Goal: Task Accomplishment & Management: Complete application form

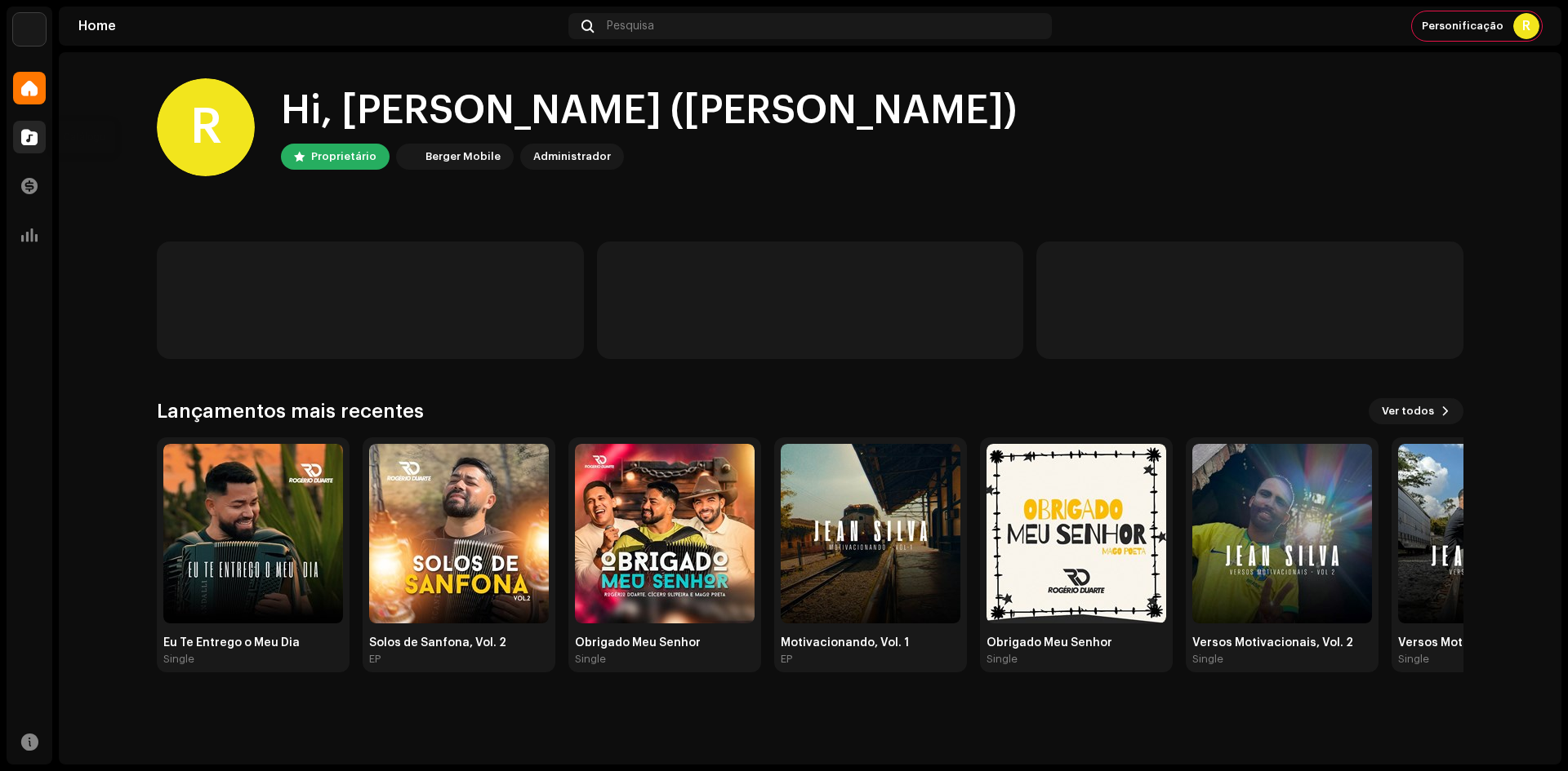
click at [24, 133] on span at bounding box center [30, 137] width 17 height 13
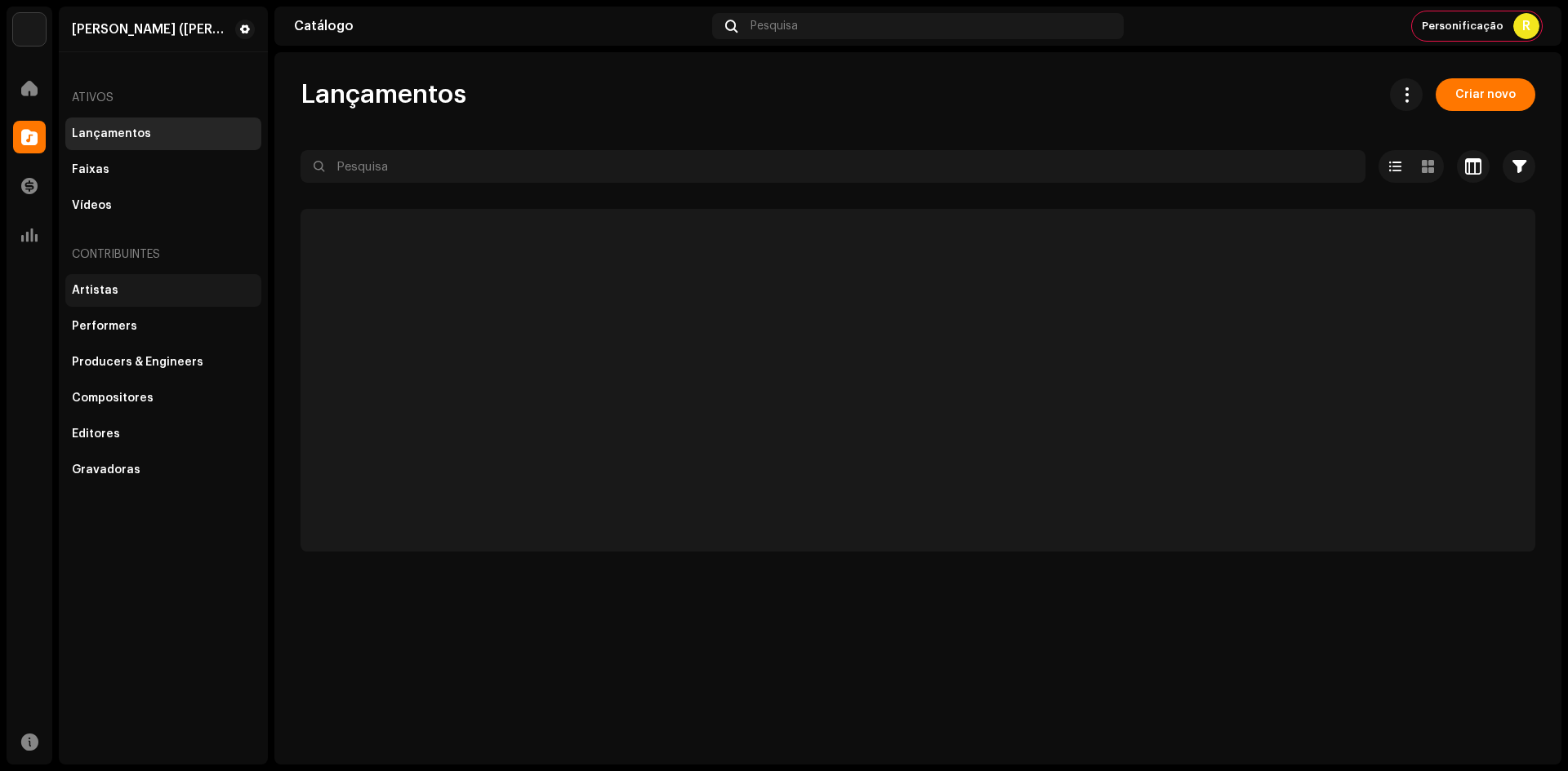
click at [127, 300] on div "Artistas" at bounding box center [162, 290] width 196 height 32
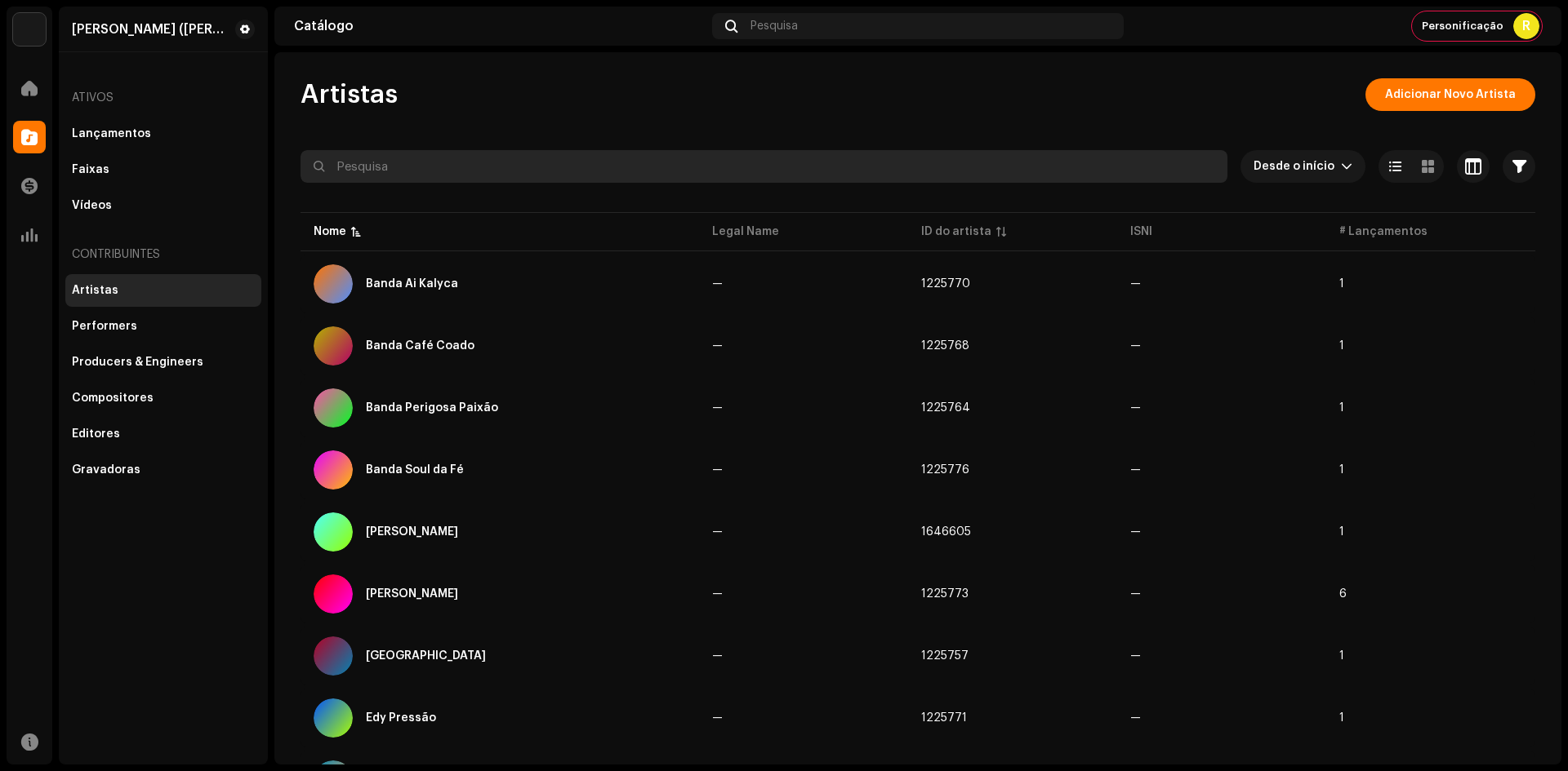
click at [472, 173] on input "text" at bounding box center [763, 166] width 927 height 32
paste input "[PERSON_NAME]"
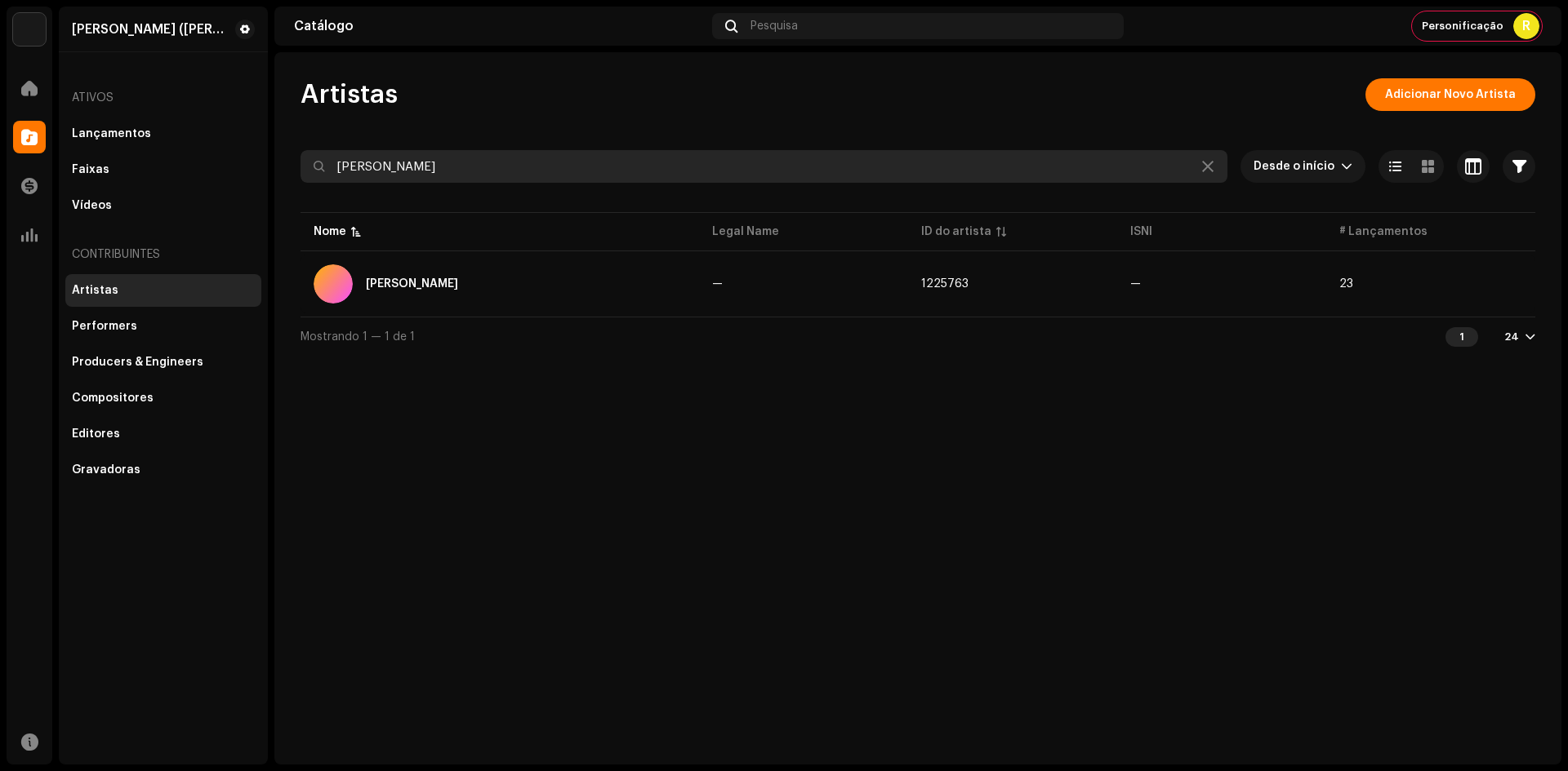
type input "[PERSON_NAME]"
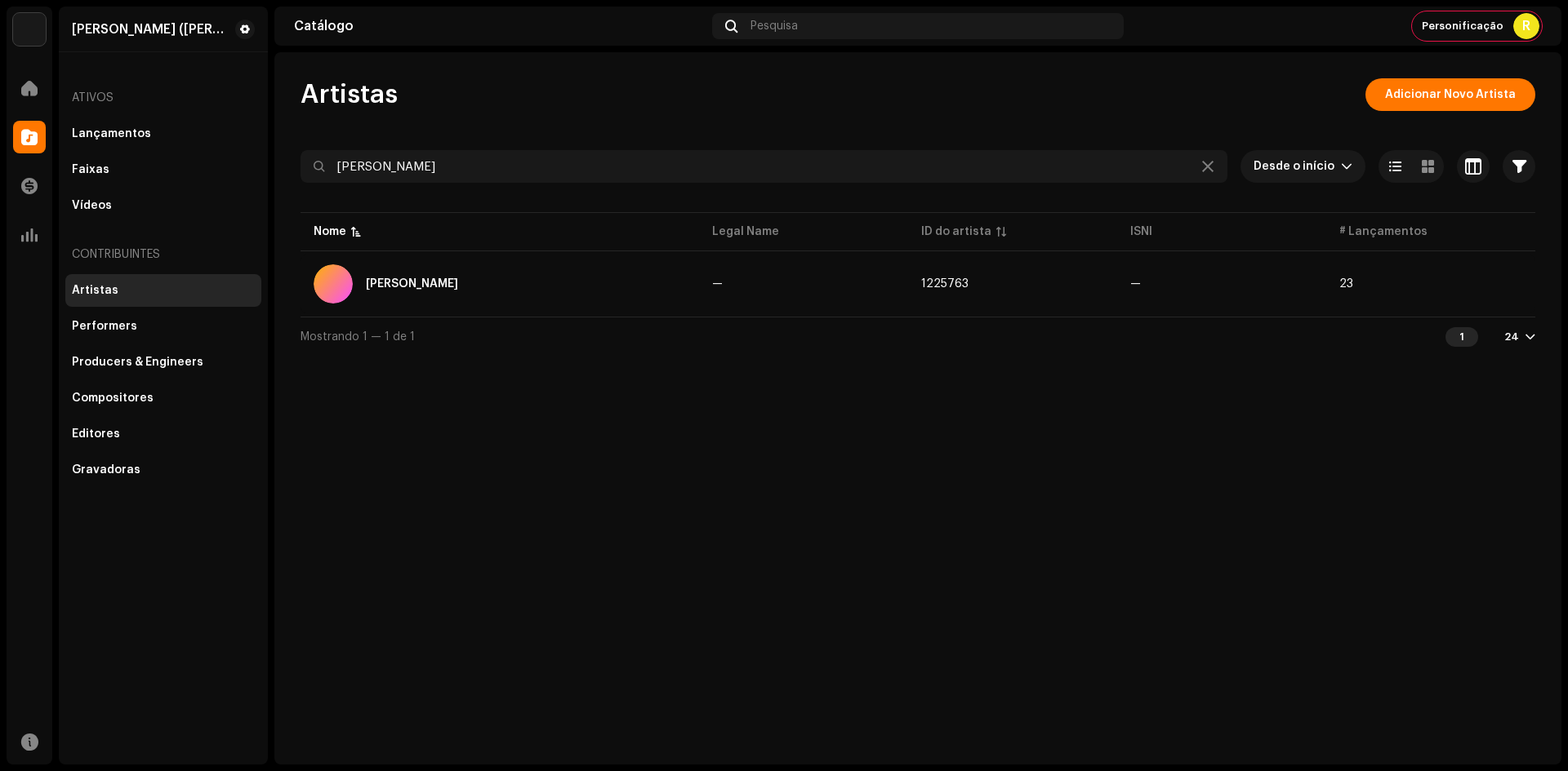
drag, startPoint x: 1215, startPoint y: 167, endPoint x: 1193, endPoint y: 147, distance: 29.7
click at [1214, 167] on icon at bounding box center [1208, 166] width 12 height 13
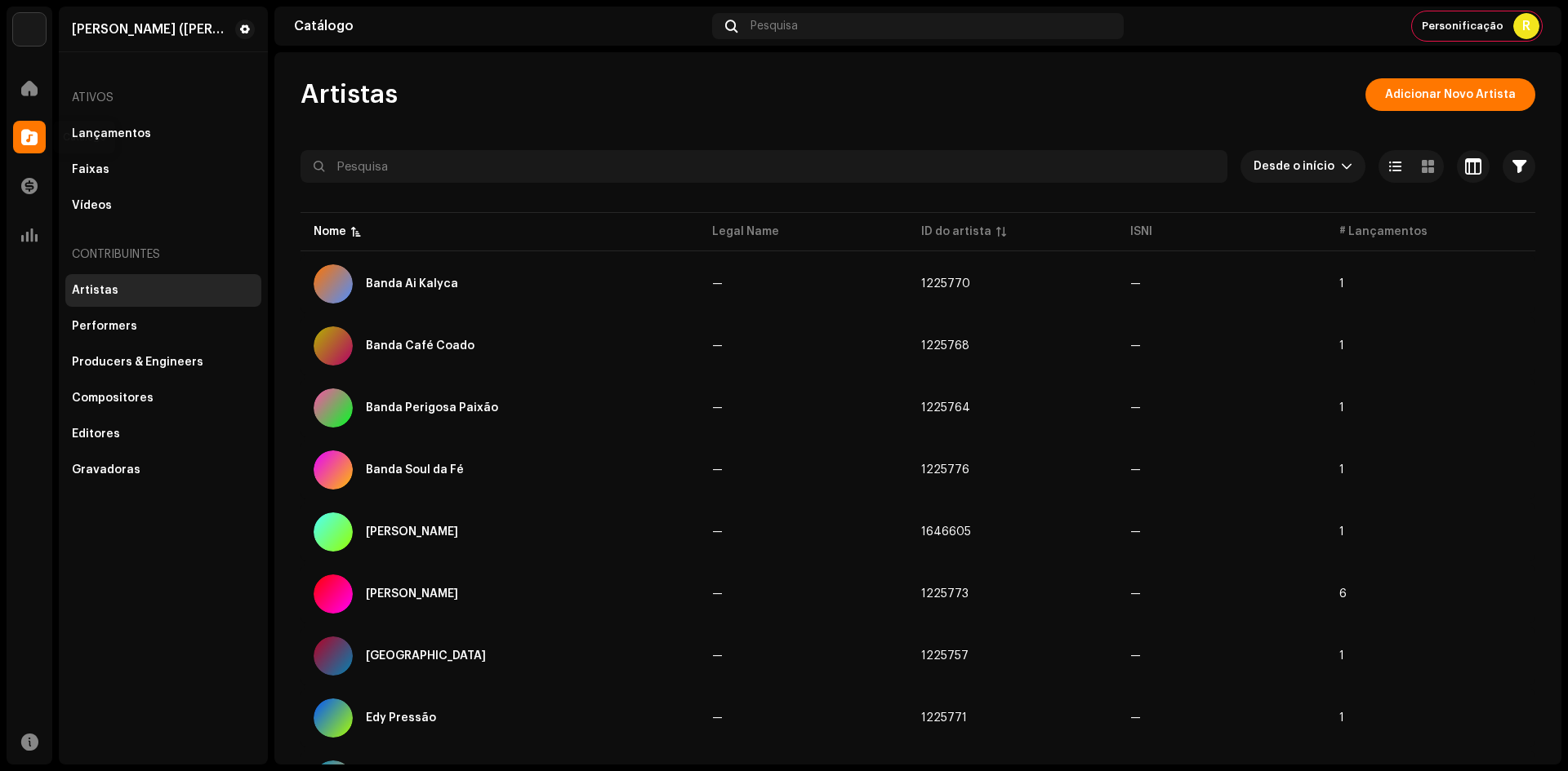
click at [34, 127] on div at bounding box center [29, 137] width 32 height 32
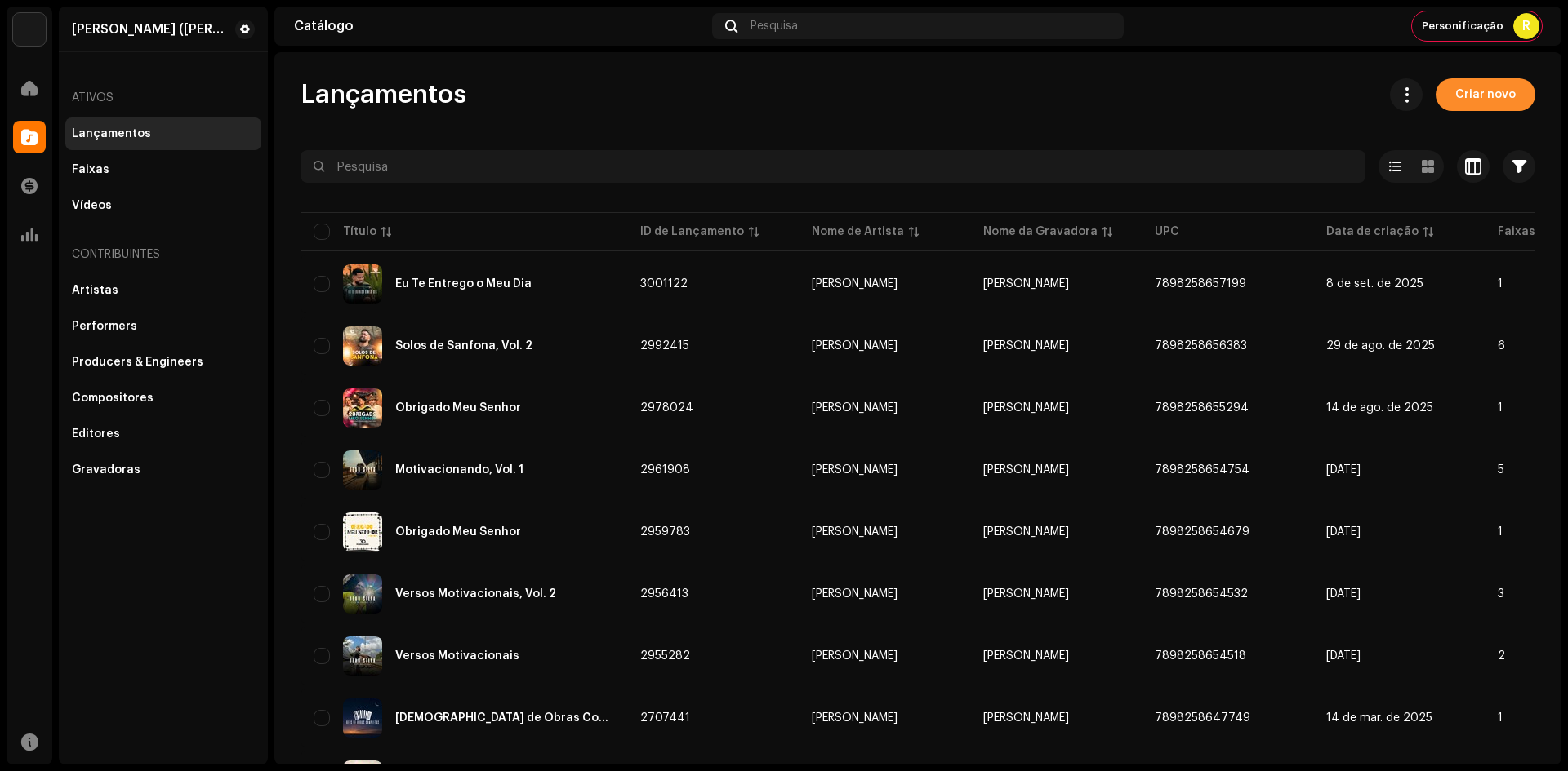
click at [1473, 87] on span "Criar novo" at bounding box center [1484, 94] width 60 height 32
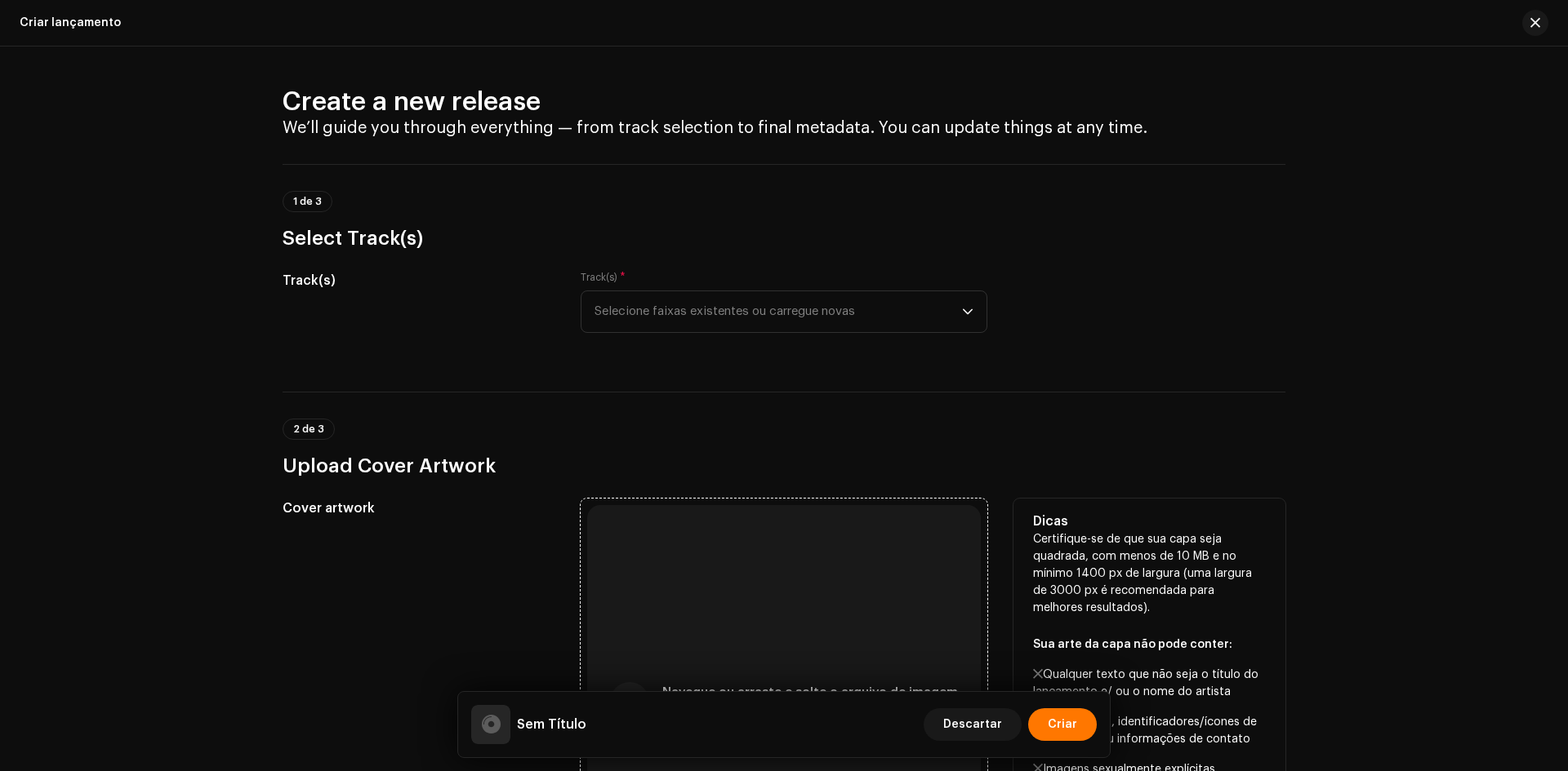
click at [723, 507] on div "Navegue ou arraste e solte o arquivo de imagem Compatível com JPG, JPEG, PNG, J…" at bounding box center [784, 702] width 393 height 393
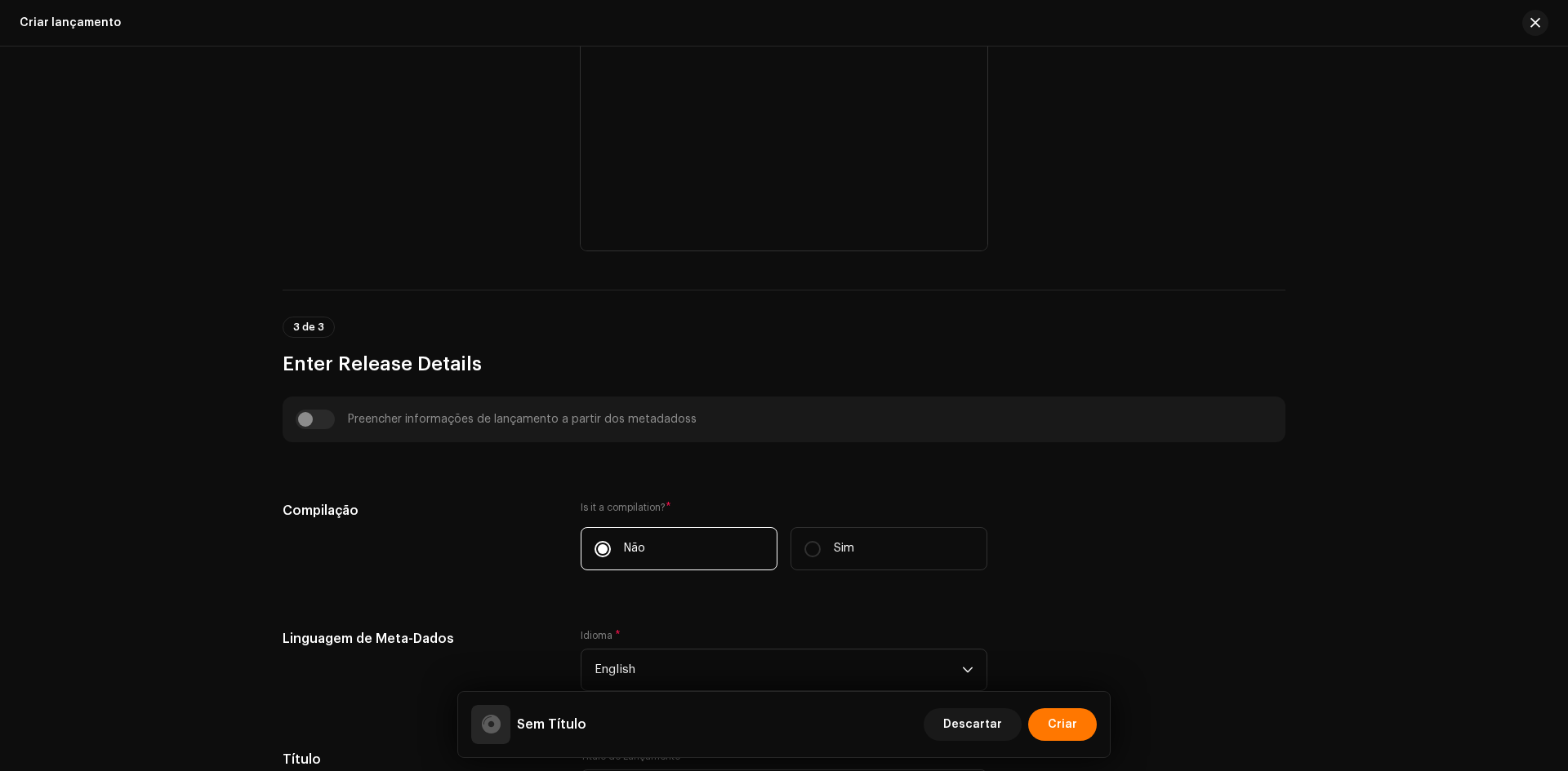
scroll to position [816, 0]
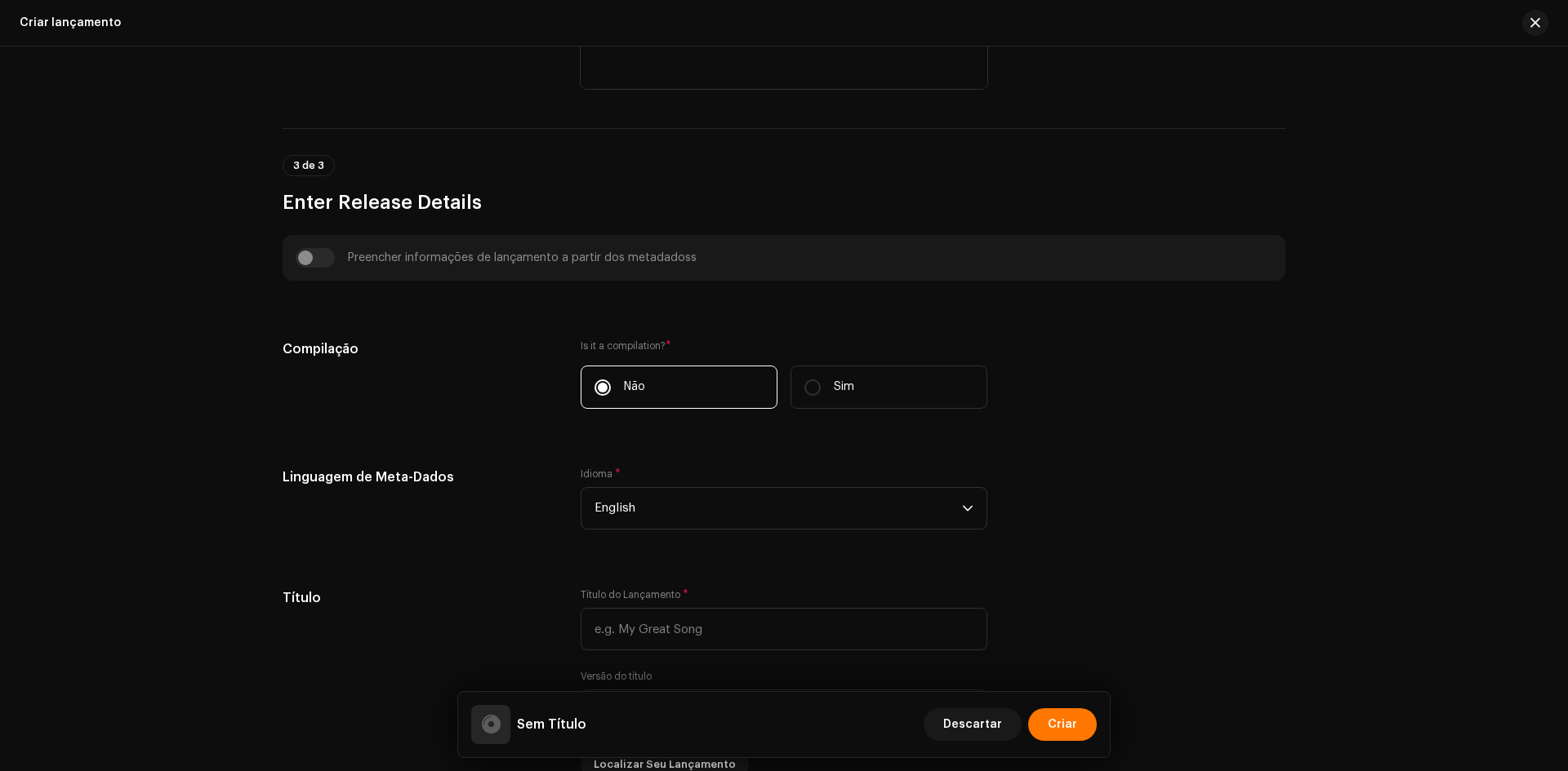
click at [674, 538] on div "Idioma * English" at bounding box center [783, 508] width 406 height 82
click at [674, 513] on span "English" at bounding box center [778, 508] width 368 height 41
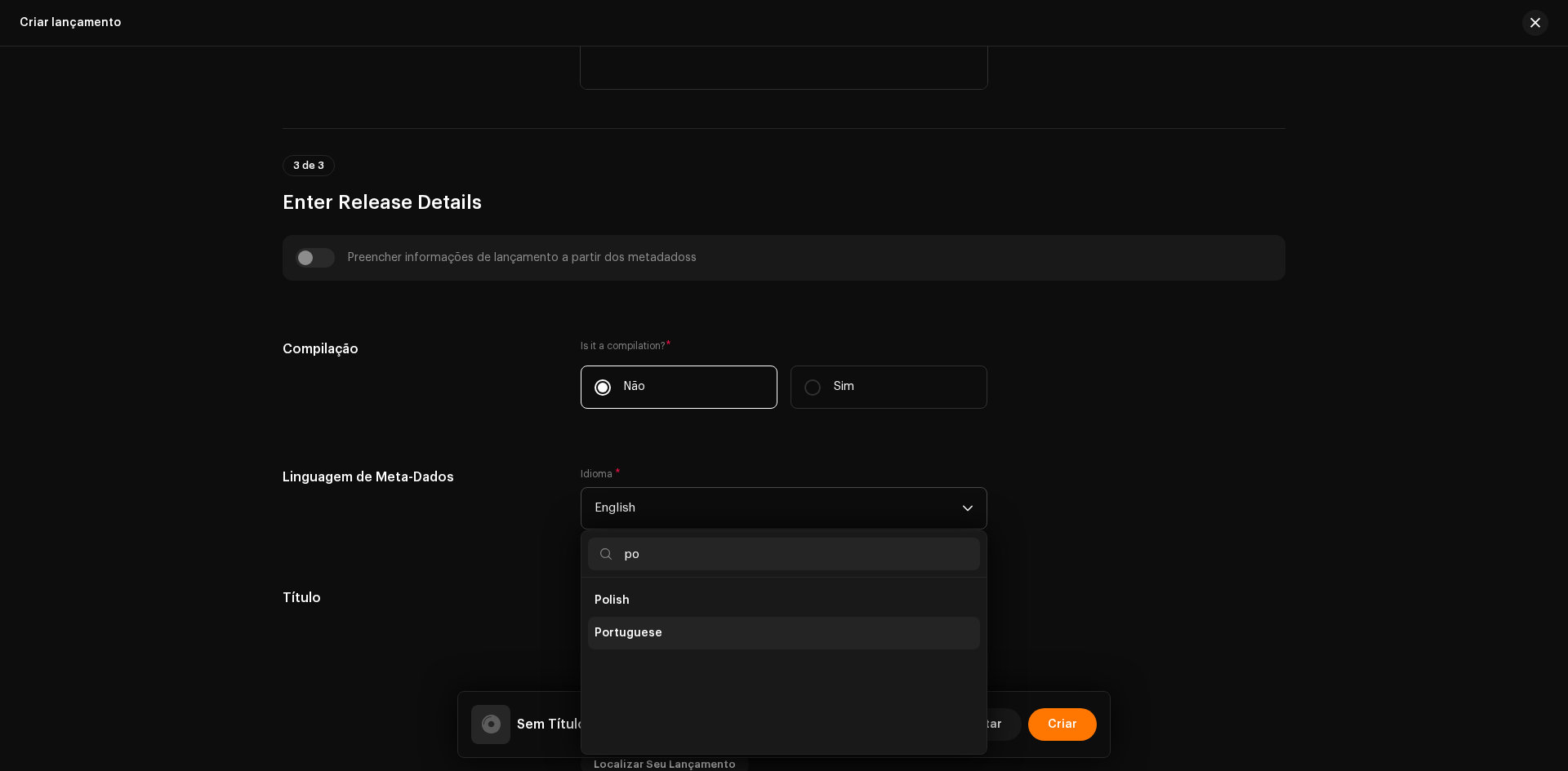
scroll to position [0, 0]
type input "po"
click at [640, 632] on span "Portuguese" at bounding box center [628, 633] width 68 height 17
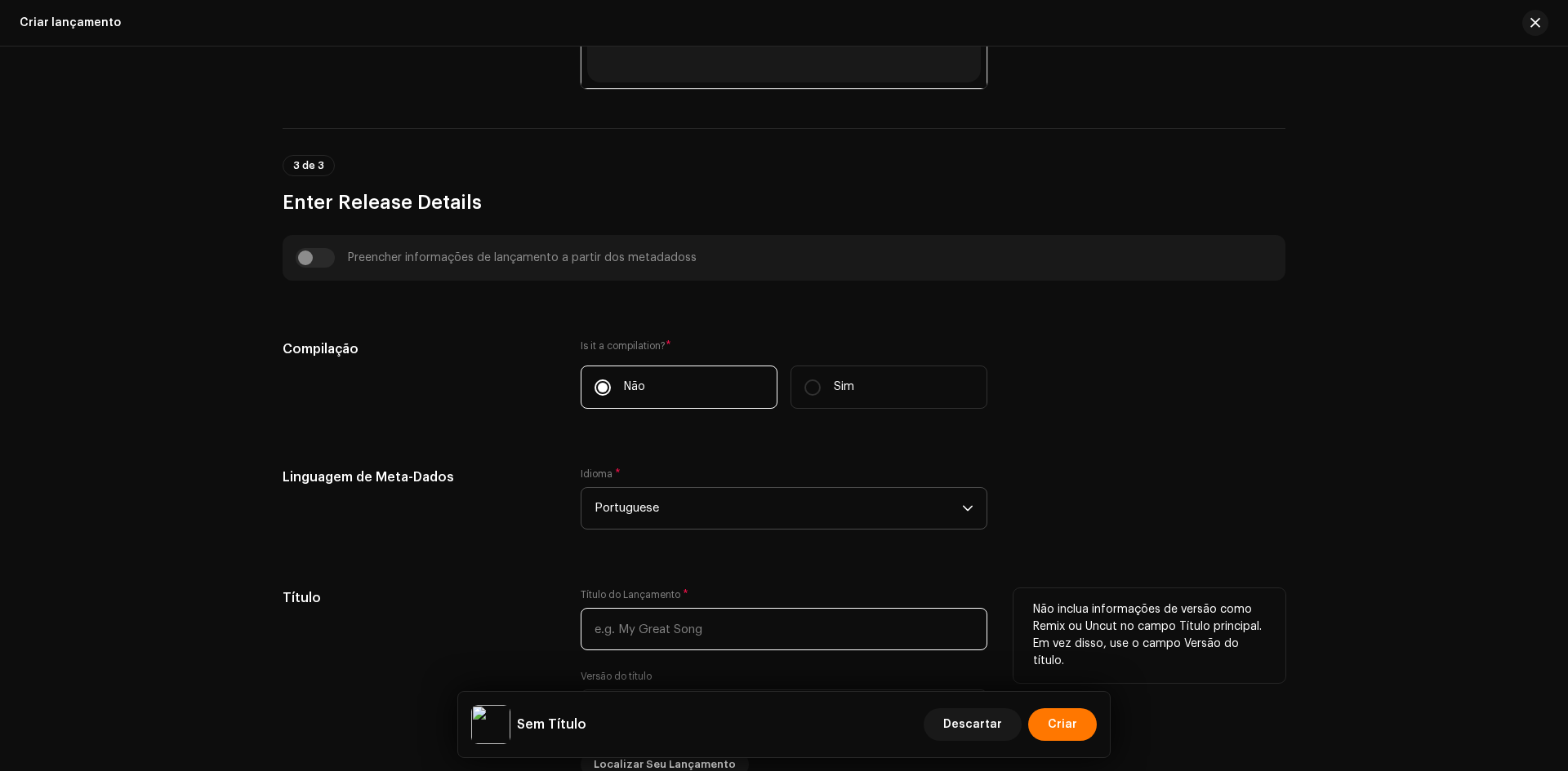
click at [641, 633] on input "text" at bounding box center [783, 628] width 406 height 42
paste input "[PERSON_NAME]"
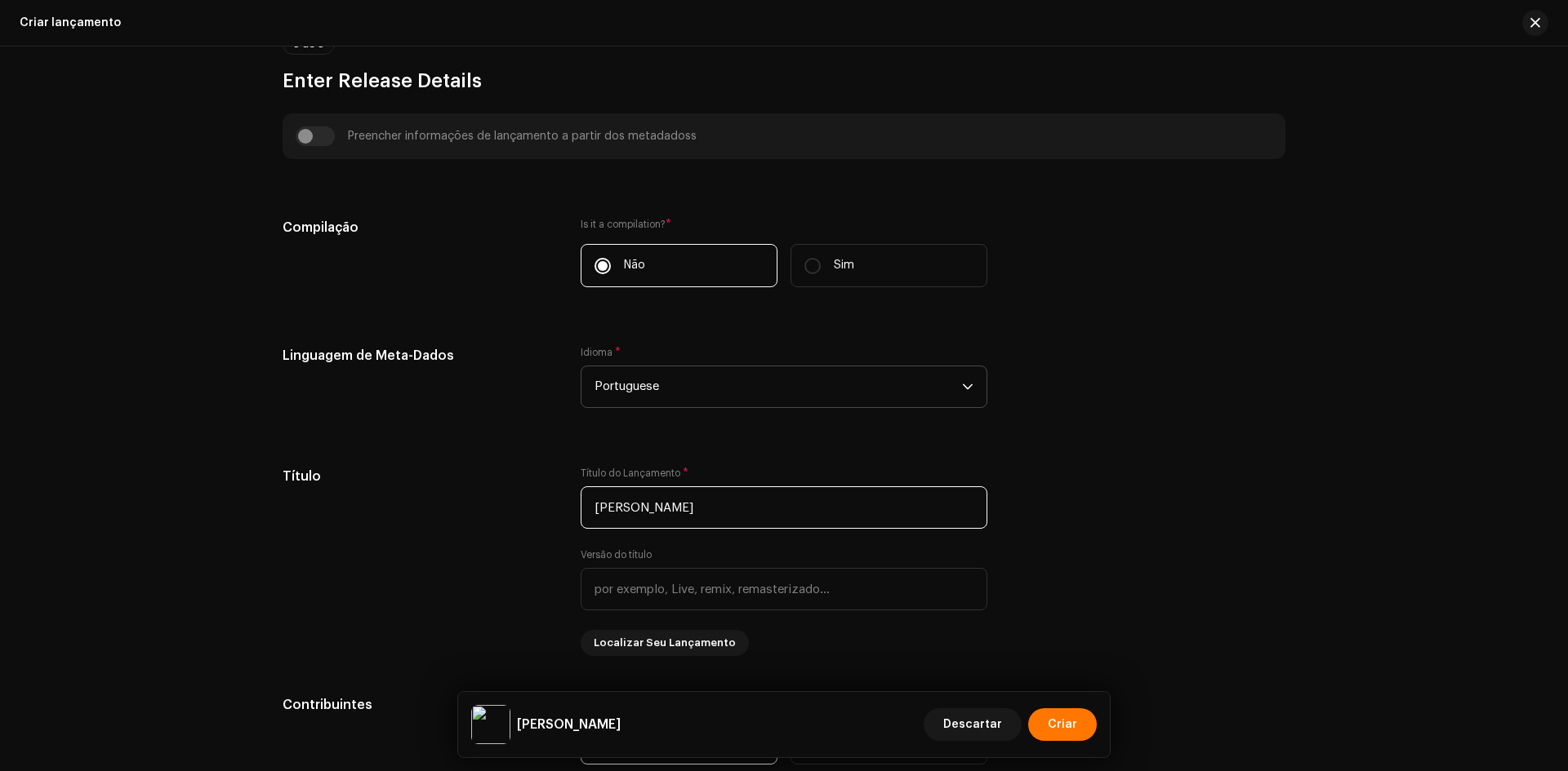
scroll to position [1143, 0]
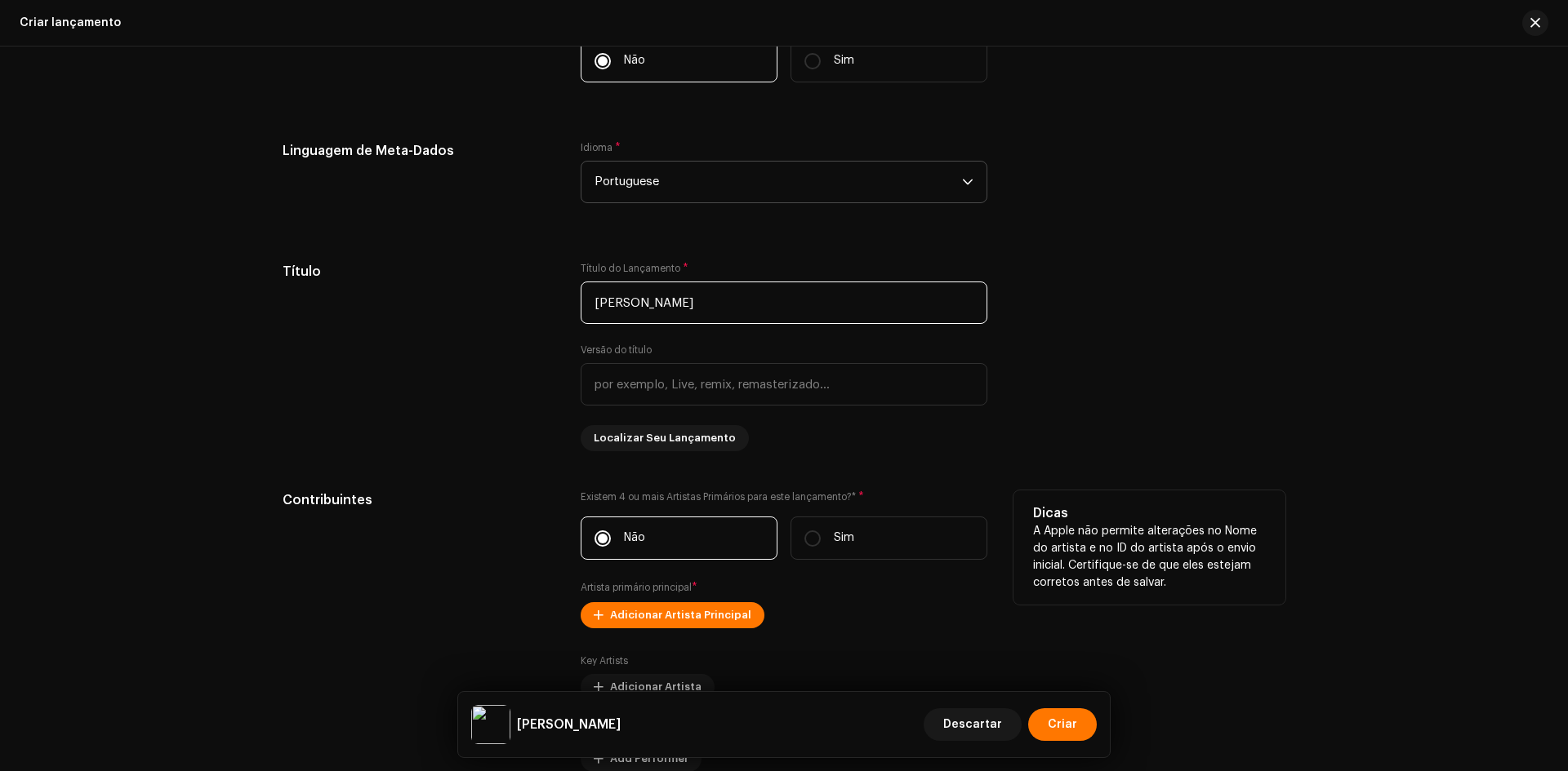
type input "[PERSON_NAME]"
click at [714, 594] on div "Existem 4 ou mais Artistas Primários para este lançamento?* * Não Sim Artista p…" at bounding box center [783, 669] width 406 height 357
click at [711, 605] on span "Adicionar Artista Principal" at bounding box center [681, 615] width 142 height 32
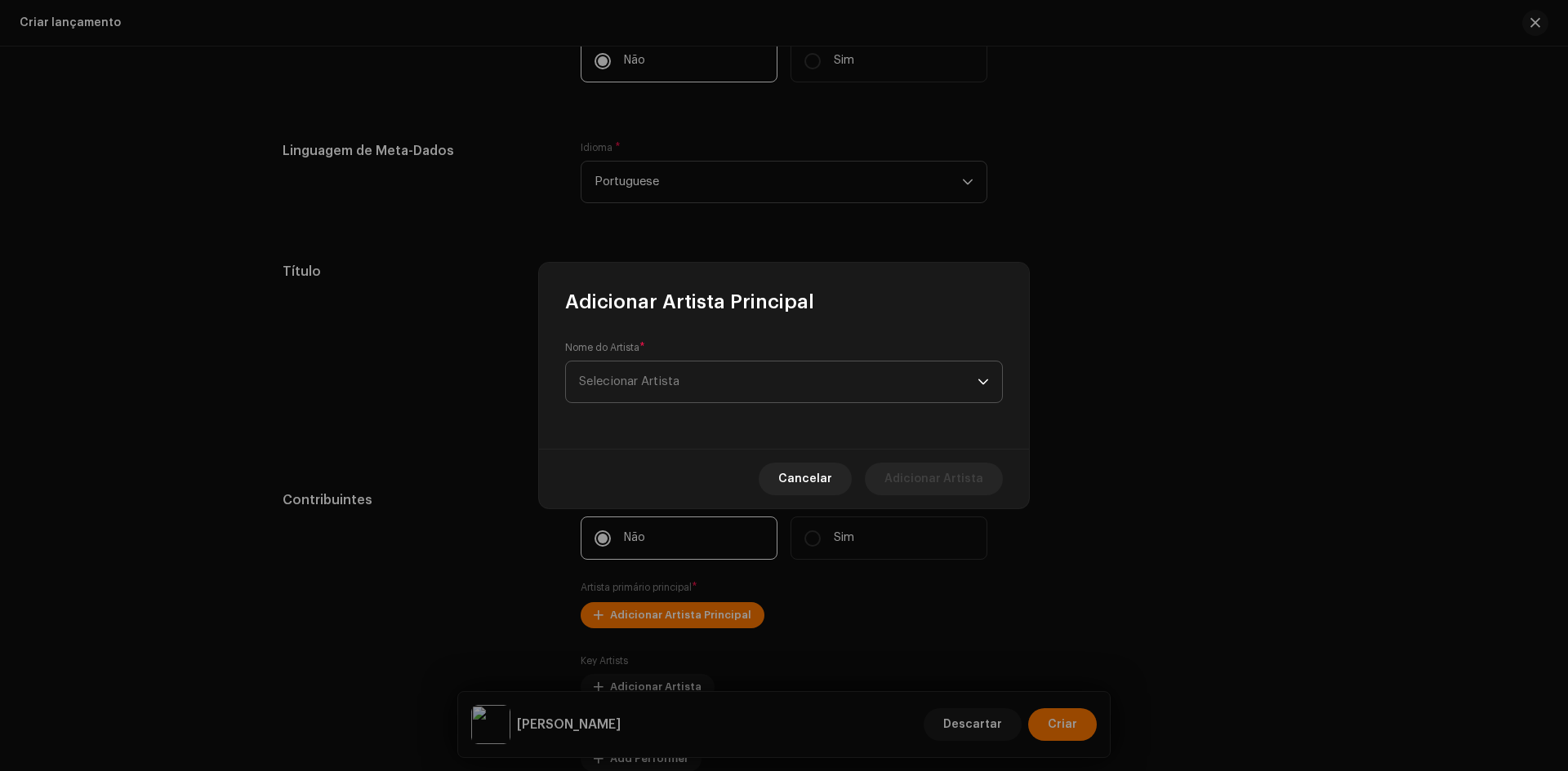
click at [731, 396] on span "Selecionar Artista" at bounding box center [778, 383] width 398 height 41
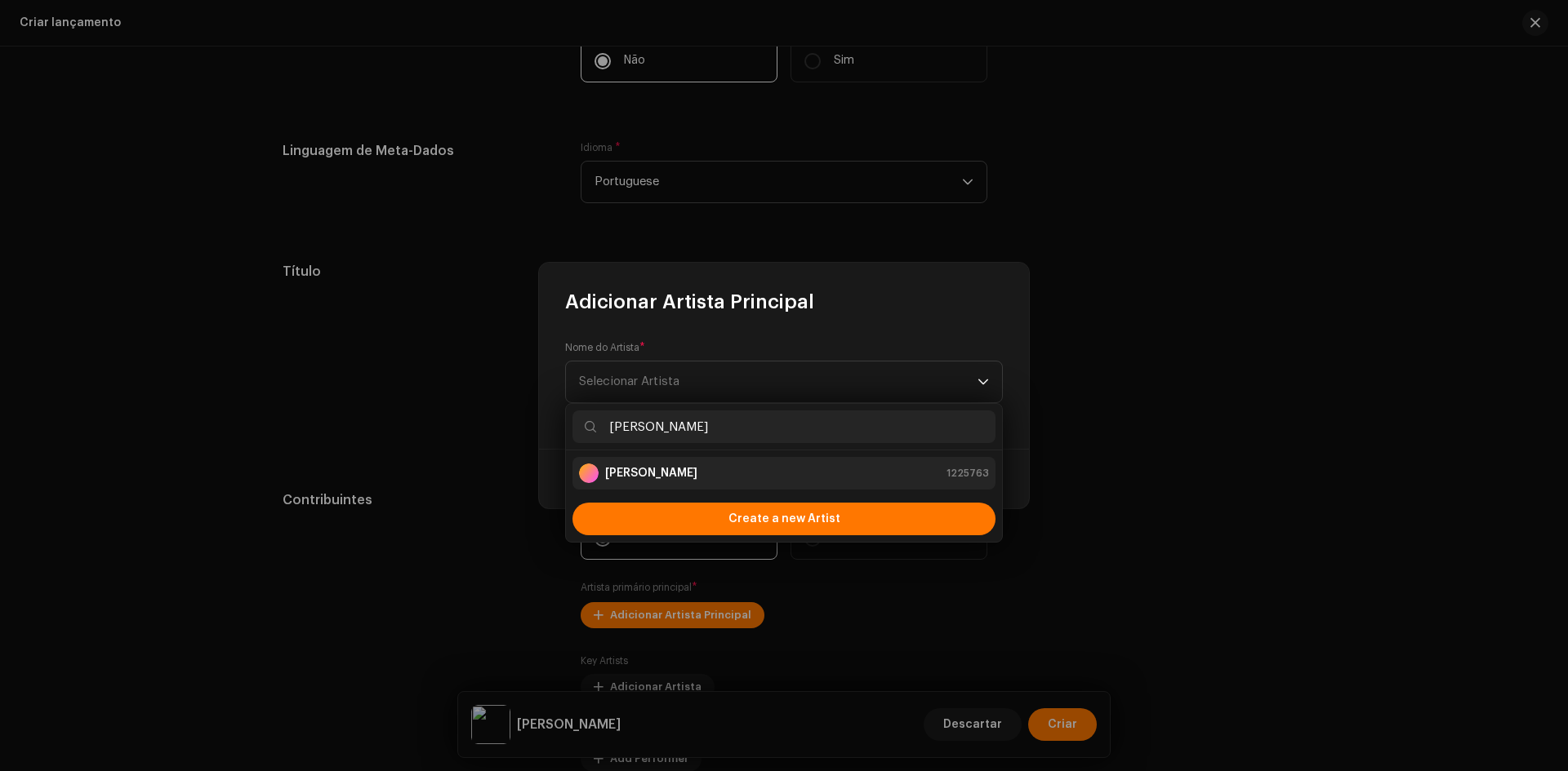
type input "[PERSON_NAME]"
click at [711, 469] on div "[PERSON_NAME] 1225763" at bounding box center [784, 474] width 410 height 20
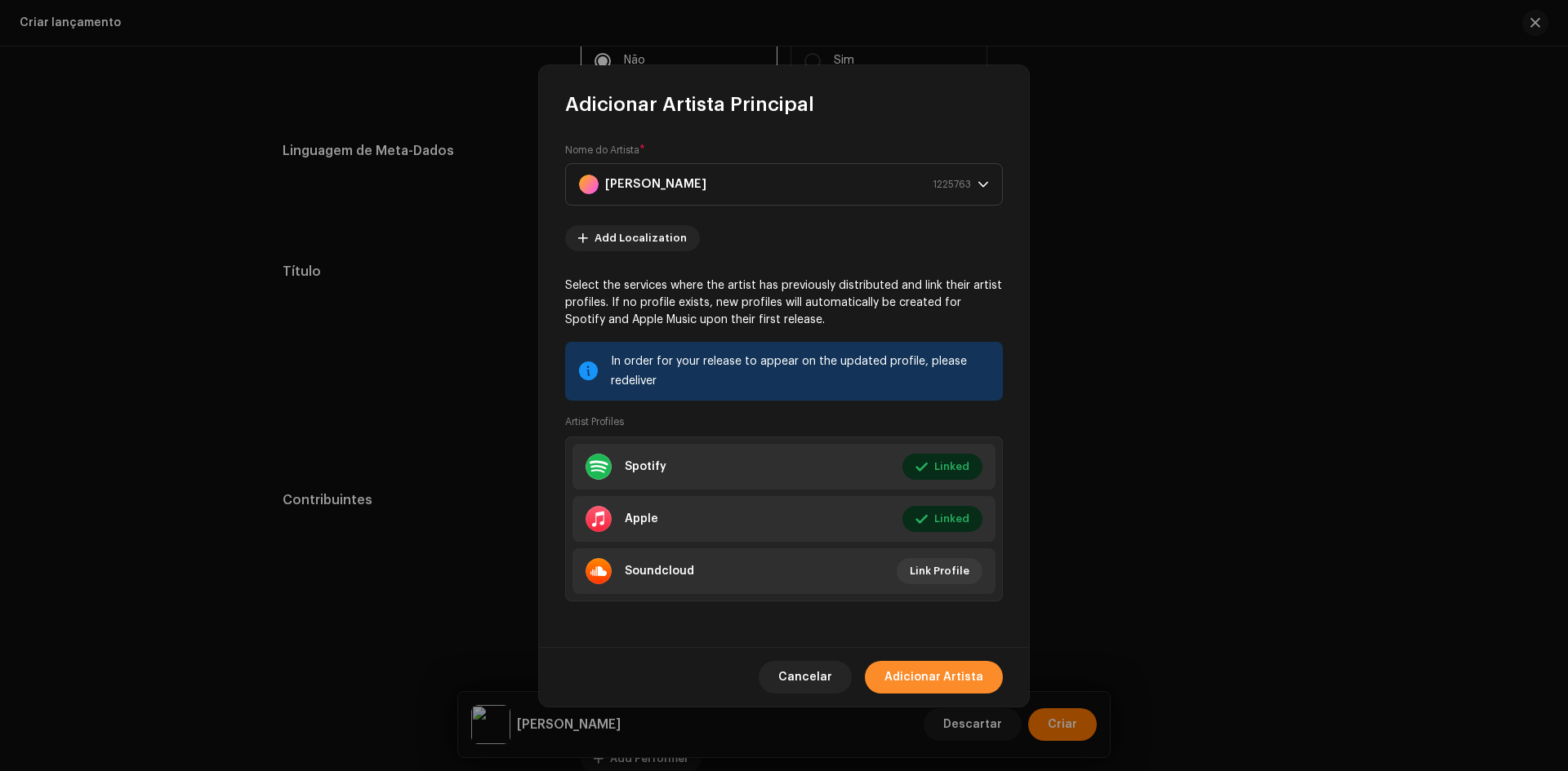
click at [943, 677] on span "Adicionar Artista" at bounding box center [934, 677] width 98 height 32
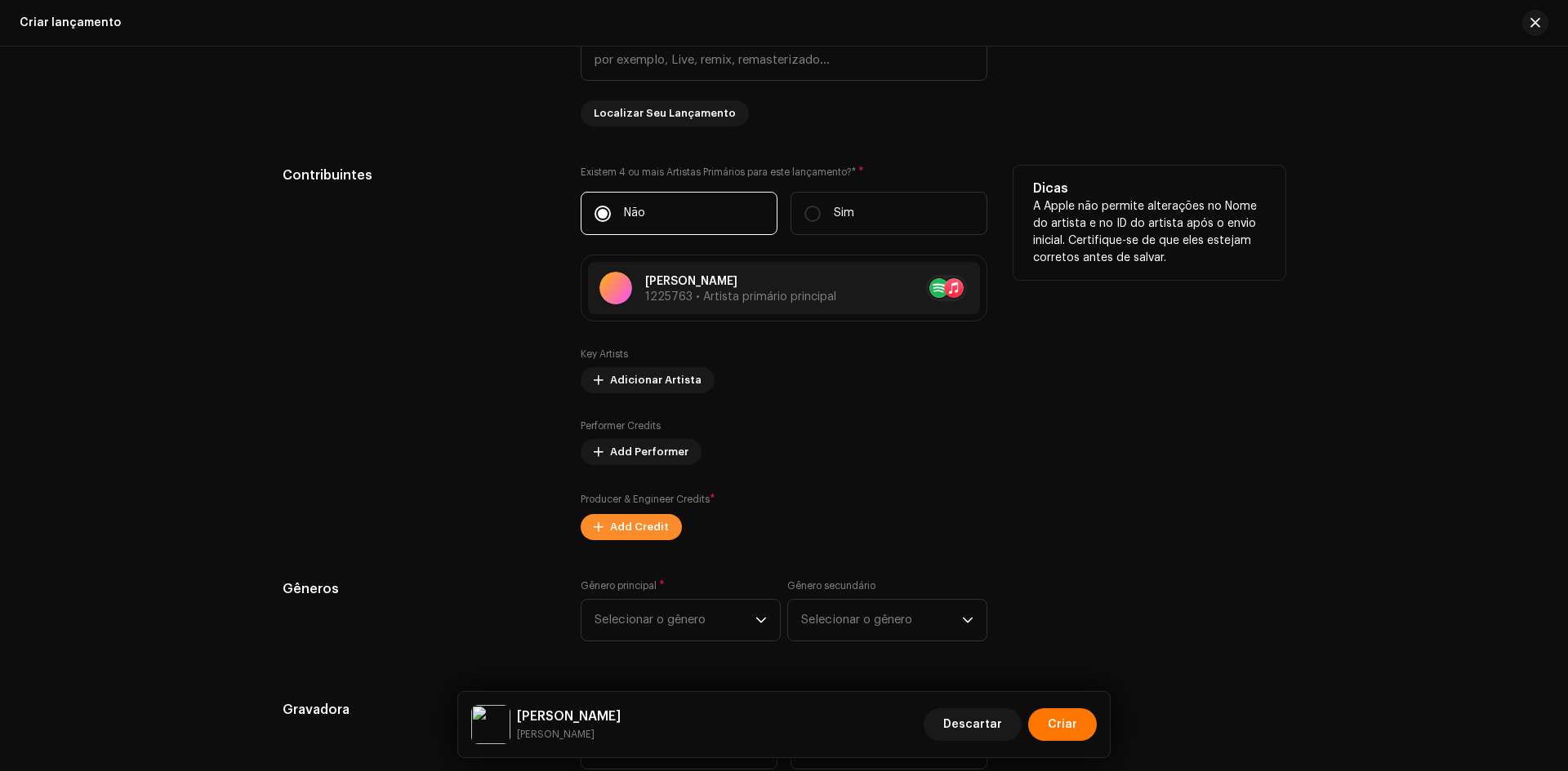
scroll to position [1469, 0]
click at [623, 523] on span "Add Credit" at bounding box center [639, 525] width 59 height 32
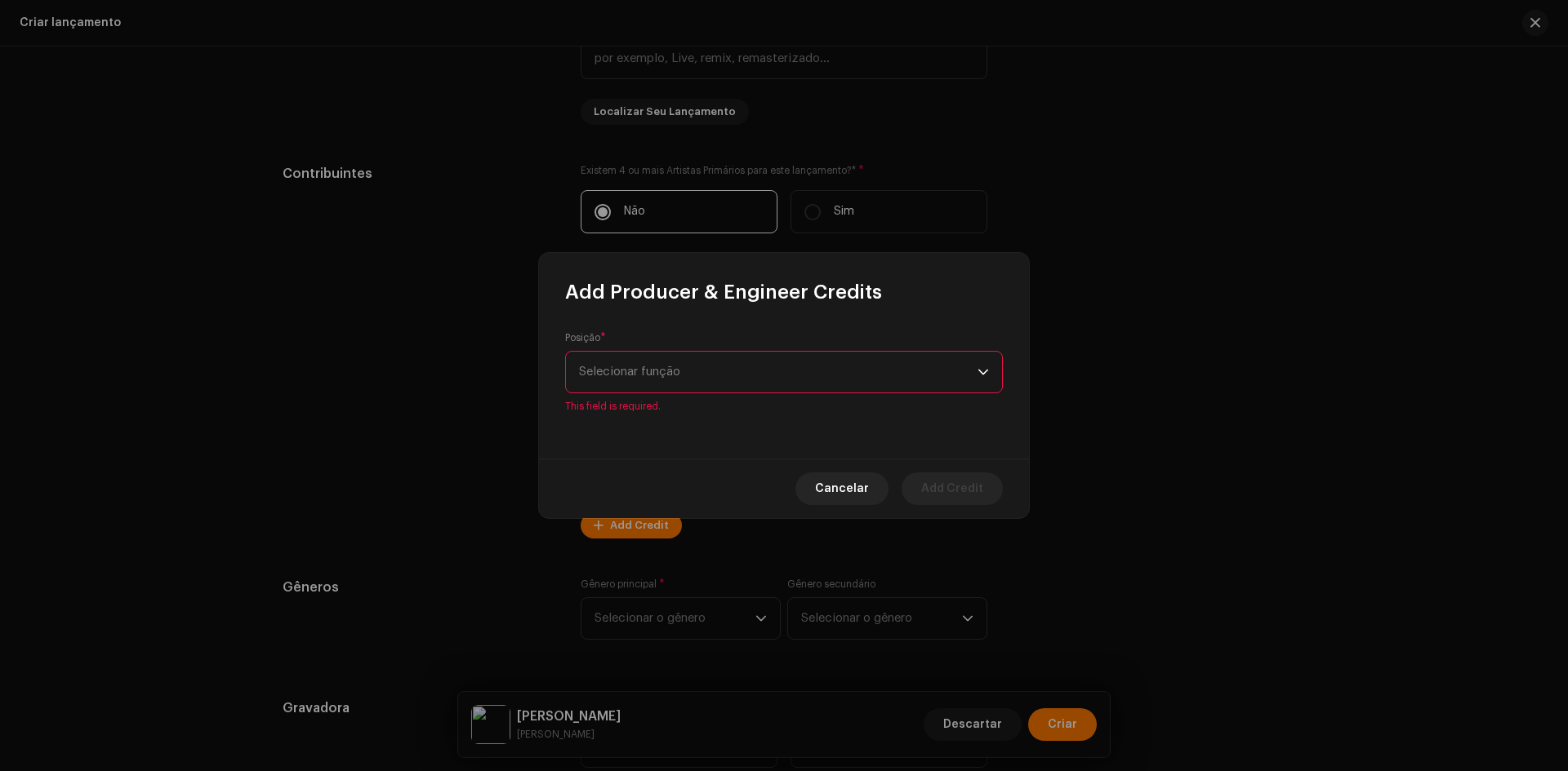
click at [671, 358] on div "Posição * Selecionar função This field is required." at bounding box center [783, 372] width 438 height 82
click at [677, 384] on span "Selecionar função" at bounding box center [778, 373] width 398 height 41
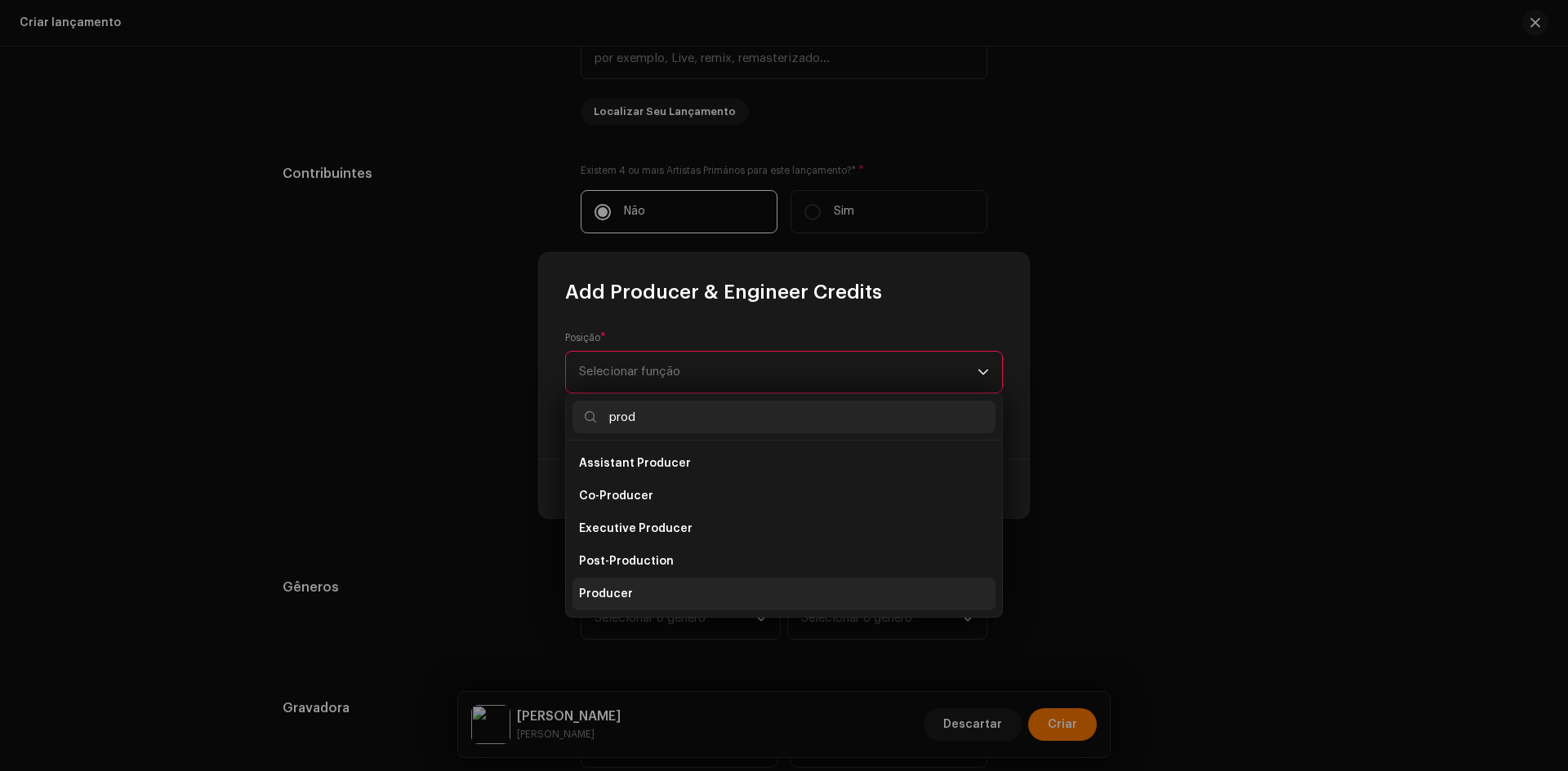
type input "prod"
click at [614, 588] on span "Producer" at bounding box center [606, 594] width 54 height 17
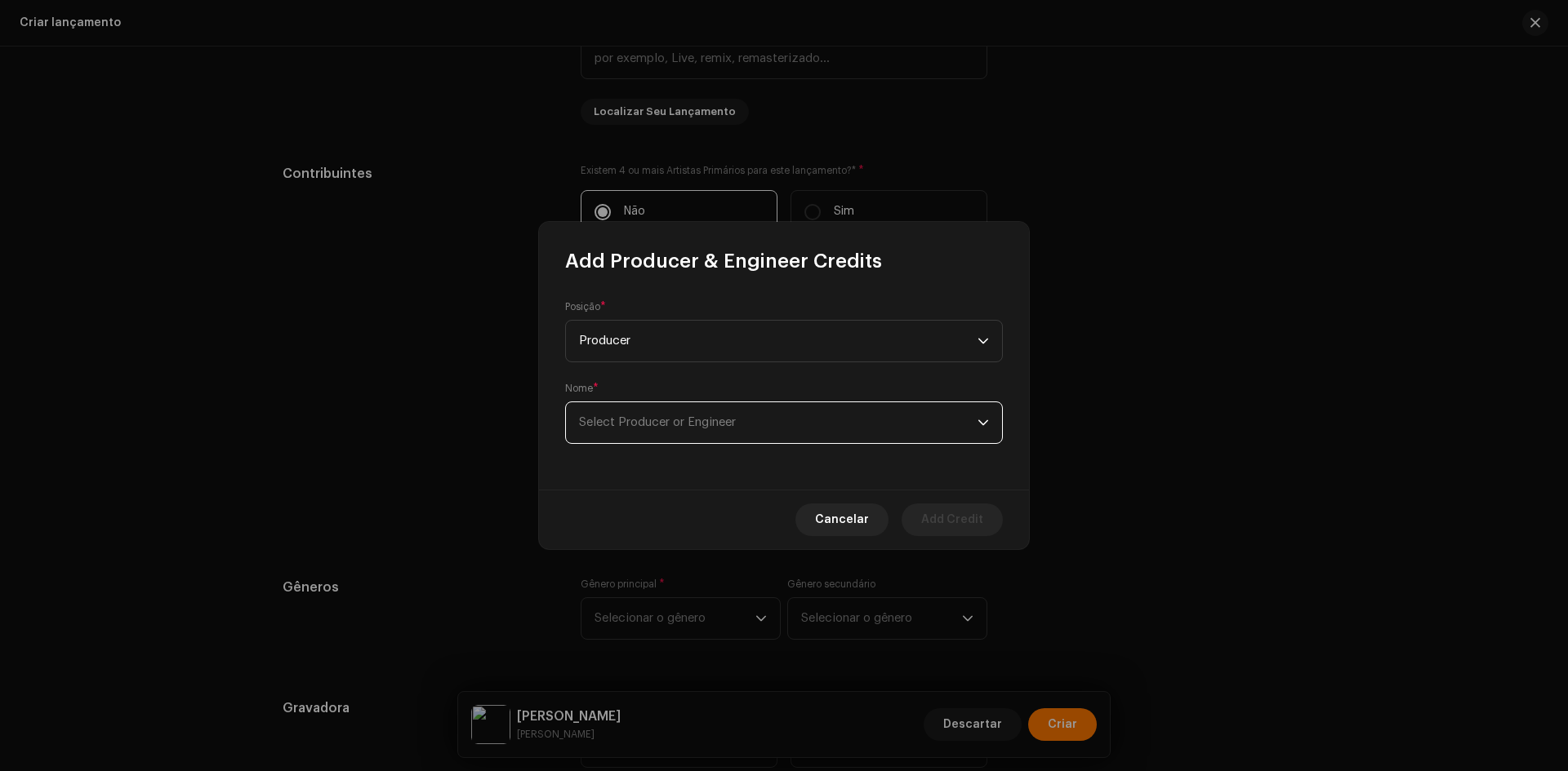
click at [640, 412] on span "Select Producer or Engineer" at bounding box center [778, 423] width 398 height 41
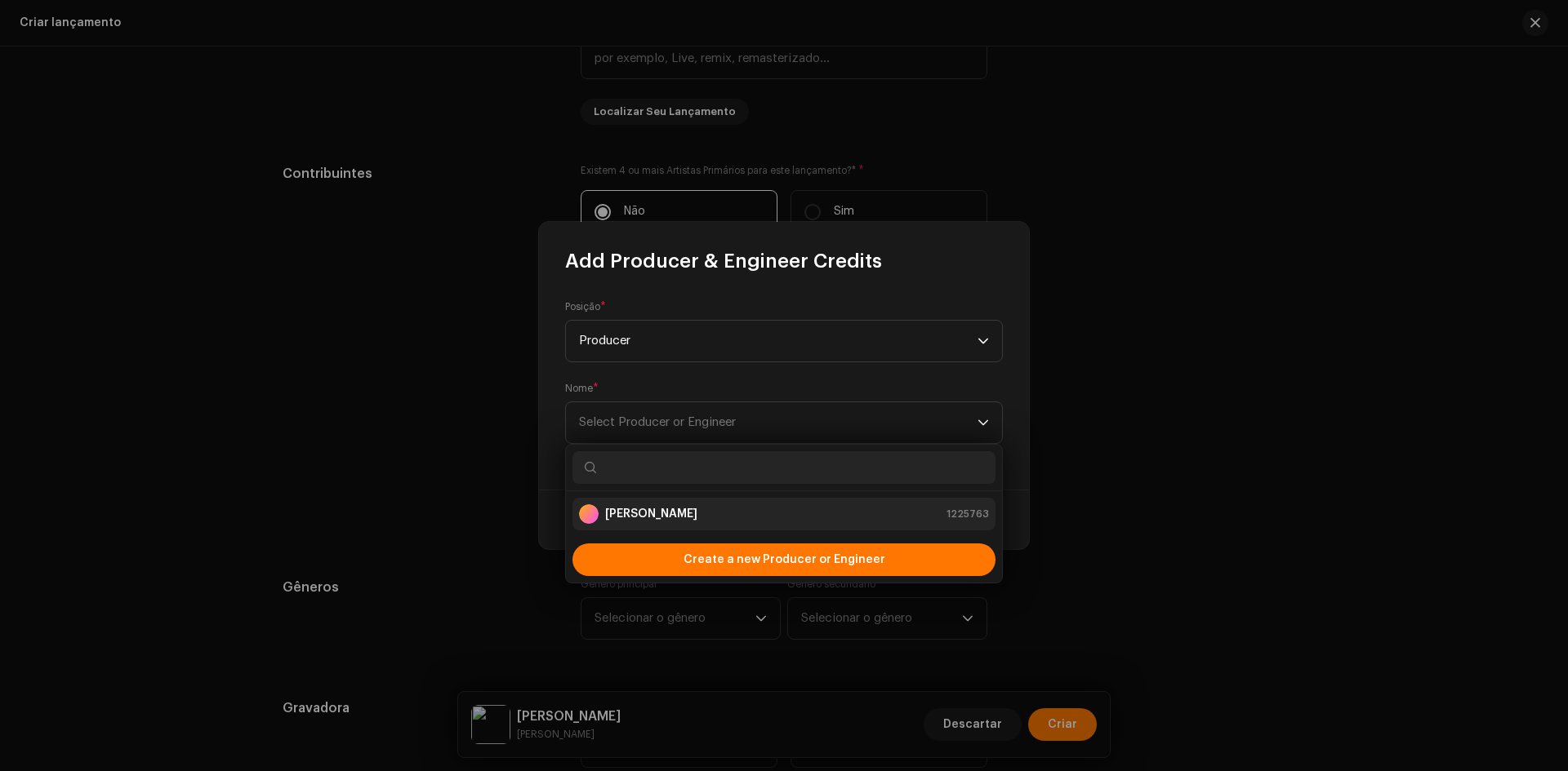
click at [647, 517] on strong "[PERSON_NAME]" at bounding box center [651, 514] width 92 height 17
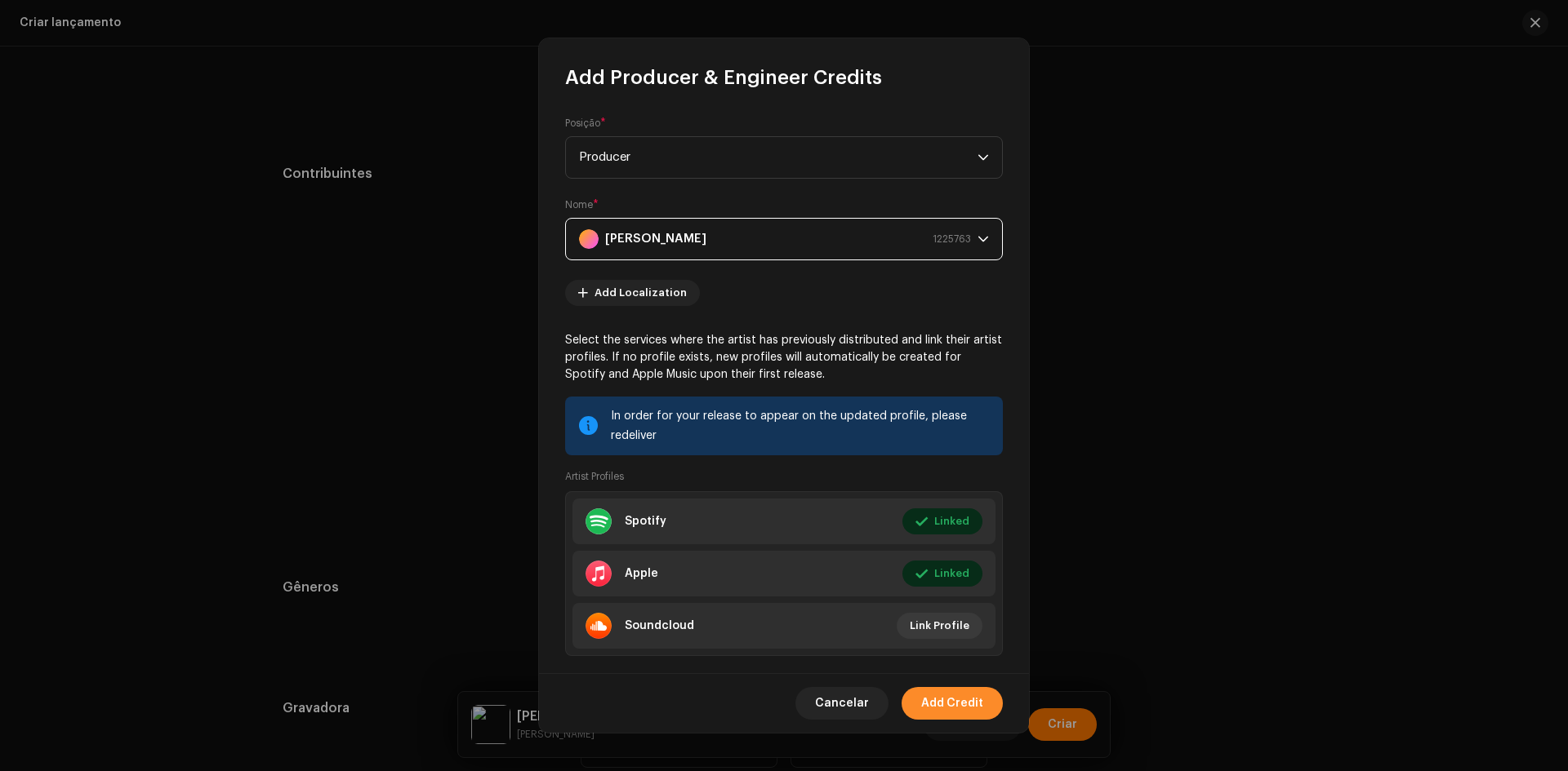
click at [931, 693] on span "Add Credit" at bounding box center [951, 703] width 62 height 32
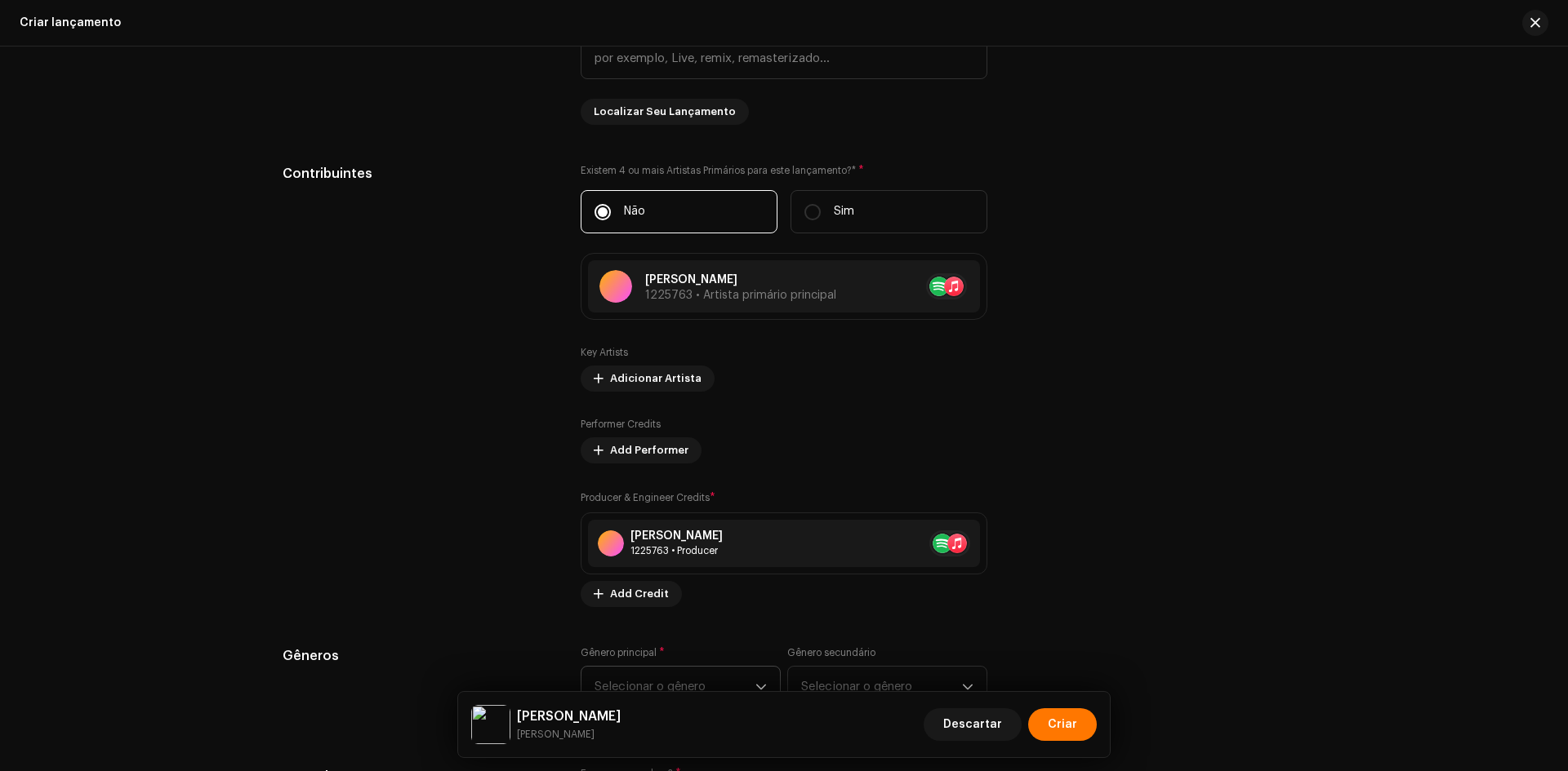
click at [694, 689] on span "Selecionar o gênero" at bounding box center [675, 687] width 161 height 41
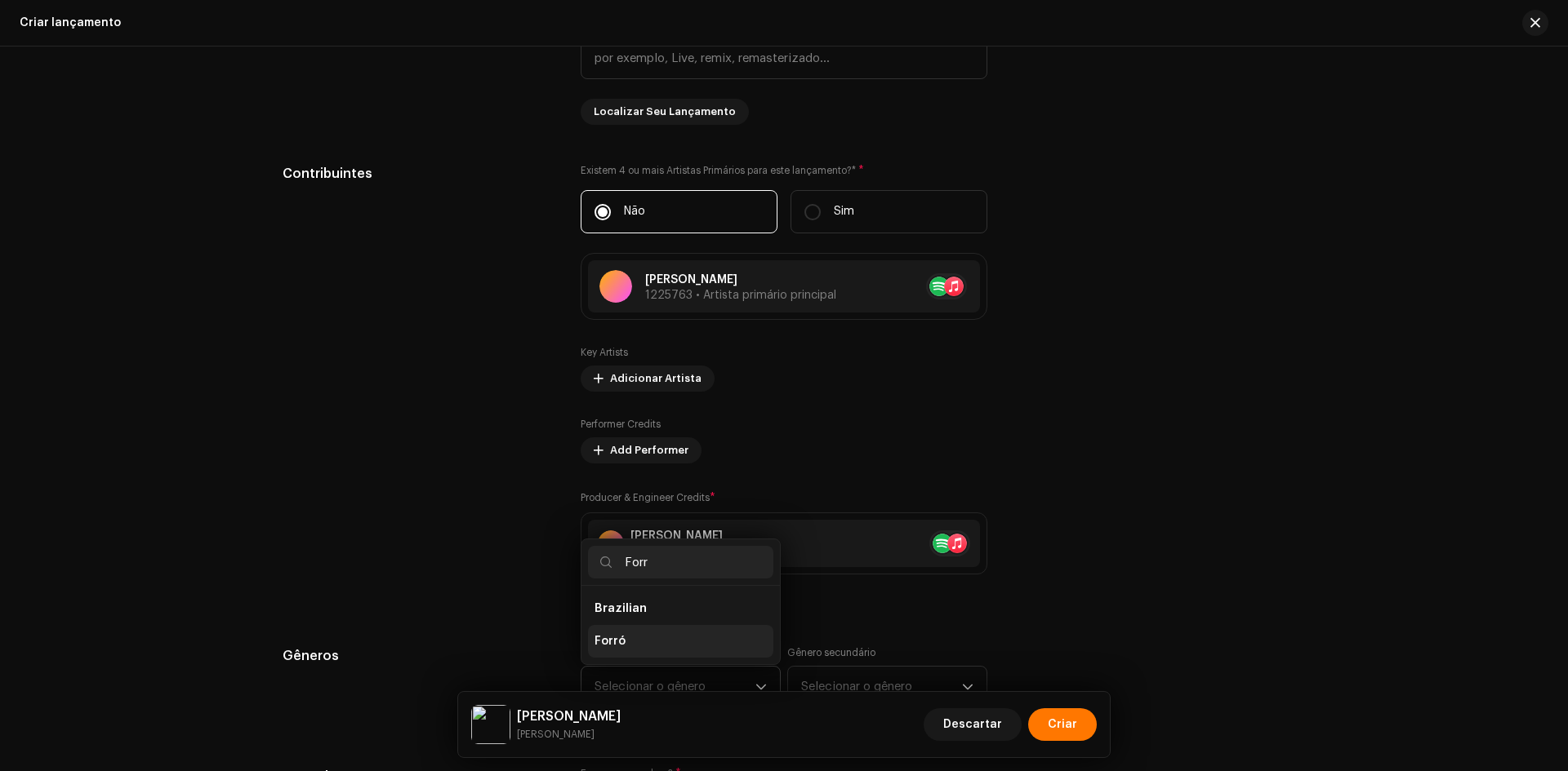
type input "Forr"
click at [627, 636] on li "Forró" at bounding box center [681, 641] width 185 height 32
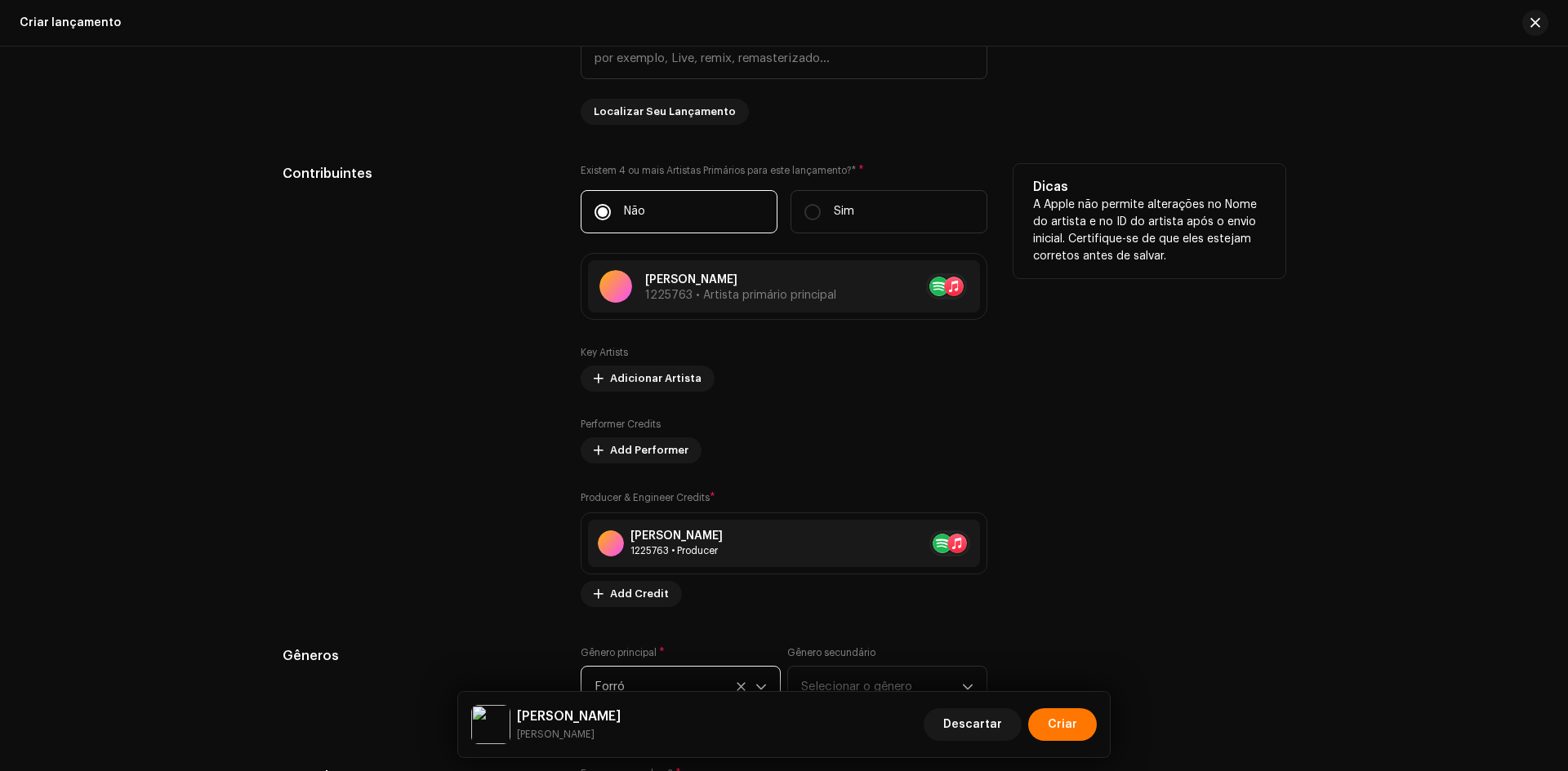
scroll to position [1877, 0]
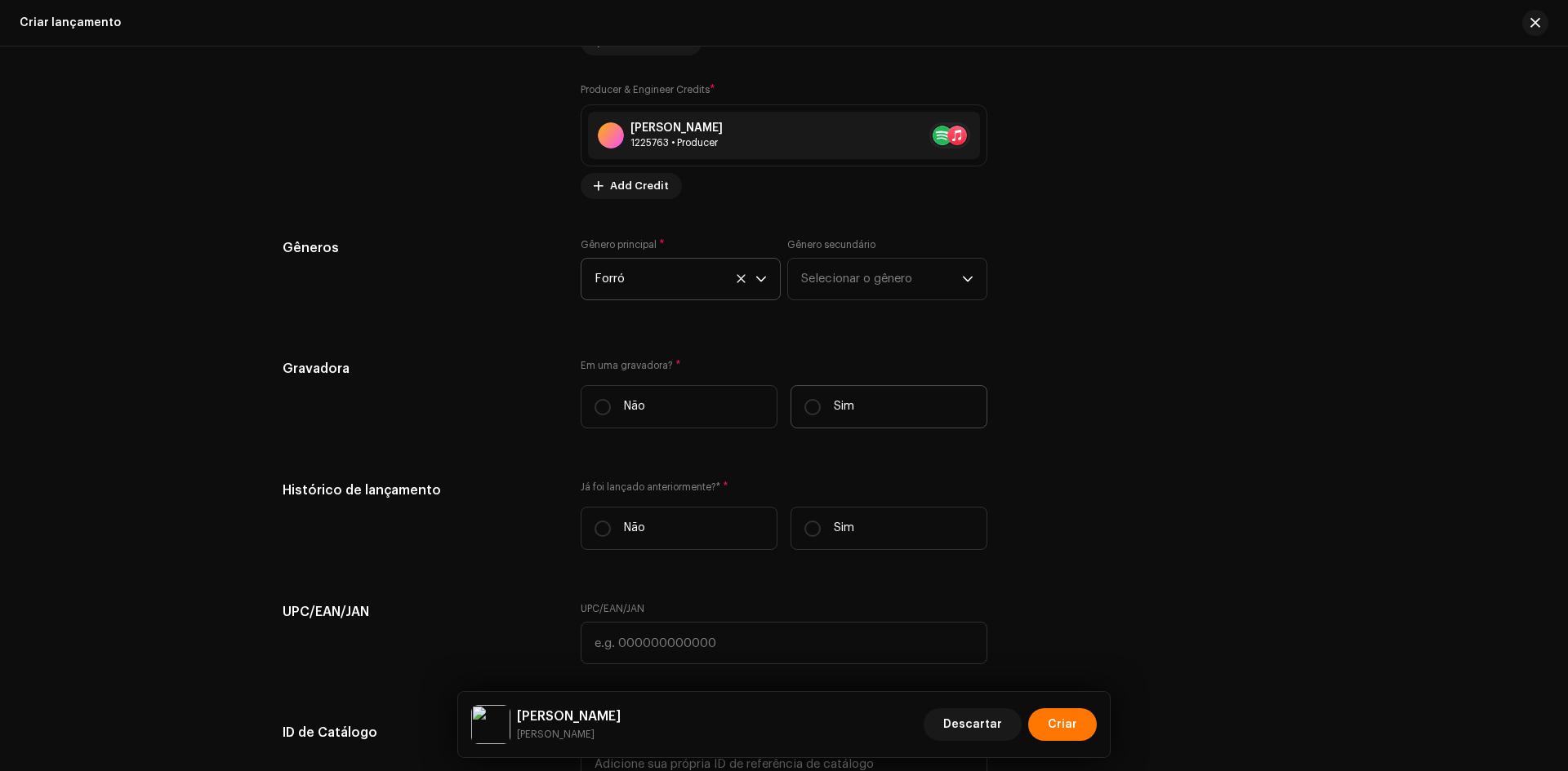
click at [858, 422] on label "Sim" at bounding box center [889, 407] width 197 height 43
click at [820, 416] on input "Sim" at bounding box center [813, 407] width 17 height 17
radio input "true"
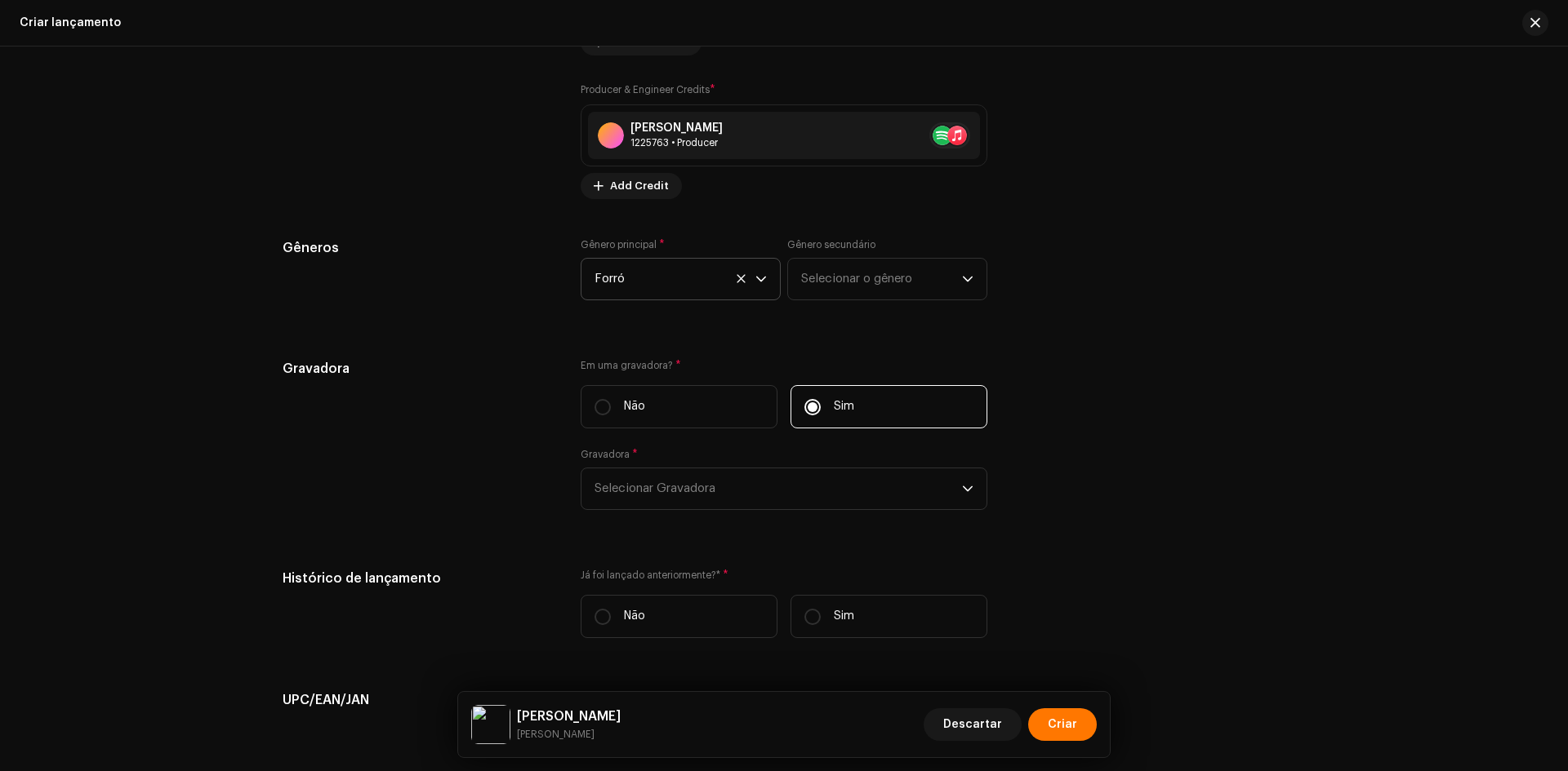
click at [762, 453] on div "Gravadora * Selecionar Gravadora" at bounding box center [783, 479] width 406 height 62
click at [746, 474] on span "Selecionar Gravadora" at bounding box center [778, 489] width 368 height 41
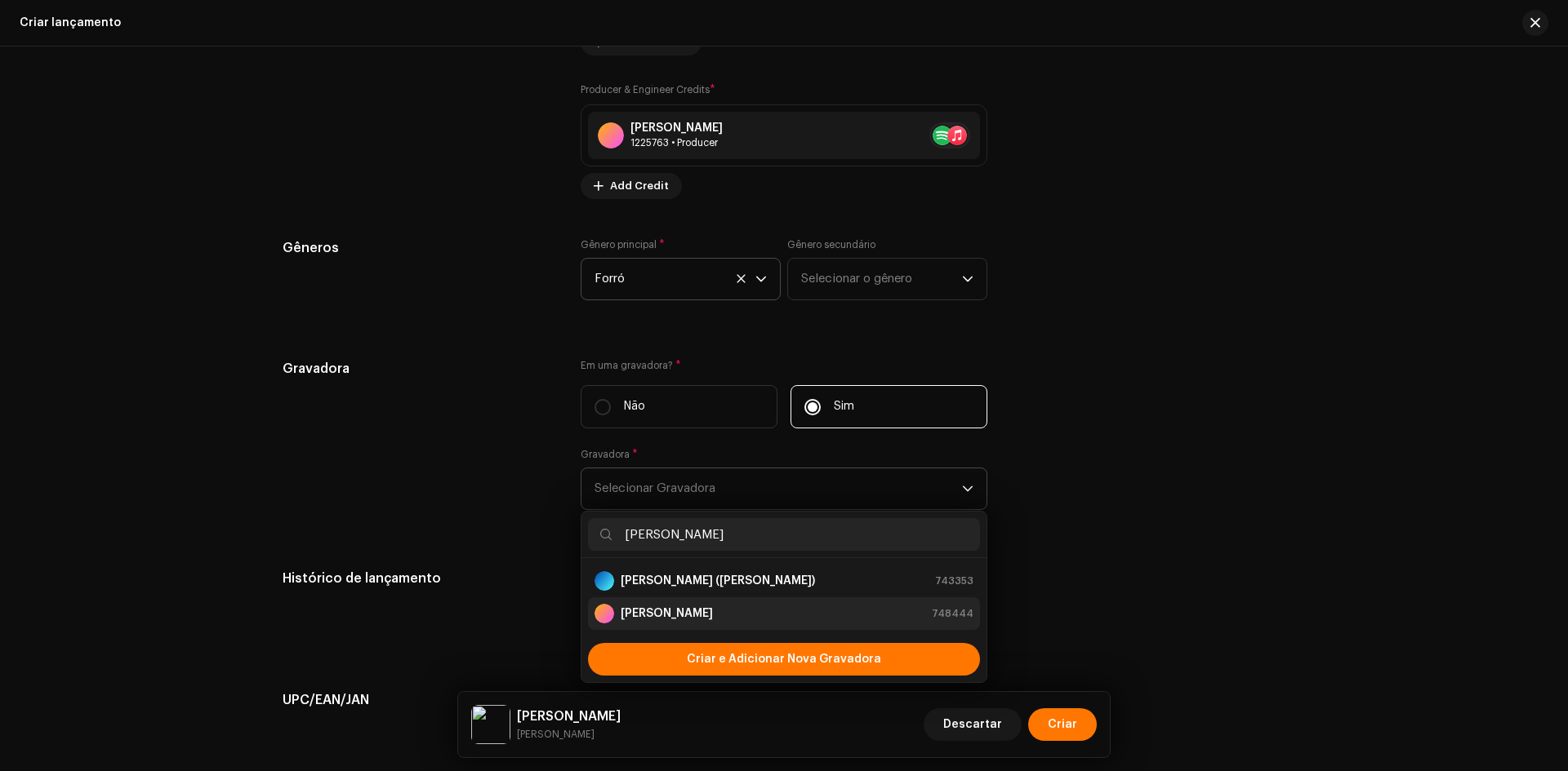
type input "[PERSON_NAME]"
click at [634, 602] on li "[PERSON_NAME] 748444" at bounding box center [784, 614] width 392 height 32
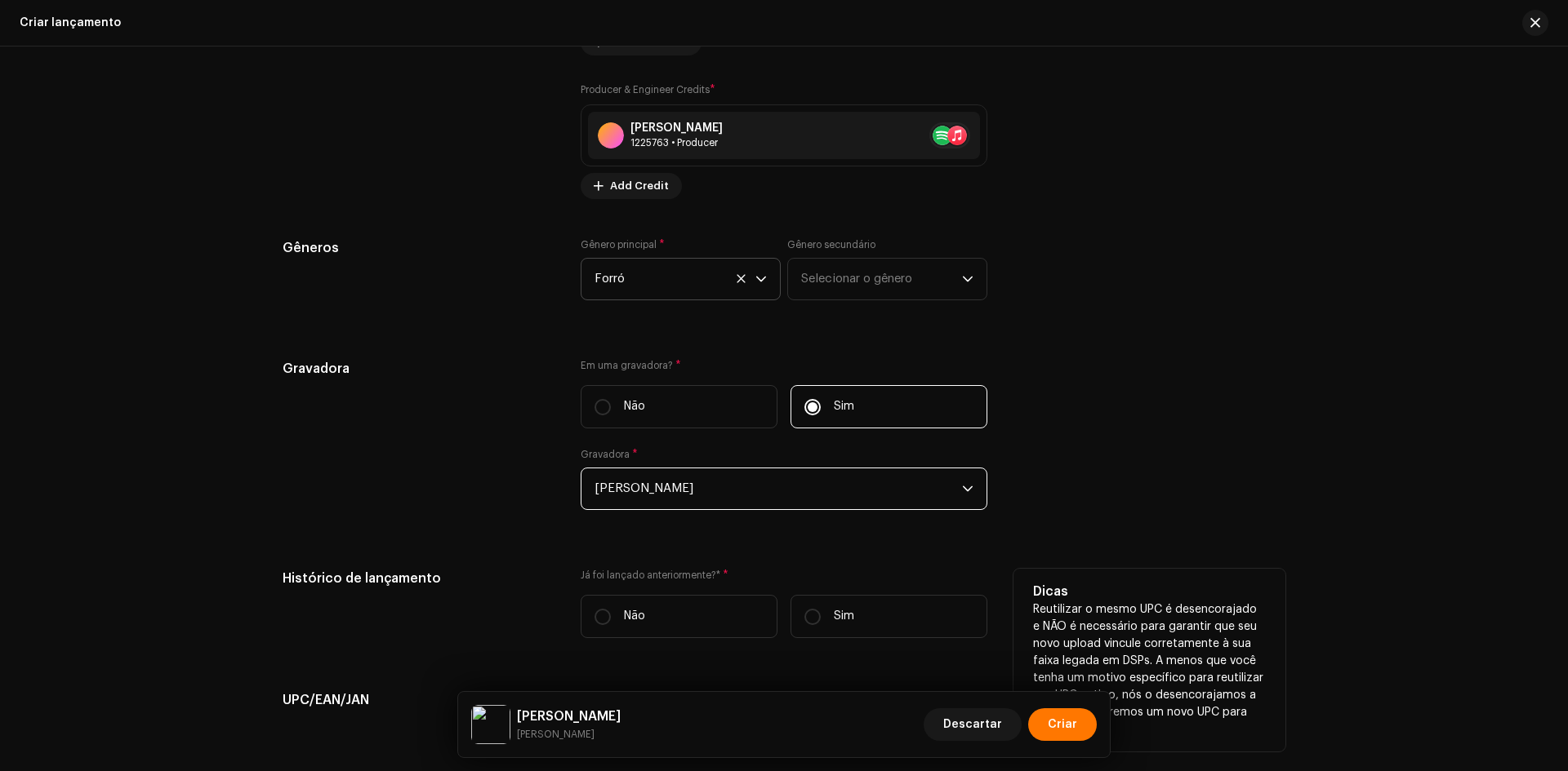
click at [619, 591] on div "Já foi lançado anteriormente?* * Não Sim" at bounding box center [783, 611] width 406 height 83
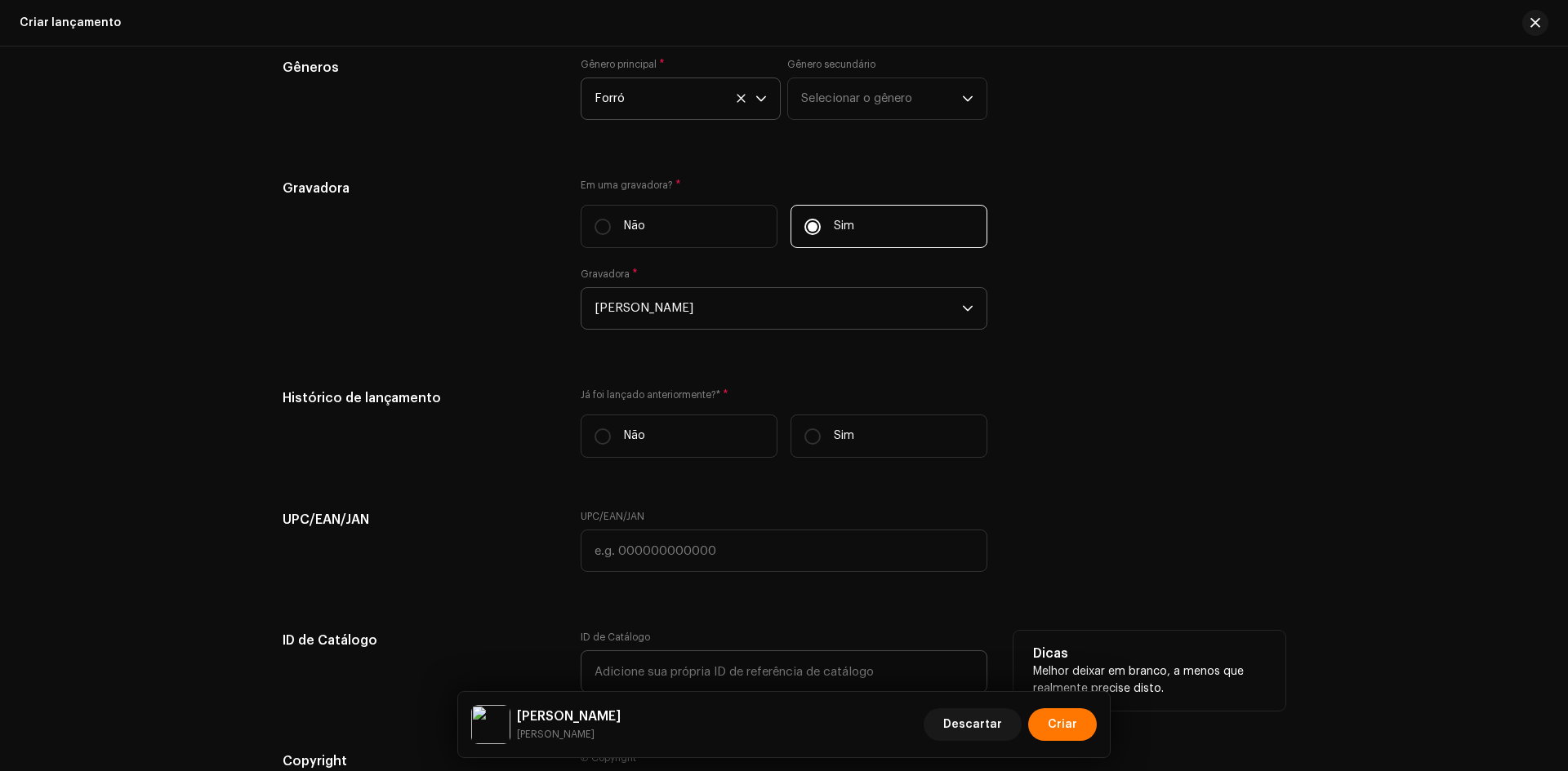
scroll to position [2204, 0]
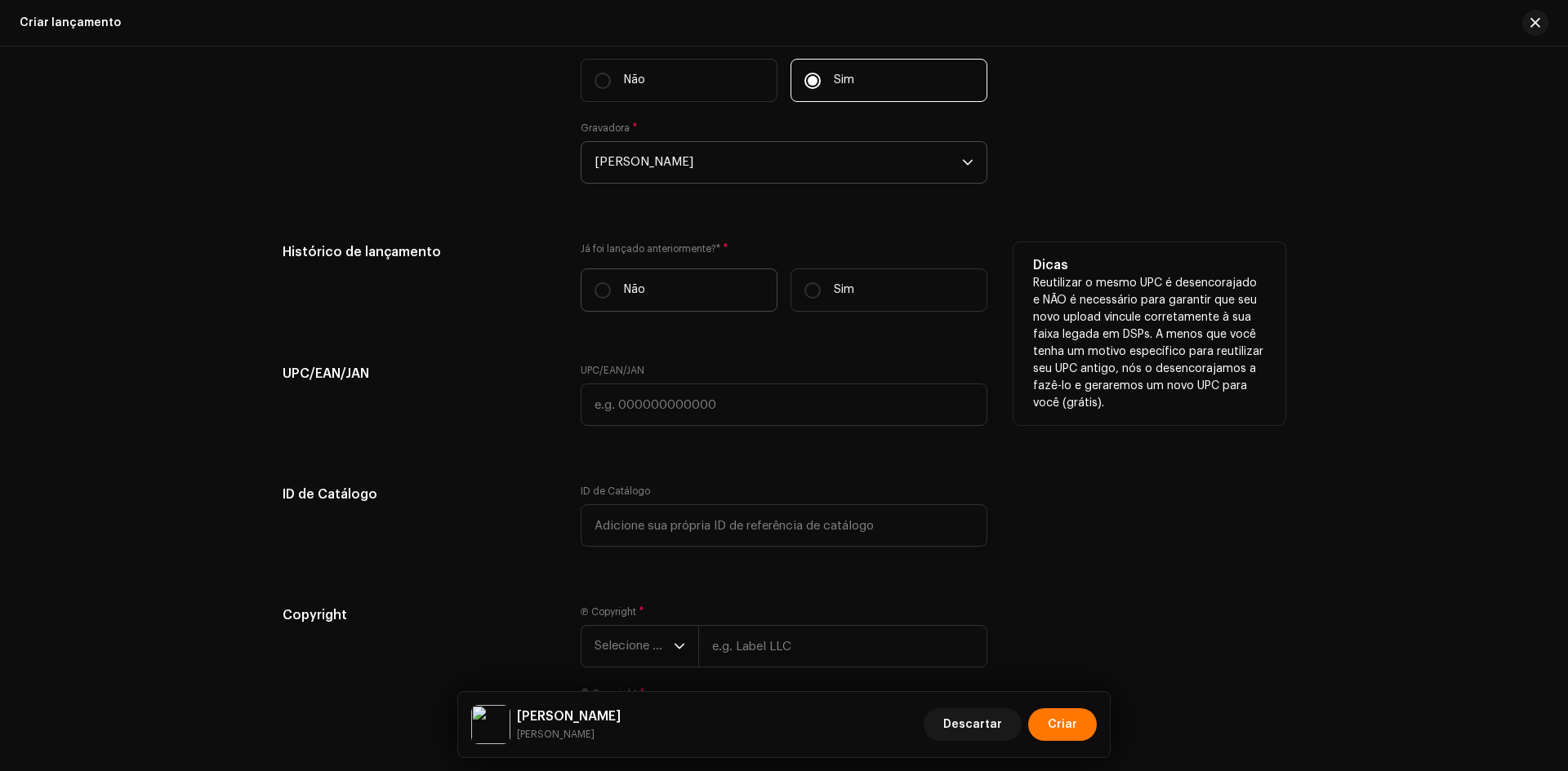
click at [633, 301] on label "Não" at bounding box center [679, 290] width 197 height 43
click at [611, 299] on input "Não" at bounding box center [602, 290] width 17 height 17
radio input "true"
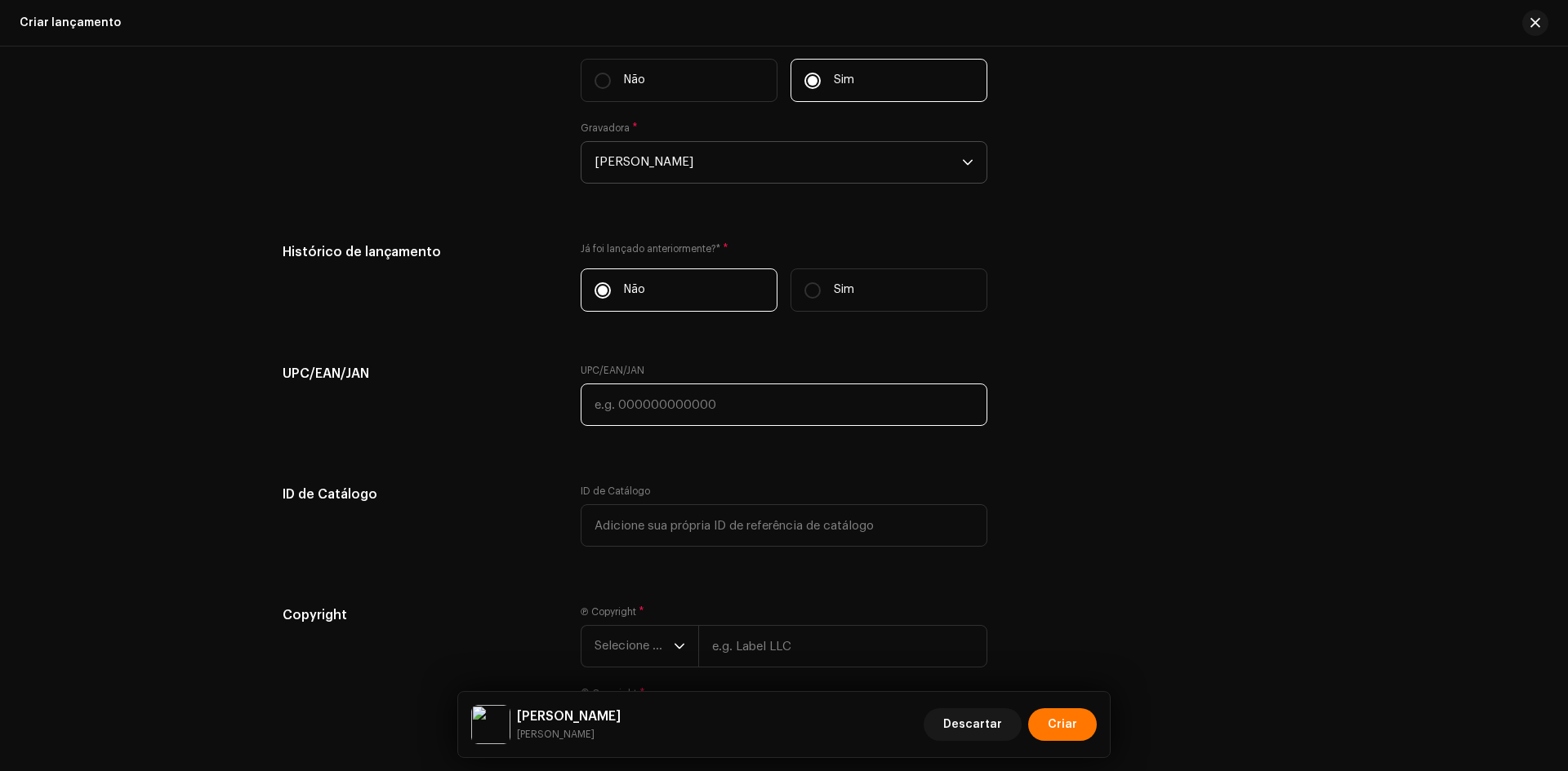
drag, startPoint x: 647, startPoint y: 403, endPoint x: 602, endPoint y: 403, distance: 45.0
click at [647, 403] on input "text" at bounding box center [783, 404] width 406 height 42
paste input "7898258659414"
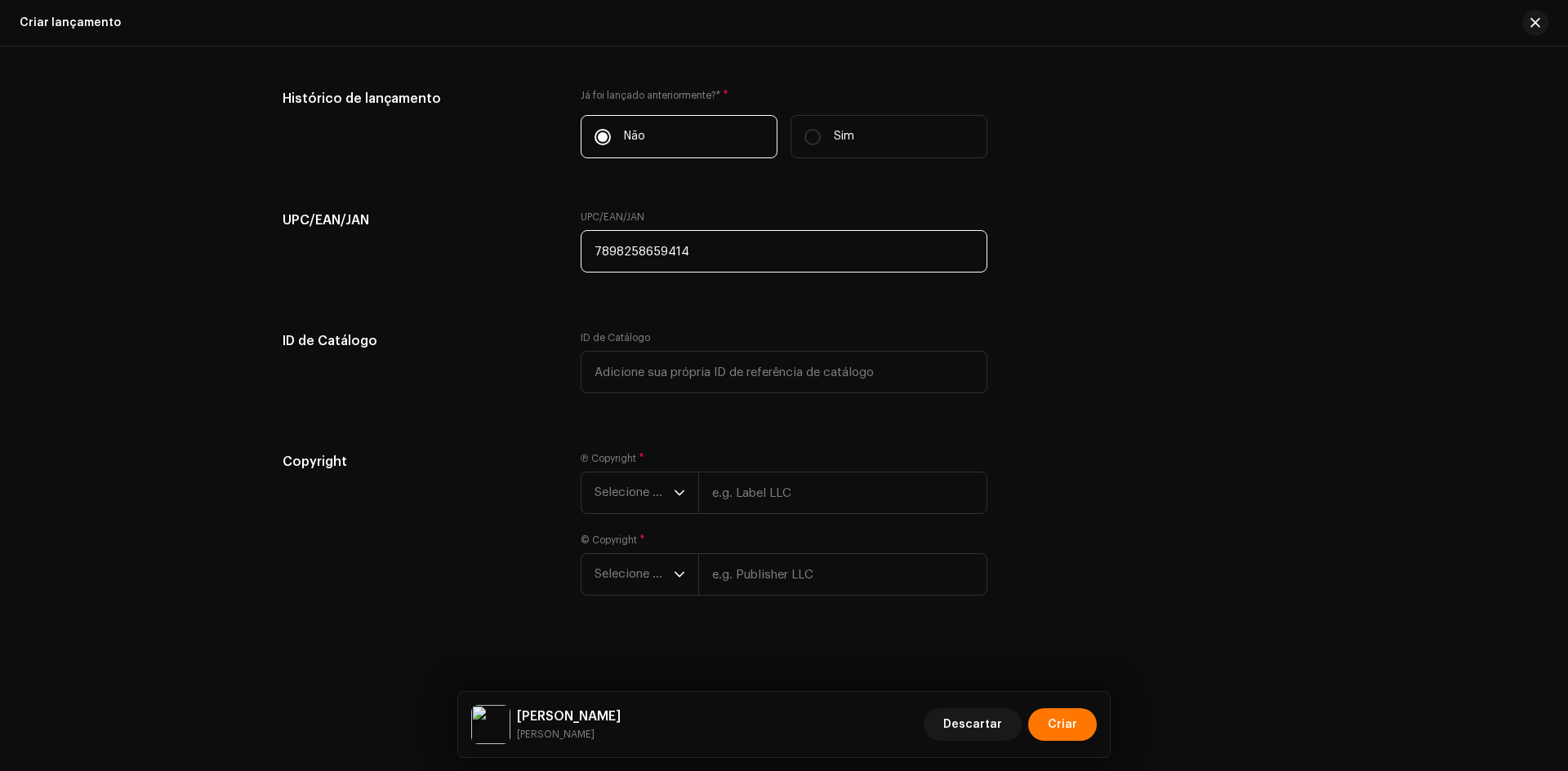
scroll to position [2358, 0]
type input "7898258659414"
click at [651, 487] on span "Selecione o ano" at bounding box center [633, 493] width 80 height 41
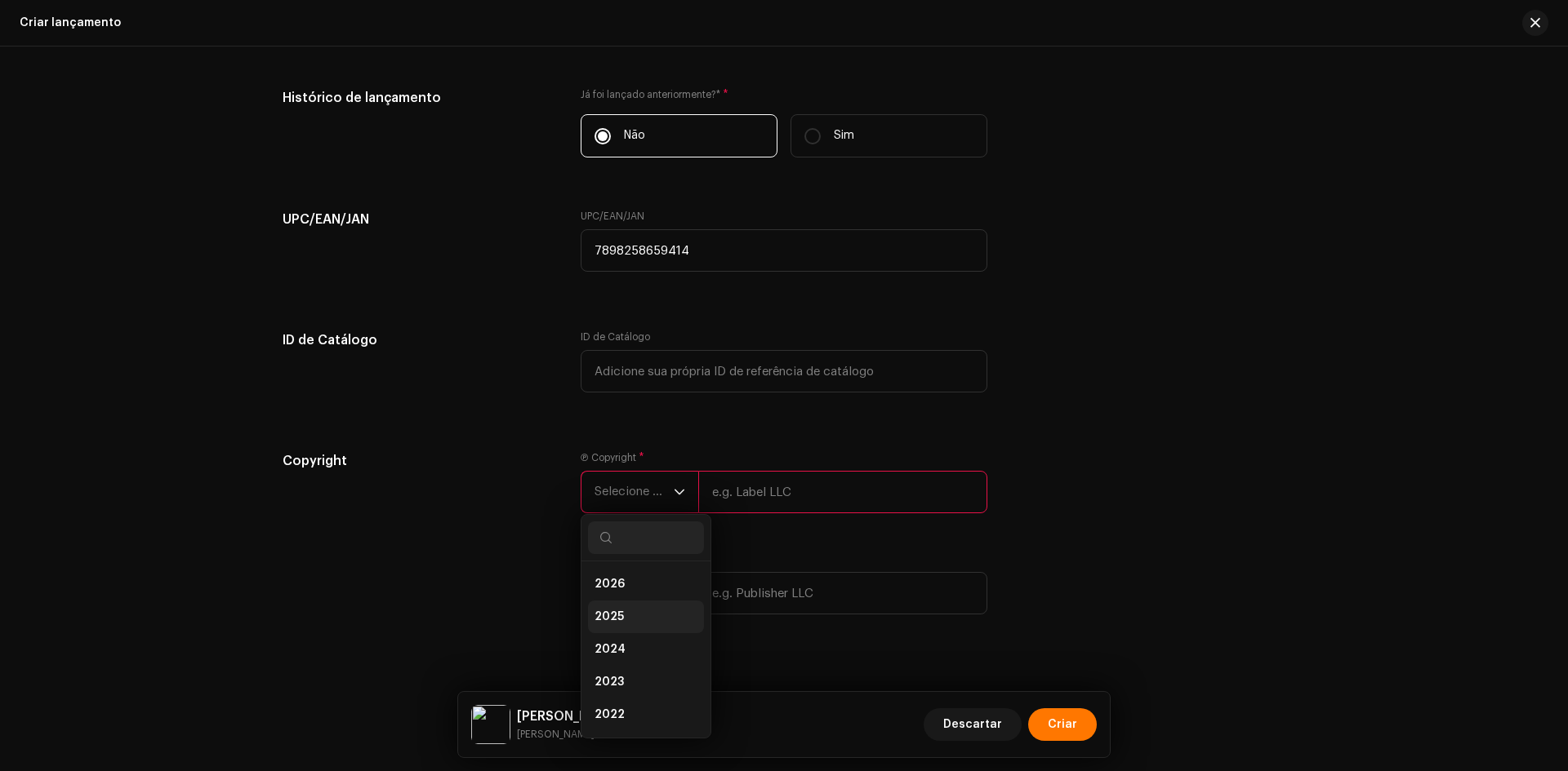
click at [608, 620] on span "2025" at bounding box center [609, 617] width 30 height 17
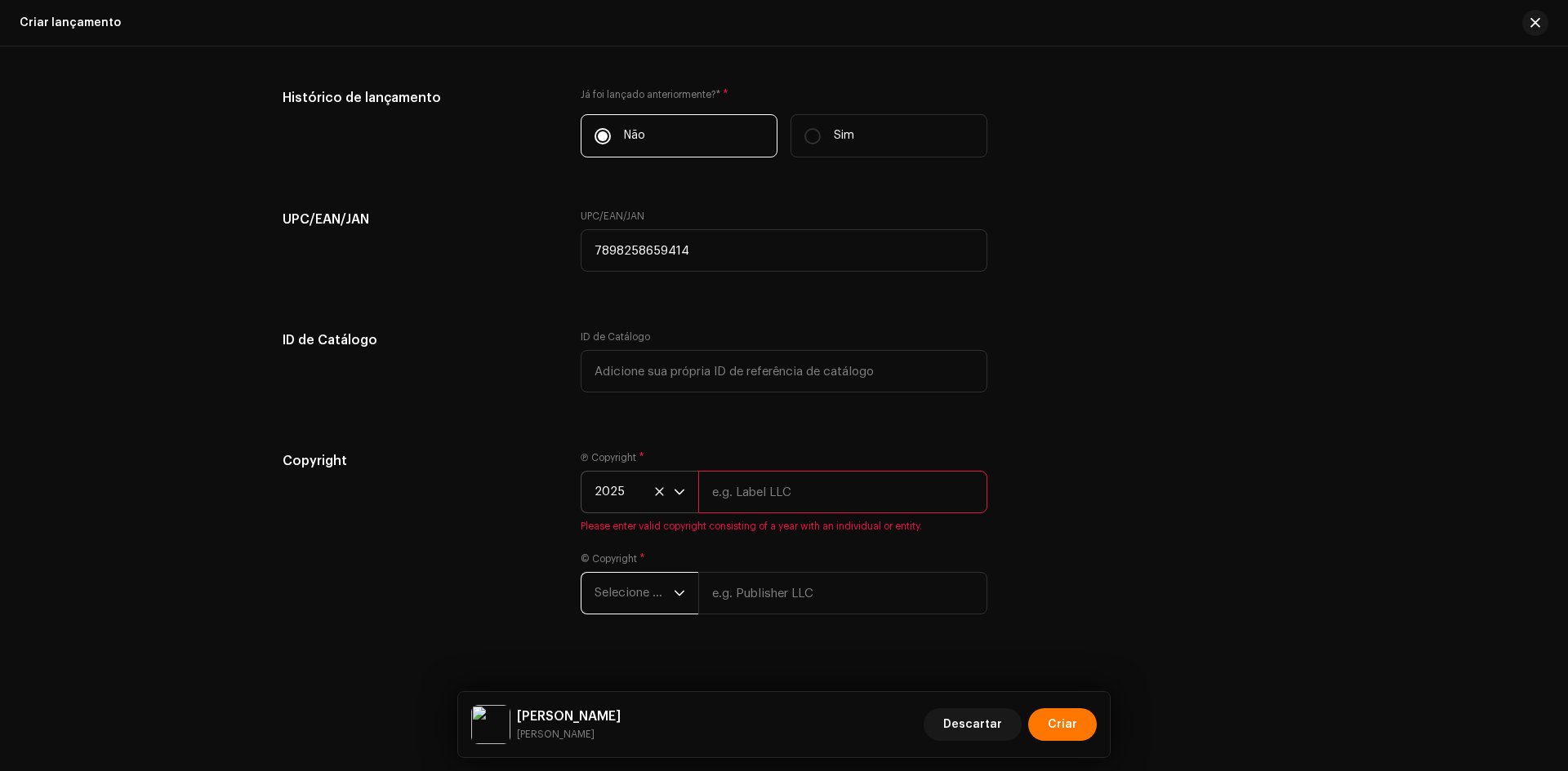
click at [619, 607] on span "Selecione o ano" at bounding box center [633, 594] width 80 height 41
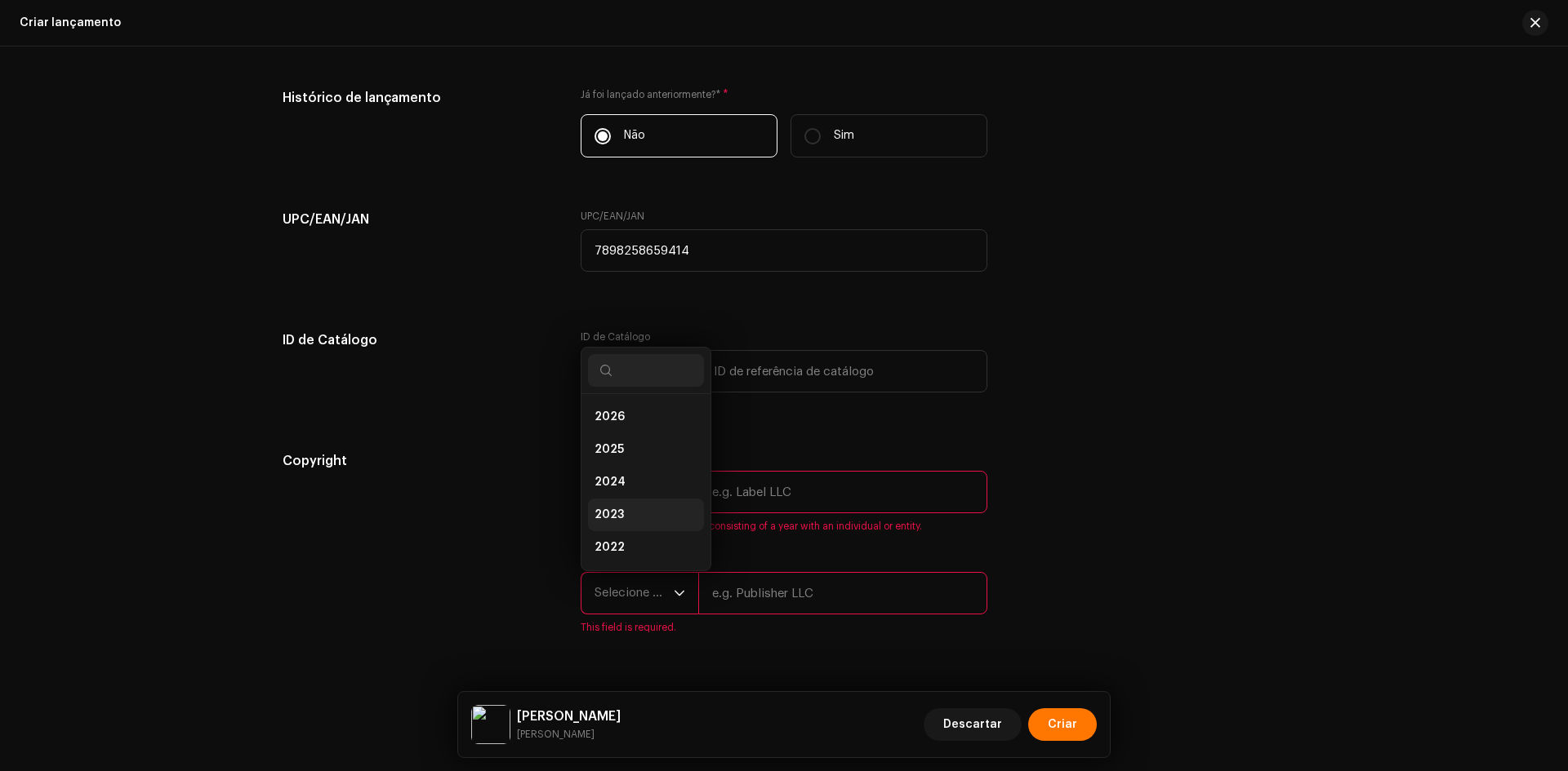
scroll to position [27, 0]
click at [620, 425] on li "2025" at bounding box center [646, 423] width 116 height 32
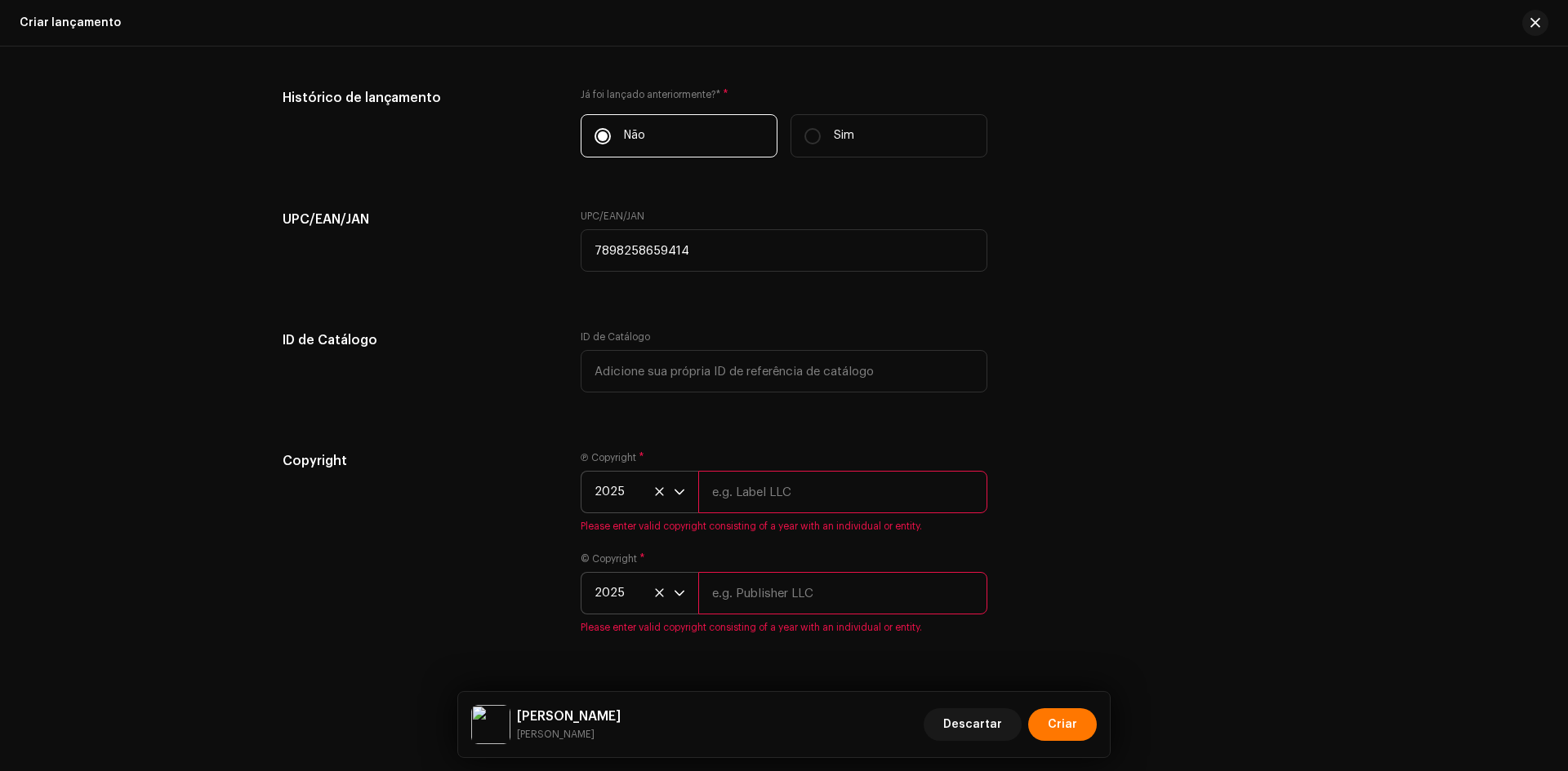
click at [766, 507] on input "text" at bounding box center [843, 492] width 289 height 42
paste input "[PERSON_NAME]"
click at [754, 488] on input "[PERSON_NAME]" at bounding box center [843, 492] width 289 height 42
type input "[PERSON_NAME]"
click at [731, 603] on div "© Copyright * 2025 Please enter valid copyright consisting of a year with an in…" at bounding box center [783, 593] width 406 height 82
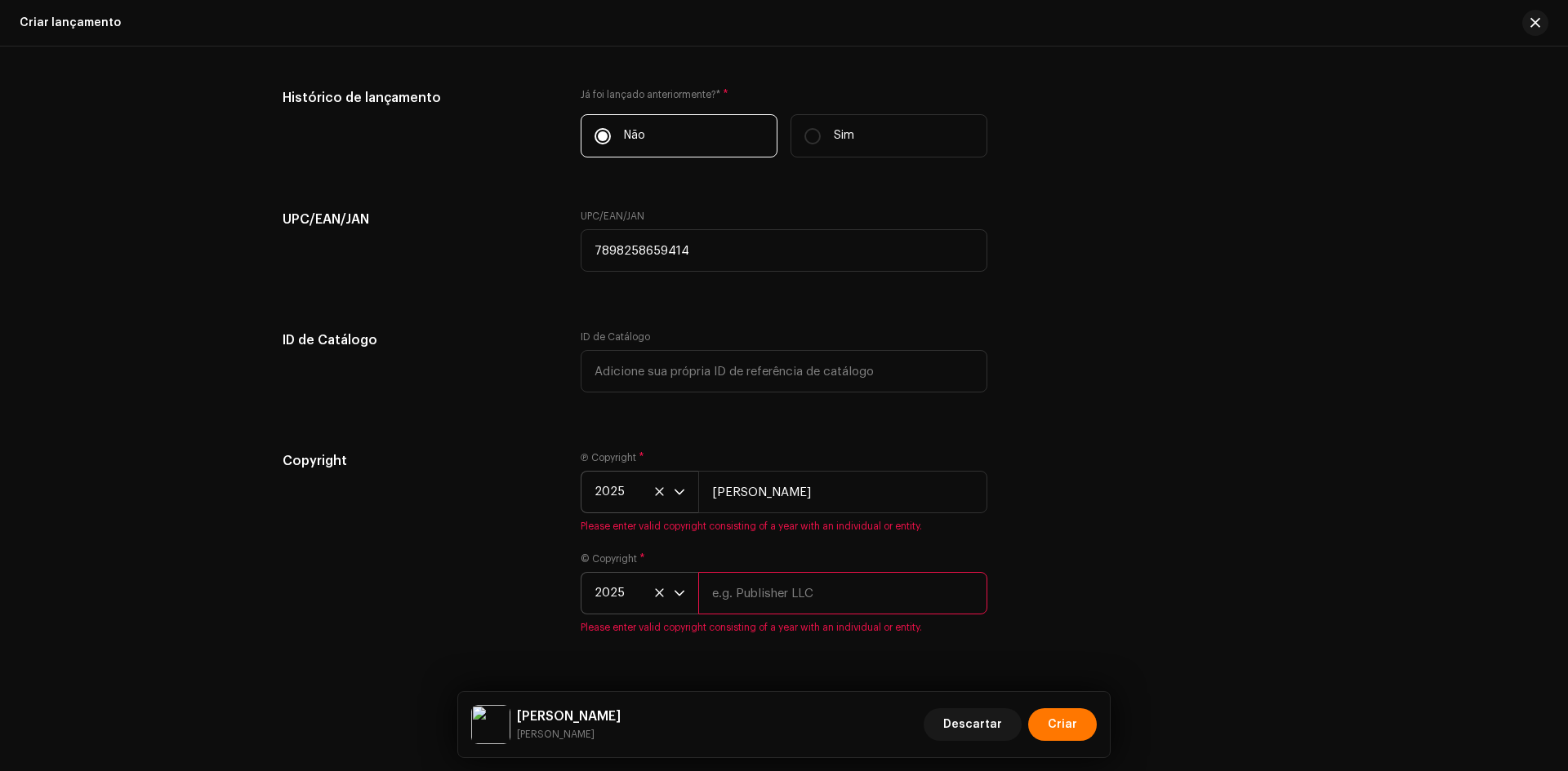
paste input "[PERSON_NAME]"
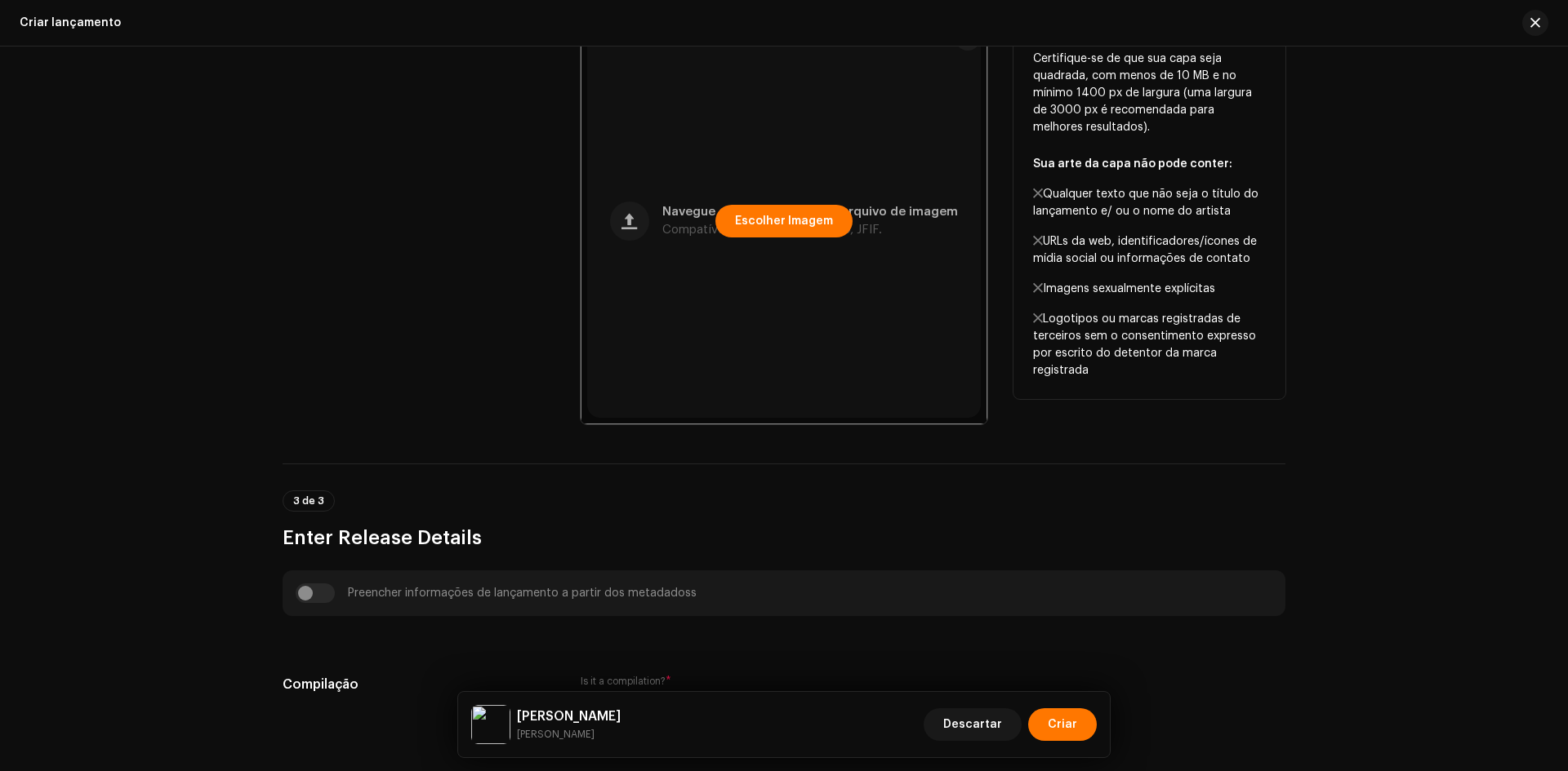
scroll to position [73, 0]
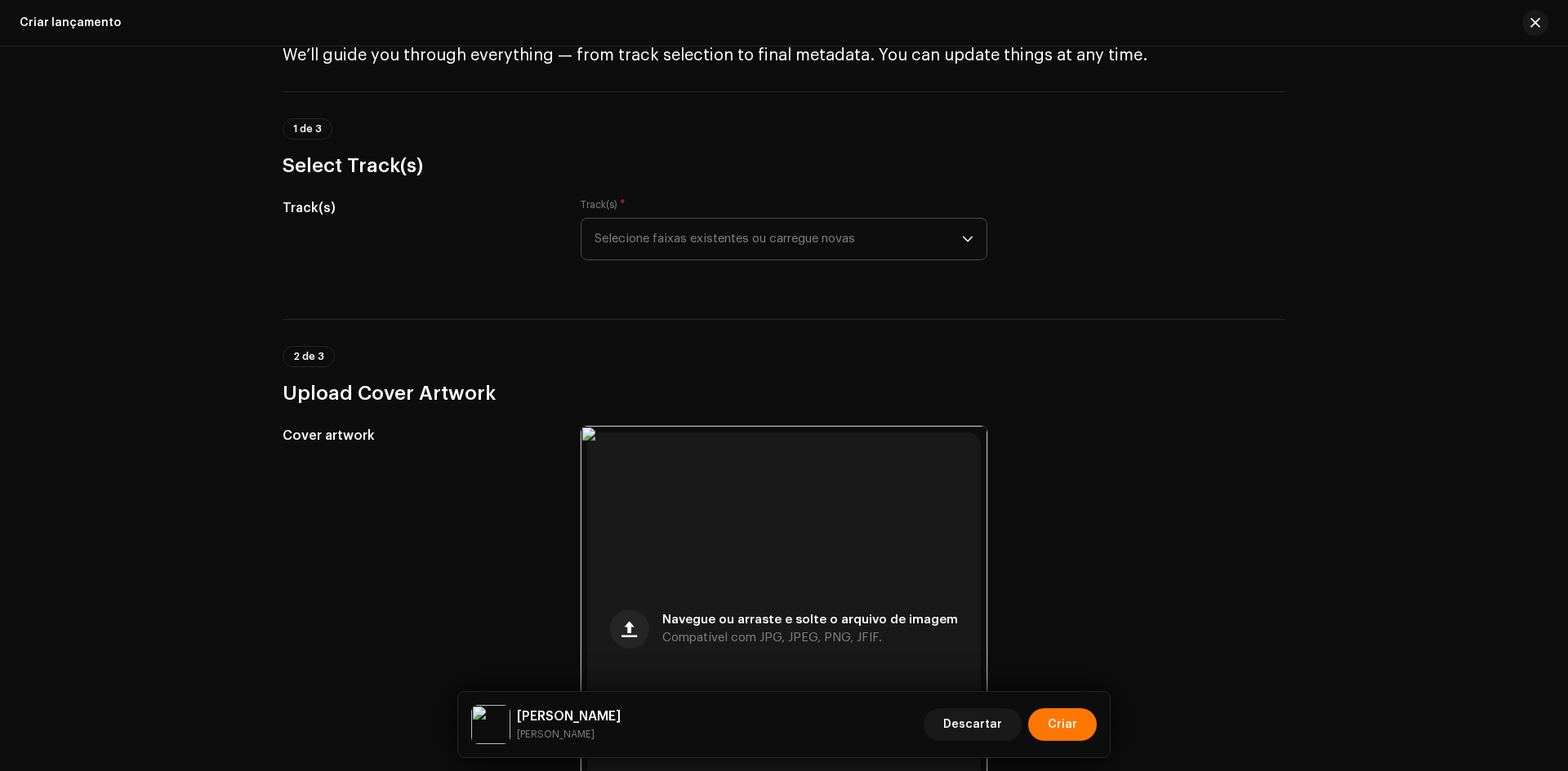
type input "[PERSON_NAME]"
click at [655, 222] on span "Selecione faixas existentes ou carregue novas" at bounding box center [778, 239] width 368 height 41
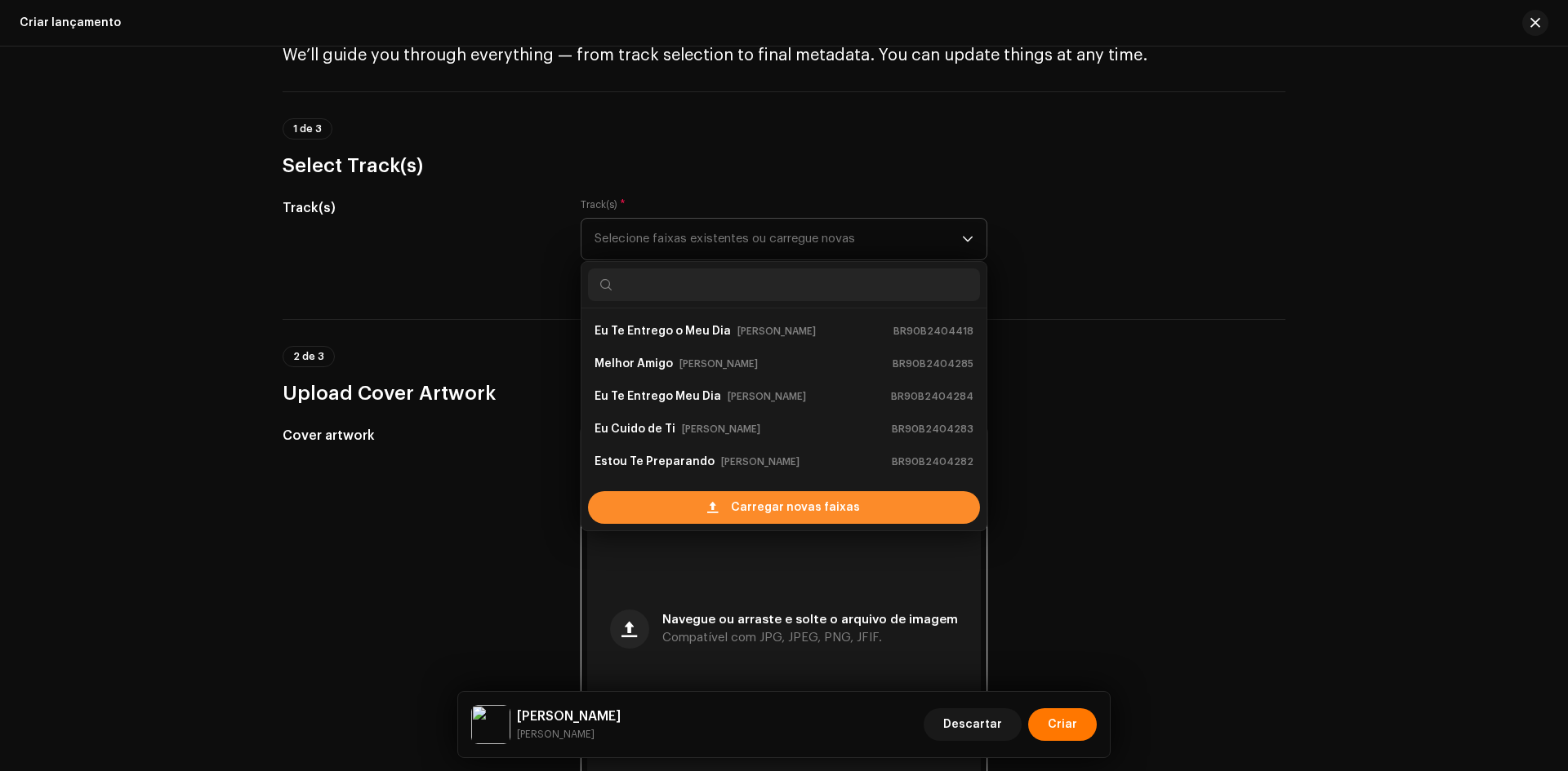
scroll to position [27, 0]
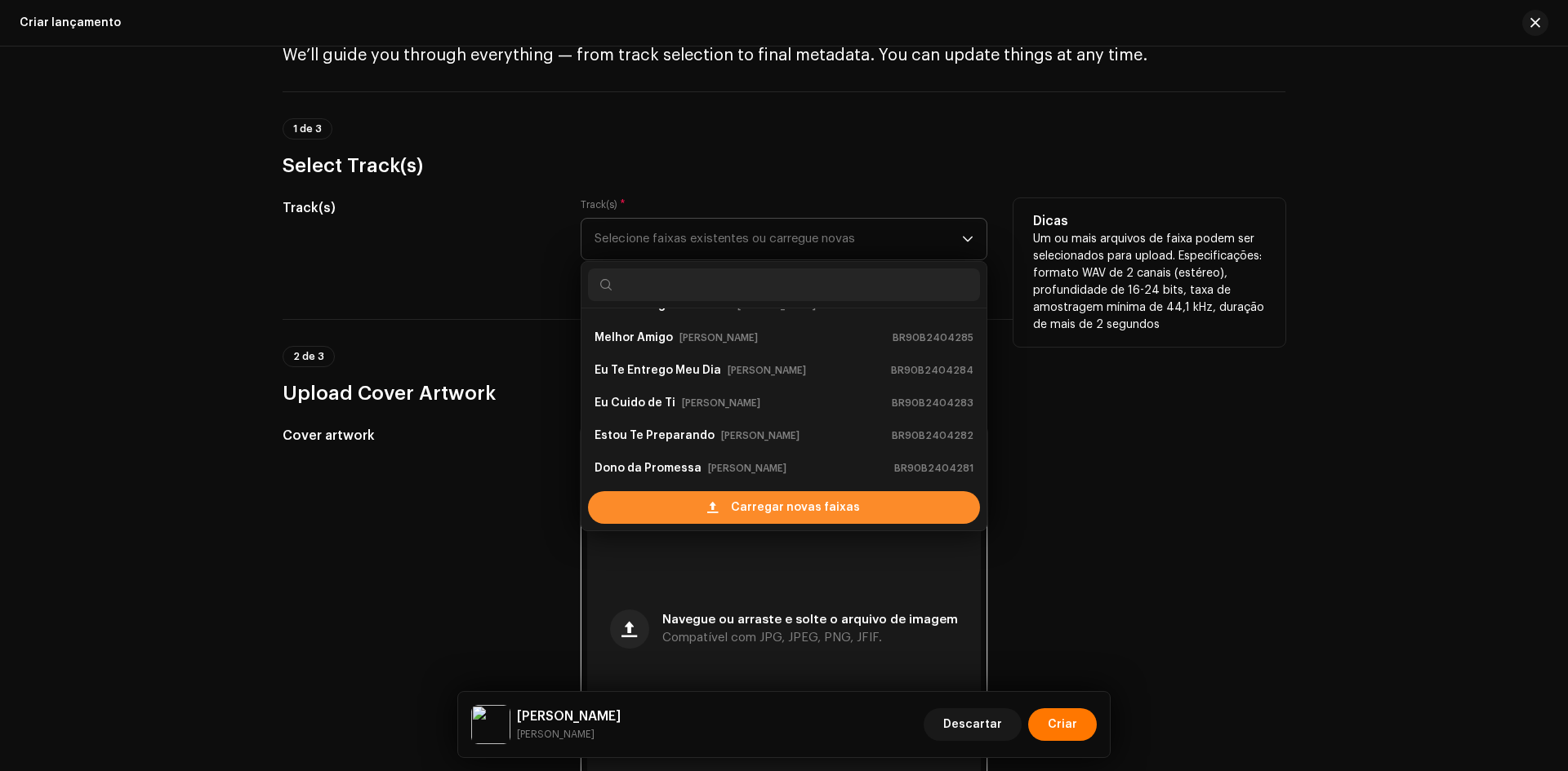
click at [660, 503] on div "Carregar novas faixas" at bounding box center [784, 507] width 392 height 32
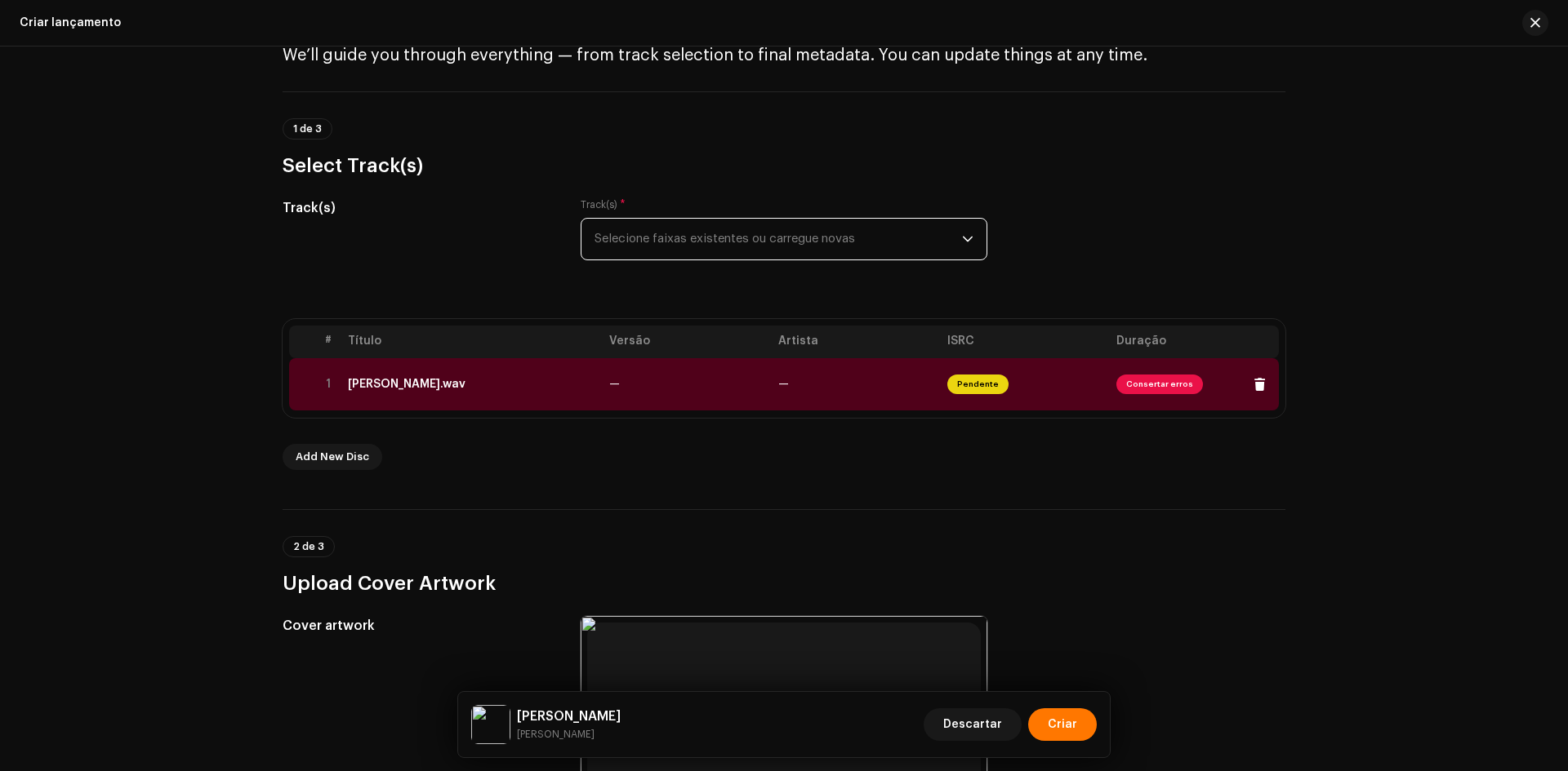
click at [527, 360] on td "[PERSON_NAME].wav" at bounding box center [472, 384] width 262 height 52
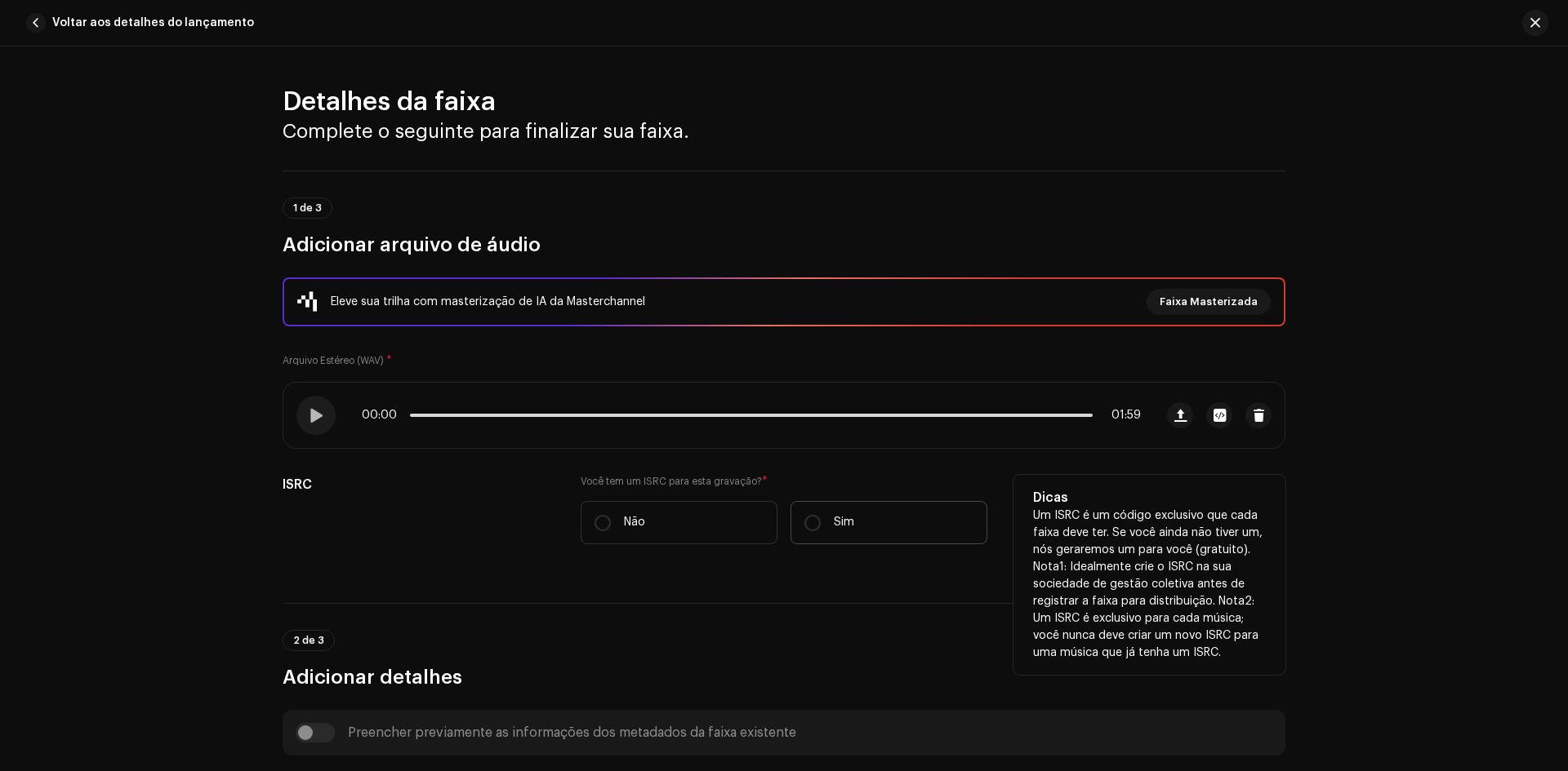
click at [791, 520] on label "Sim" at bounding box center [889, 523] width 197 height 43
click at [805, 520] on input "Sim" at bounding box center [813, 523] width 17 height 17
radio input "true"
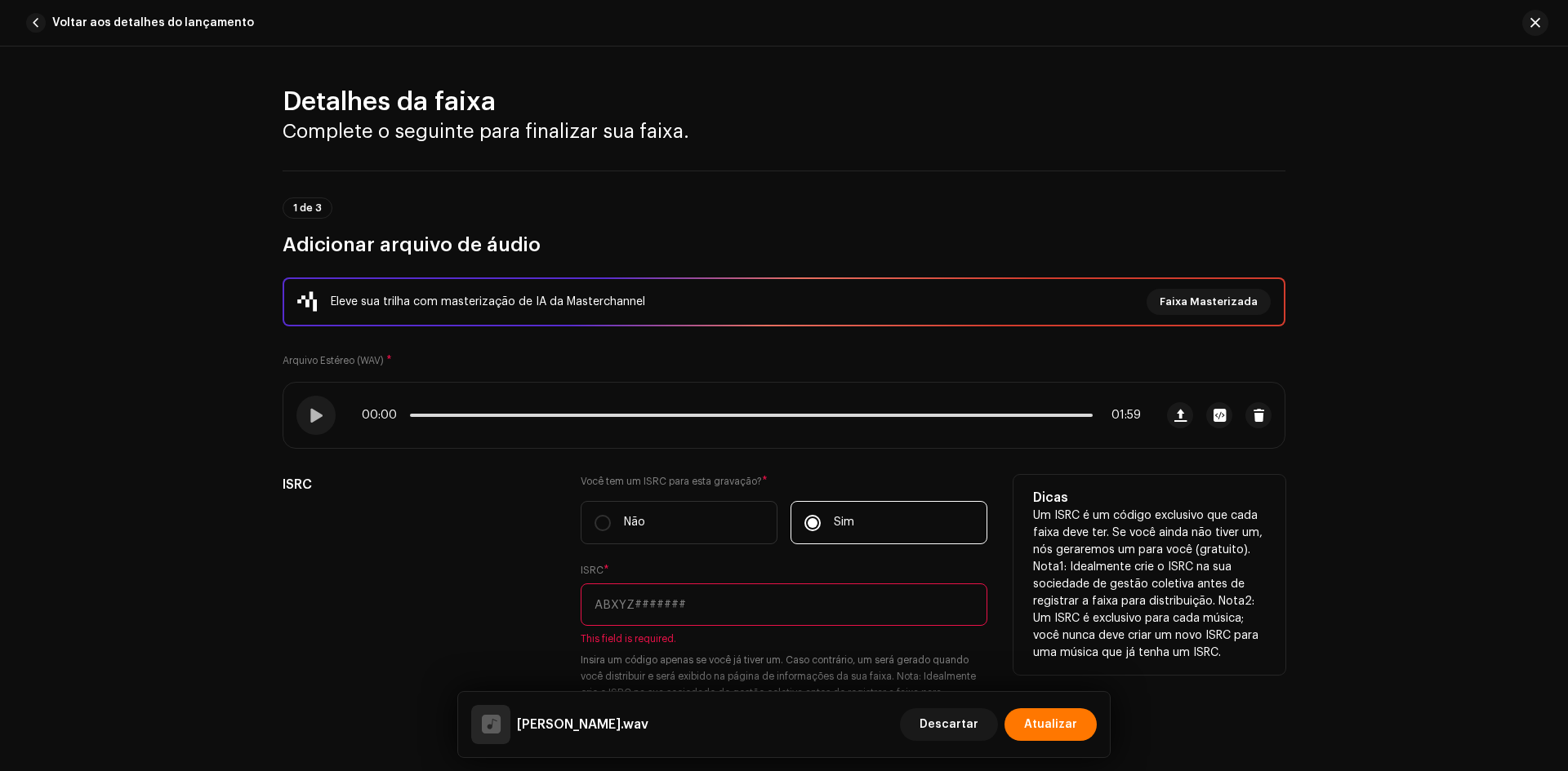
click at [681, 621] on input "text" at bounding box center [783, 605] width 406 height 42
paste input "BR-90B-24-04627"
click at [604, 617] on input "BR-90B-24-04627" at bounding box center [783, 605] width 406 height 42
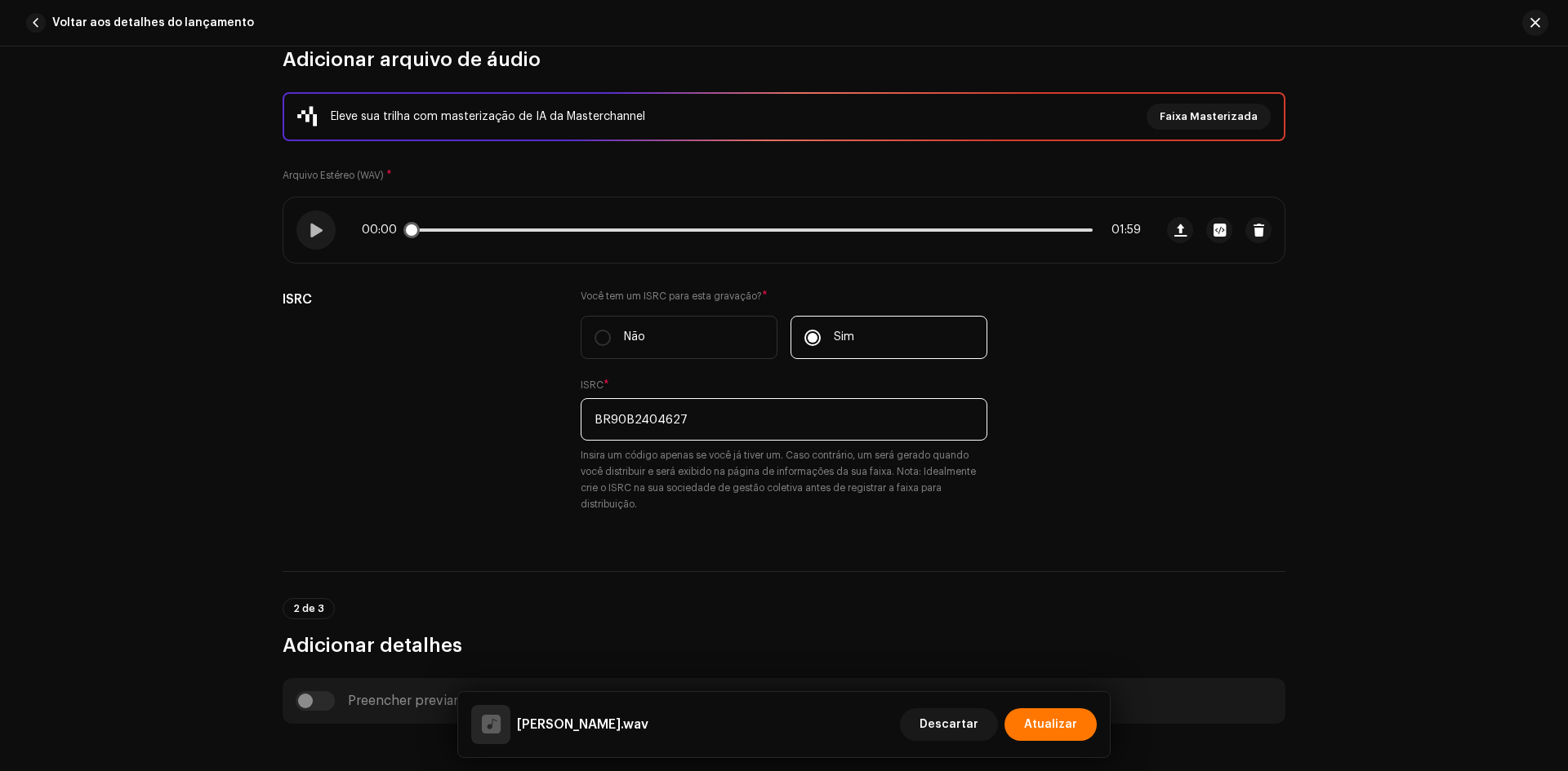
scroll to position [490, 0]
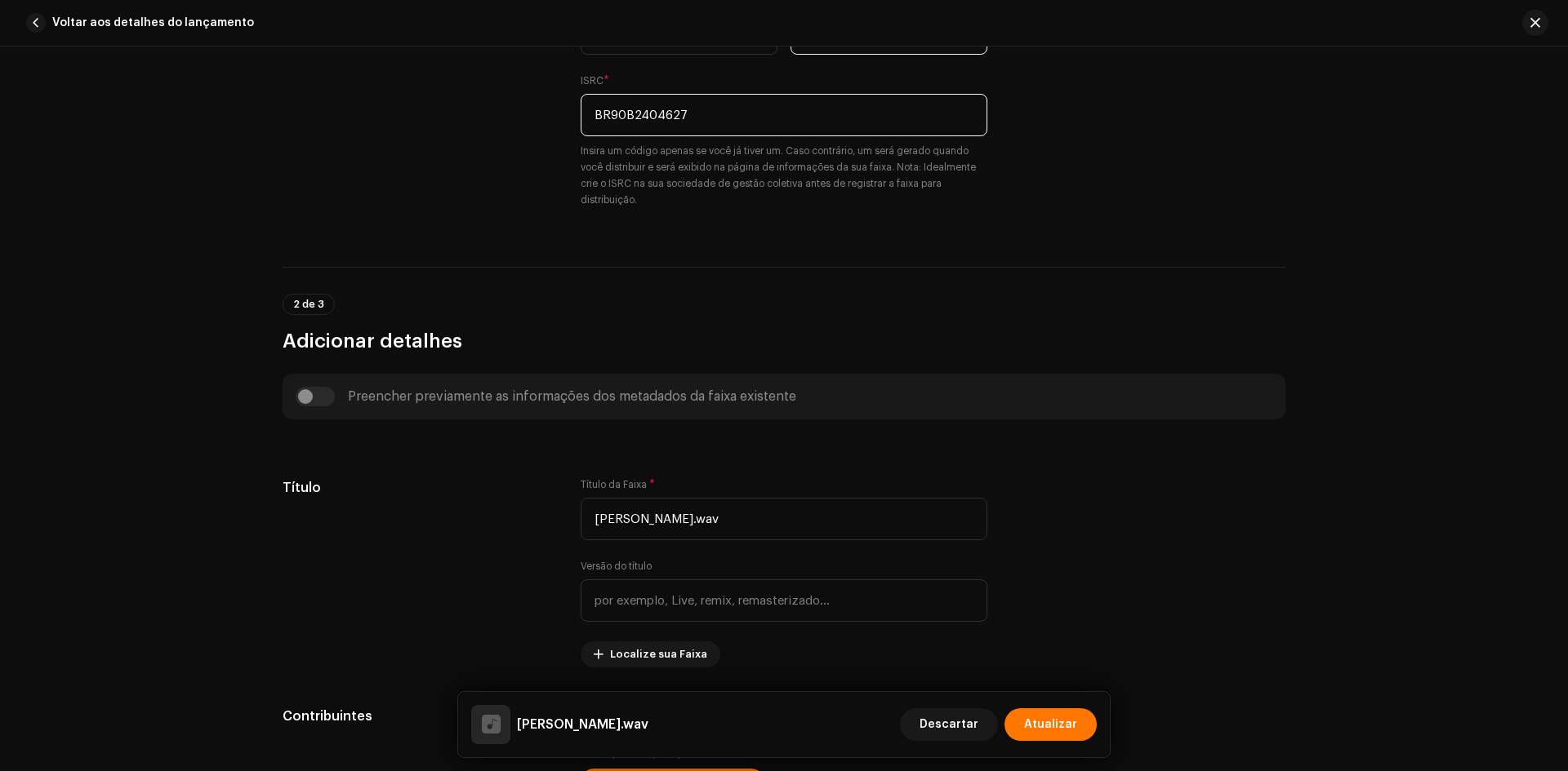
type input "BR90B2404627"
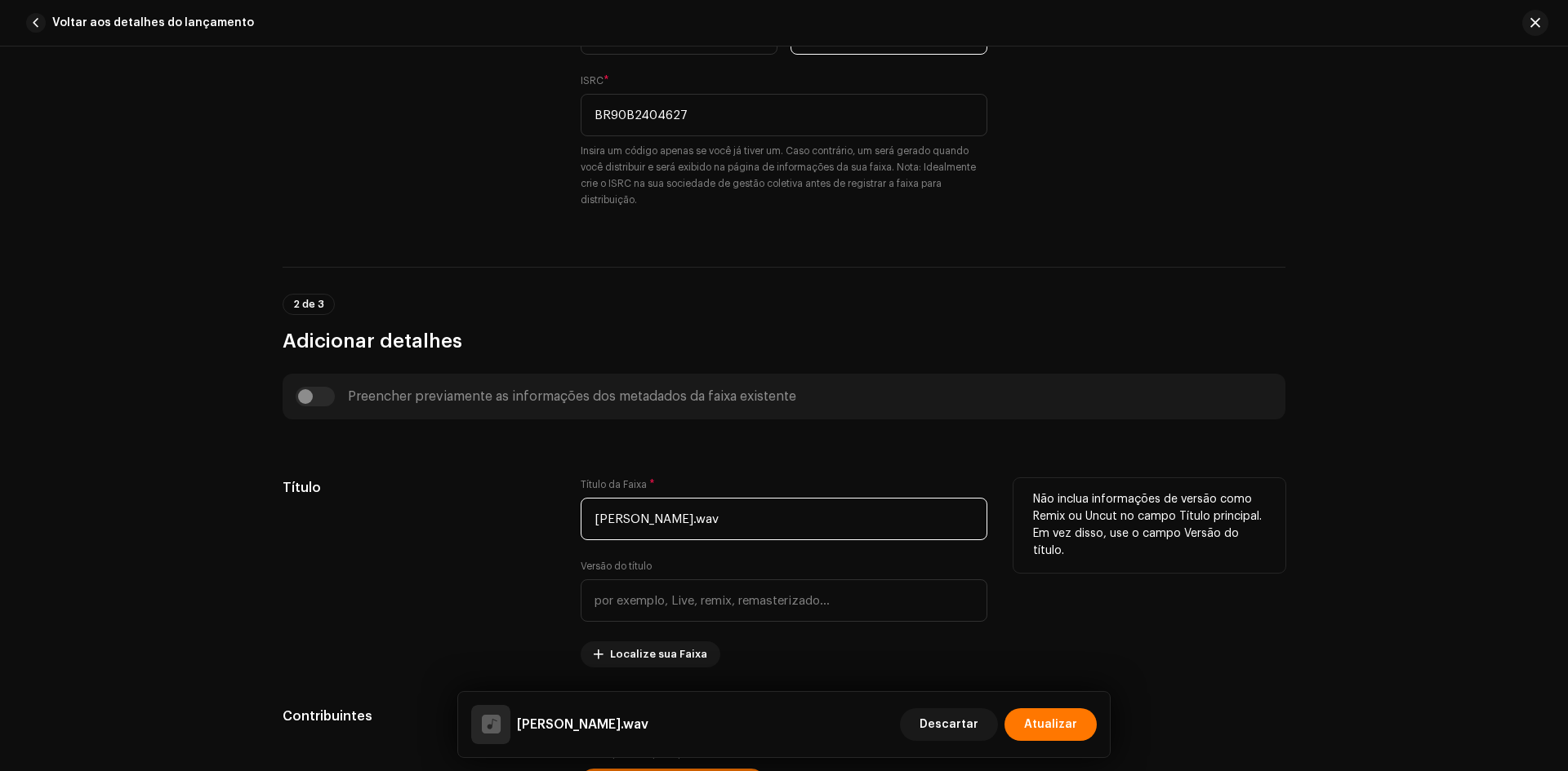
click at [688, 512] on input "[PERSON_NAME].wav" at bounding box center [783, 518] width 406 height 42
paste input "text"
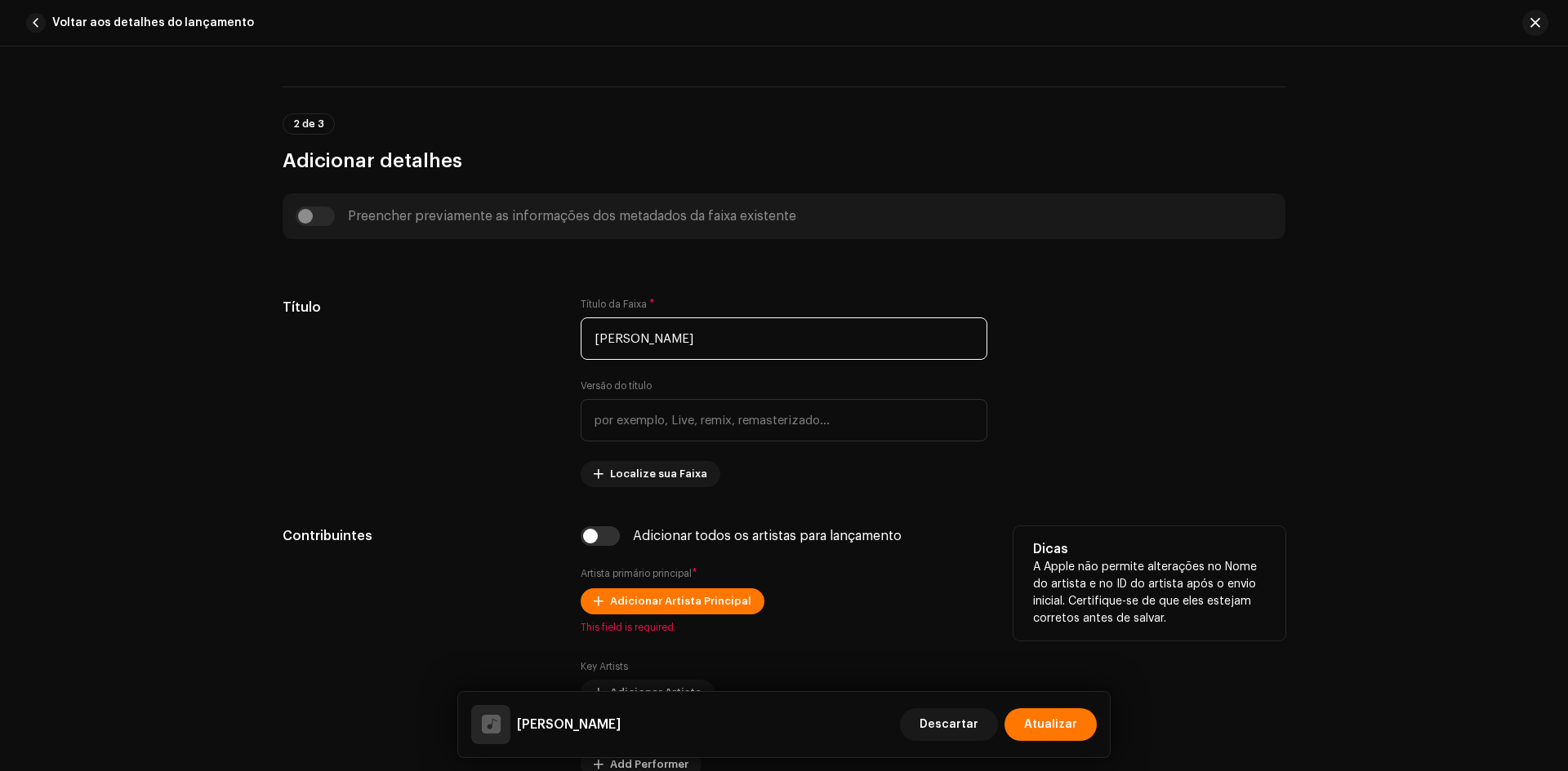
scroll to position [898, 0]
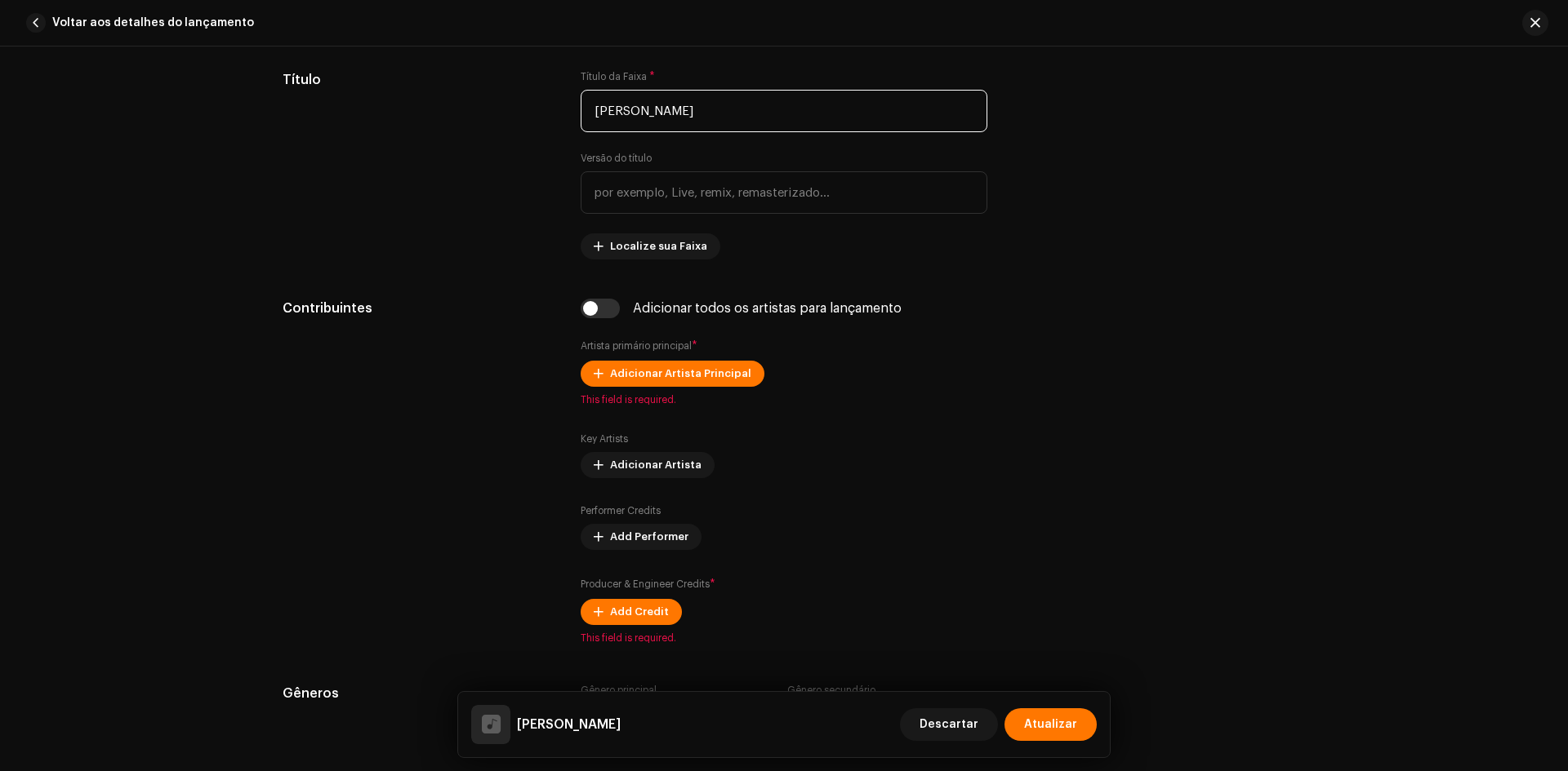
type input "[PERSON_NAME]"
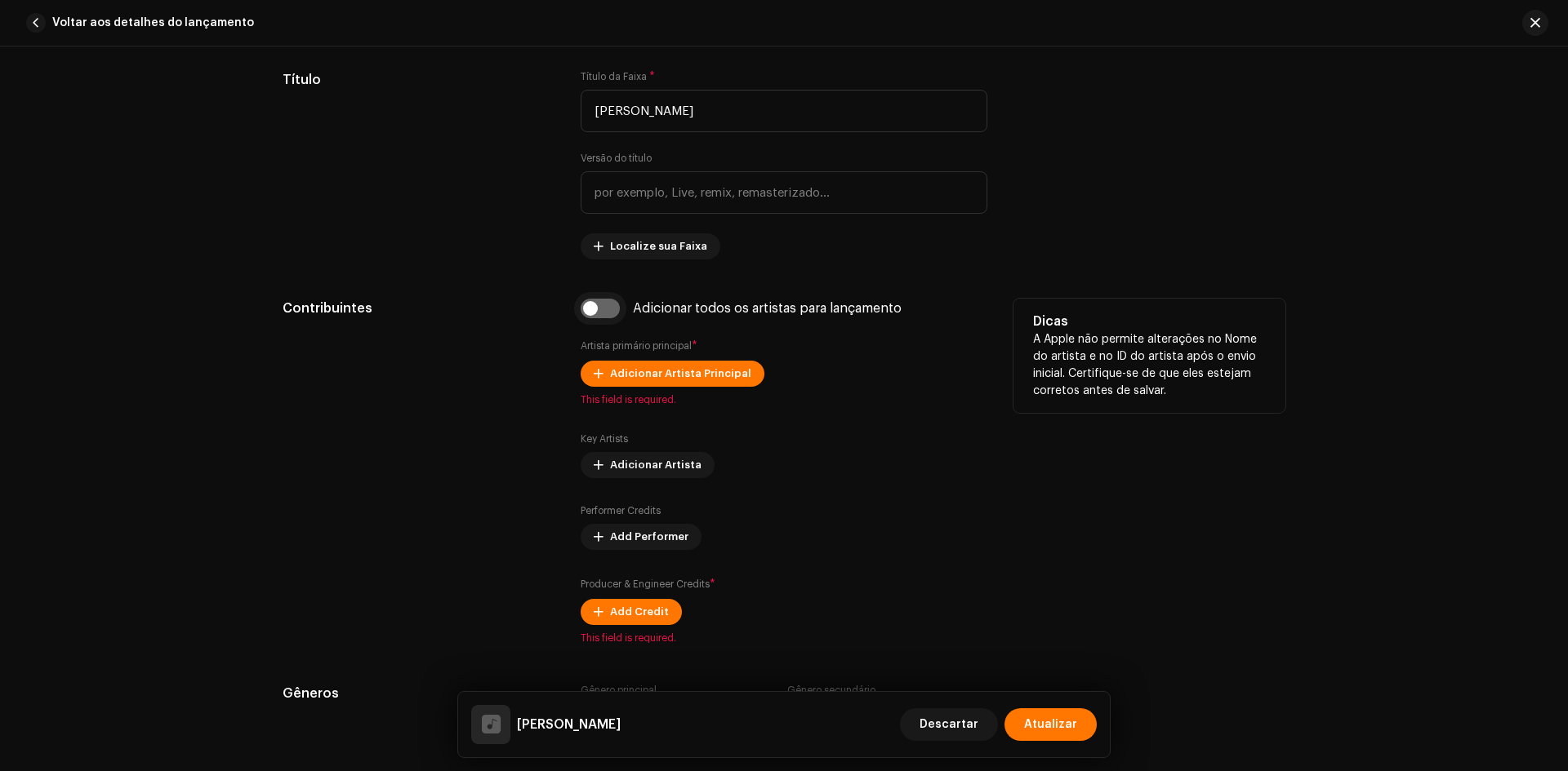
click at [615, 305] on input "checkbox" at bounding box center [600, 309] width 39 height 20
checkbox input "true"
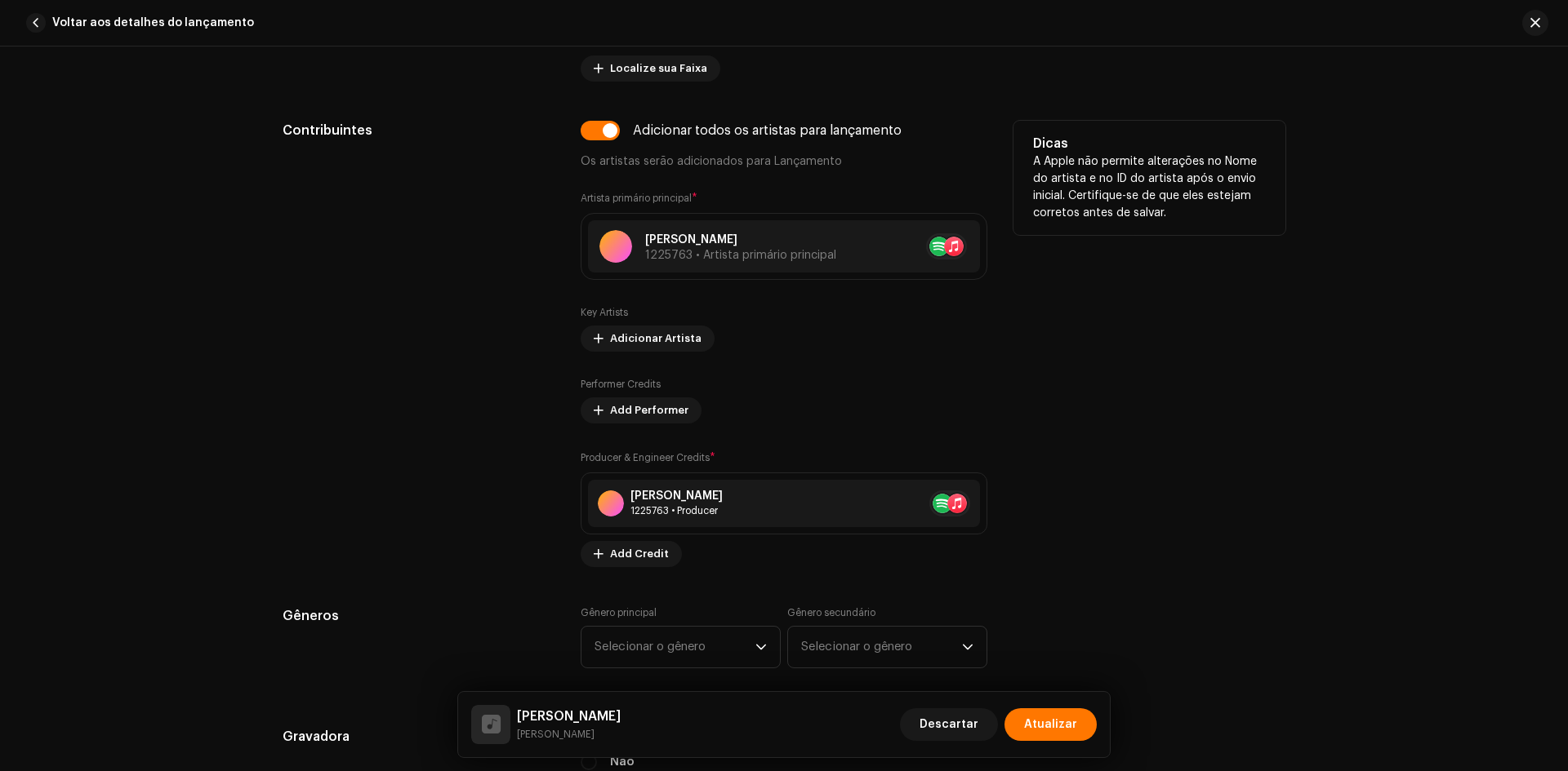
scroll to position [1306, 0]
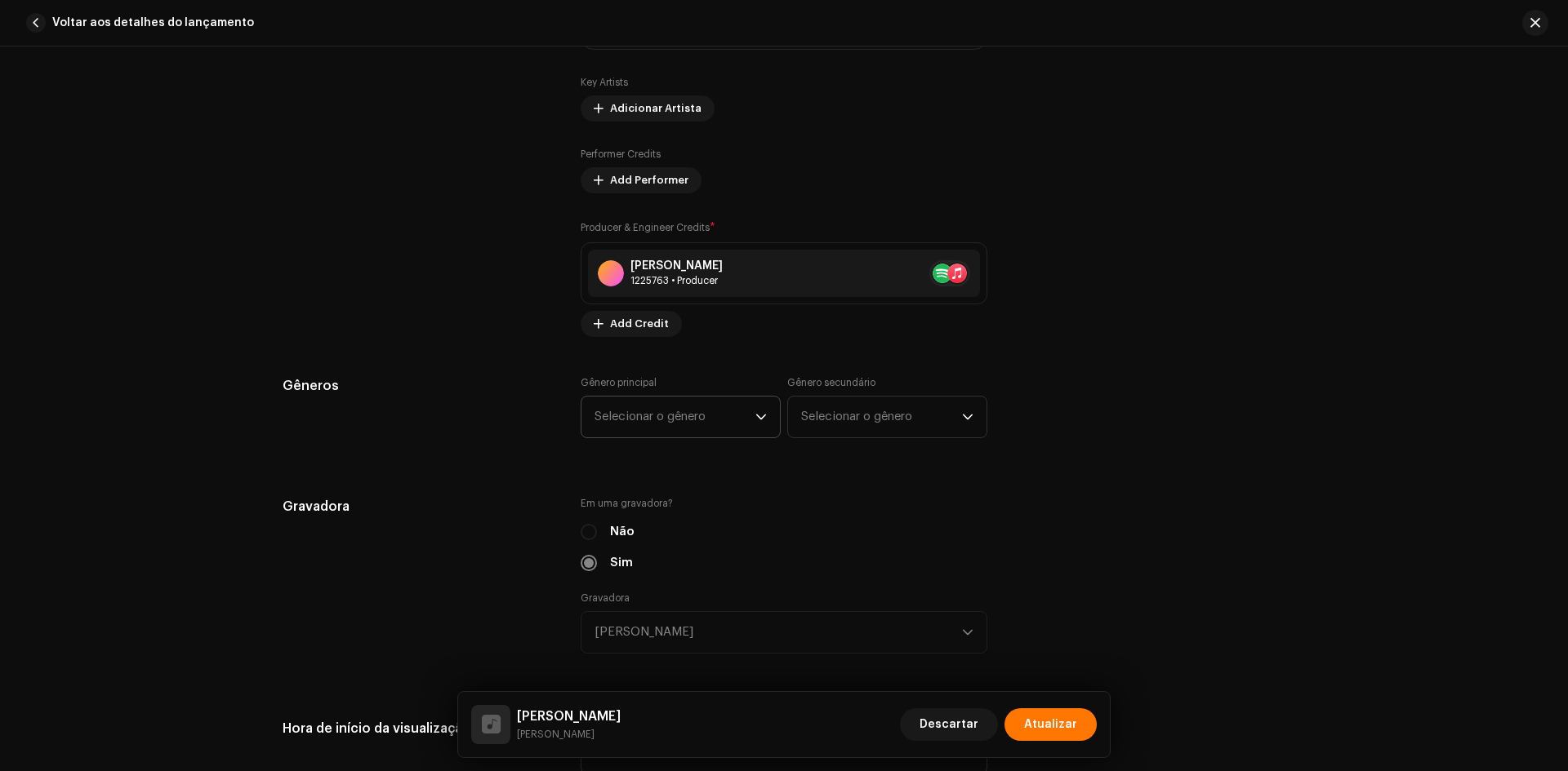
click at [679, 401] on span "Selecionar o gênero" at bounding box center [675, 417] width 161 height 41
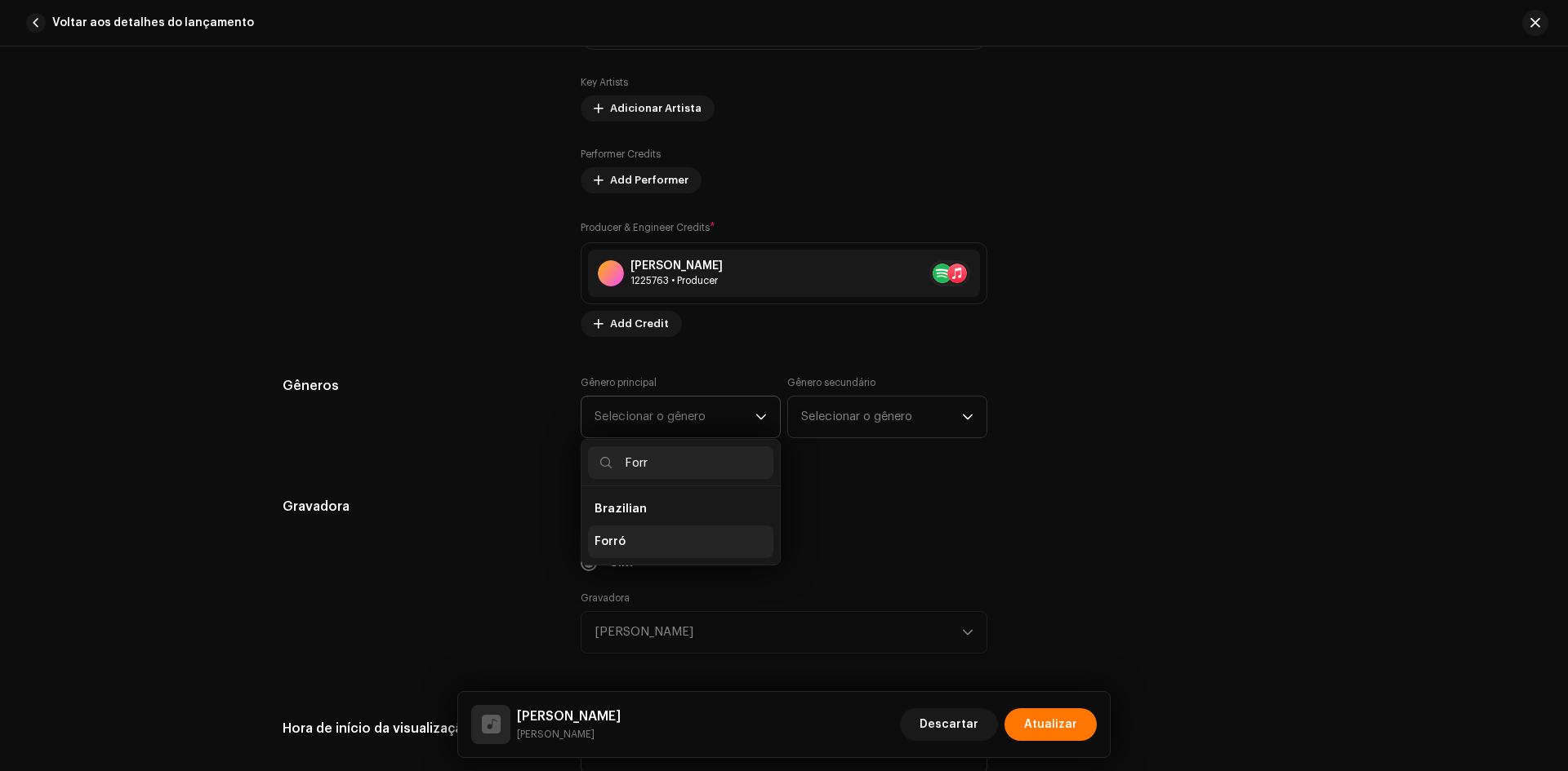
type input "Forr"
click at [654, 529] on li "Forró" at bounding box center [681, 542] width 185 height 32
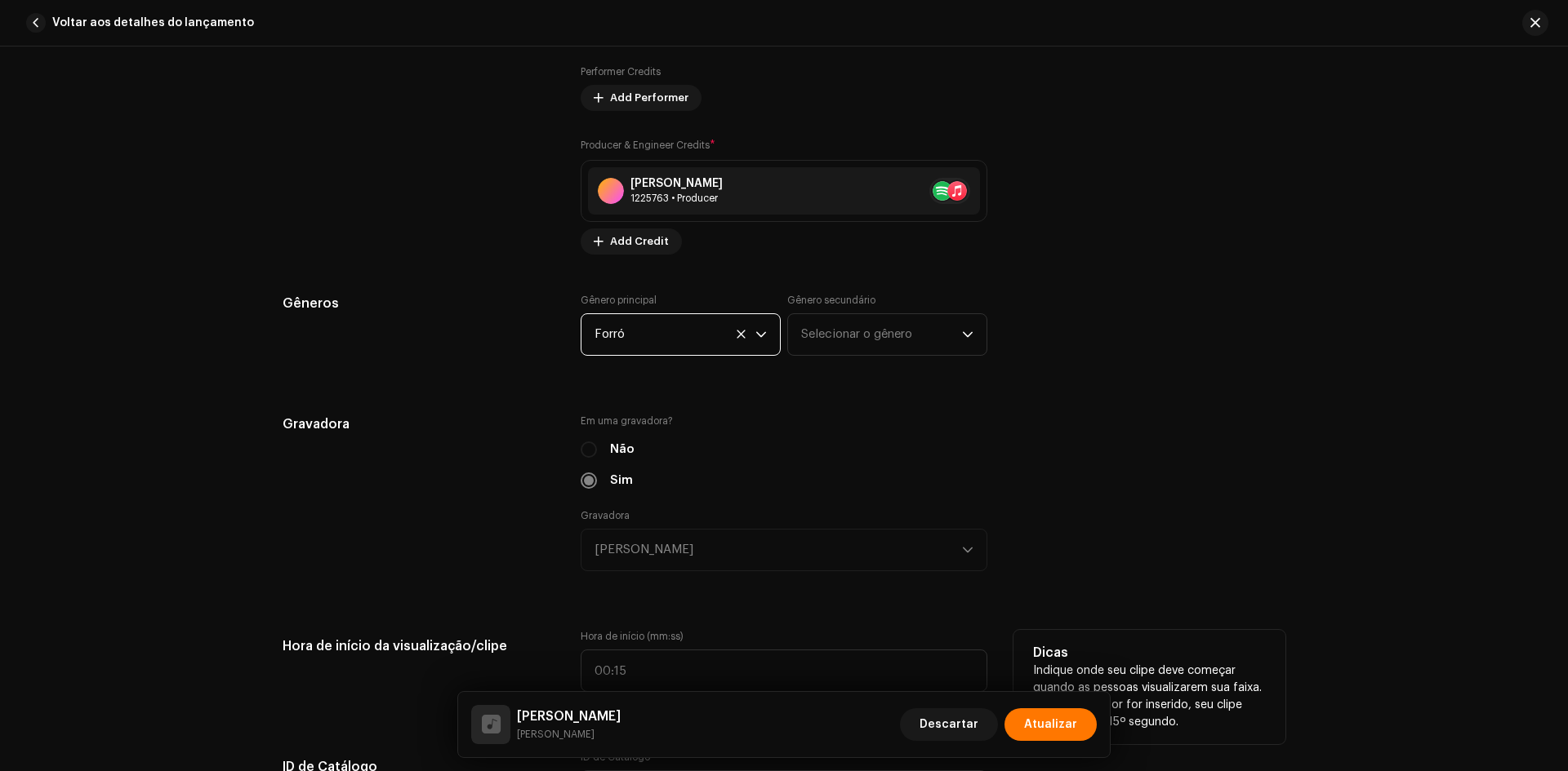
scroll to position [1632, 0]
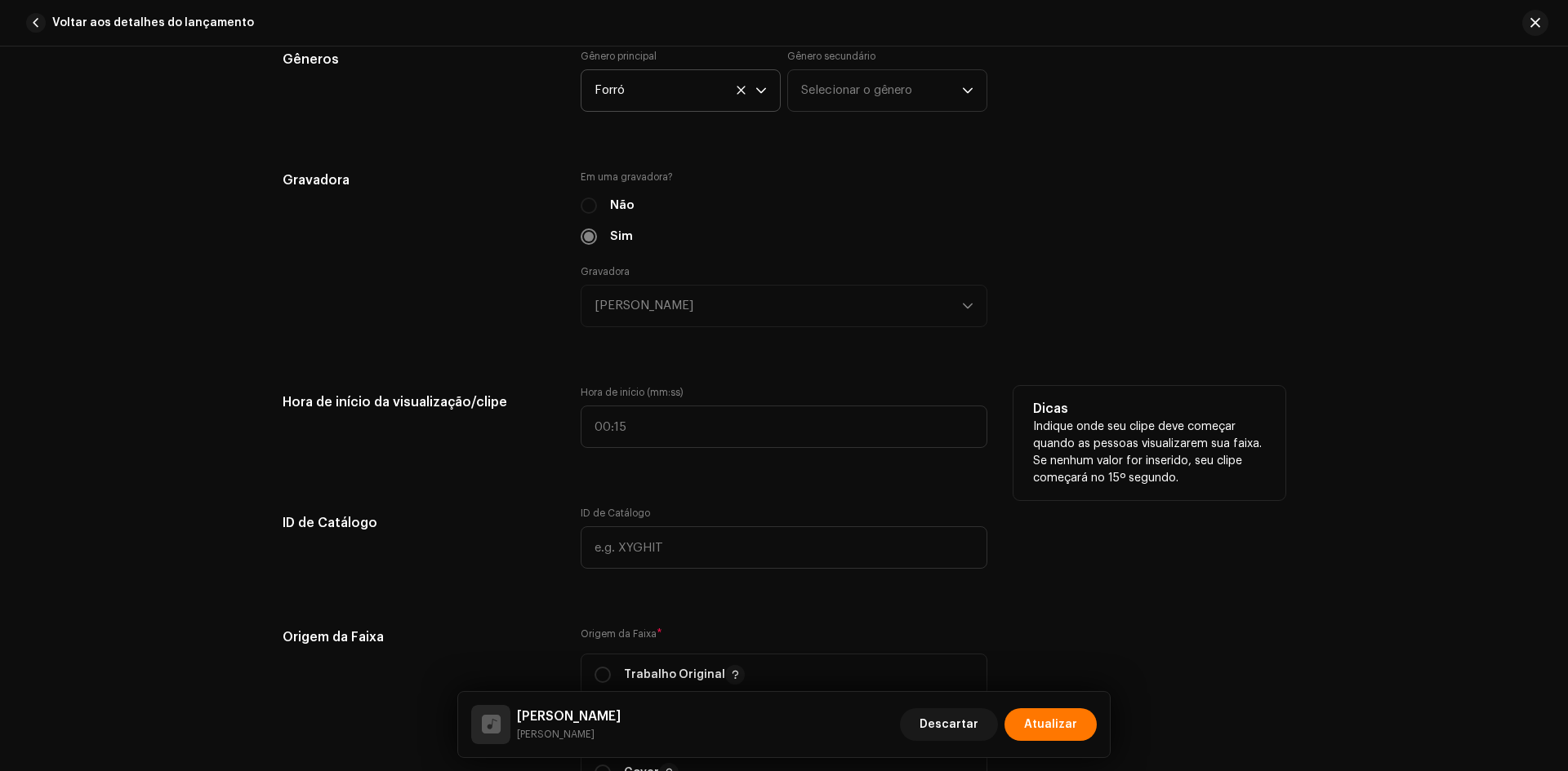
click at [572, 417] on div "Hora de início da visualização/clipe Hora de início (mm:ss) Dicas Indique onde …" at bounding box center [783, 427] width 1002 height 82
click at [580, 420] on input ":" at bounding box center [783, 427] width 406 height 42
type input "00:13"
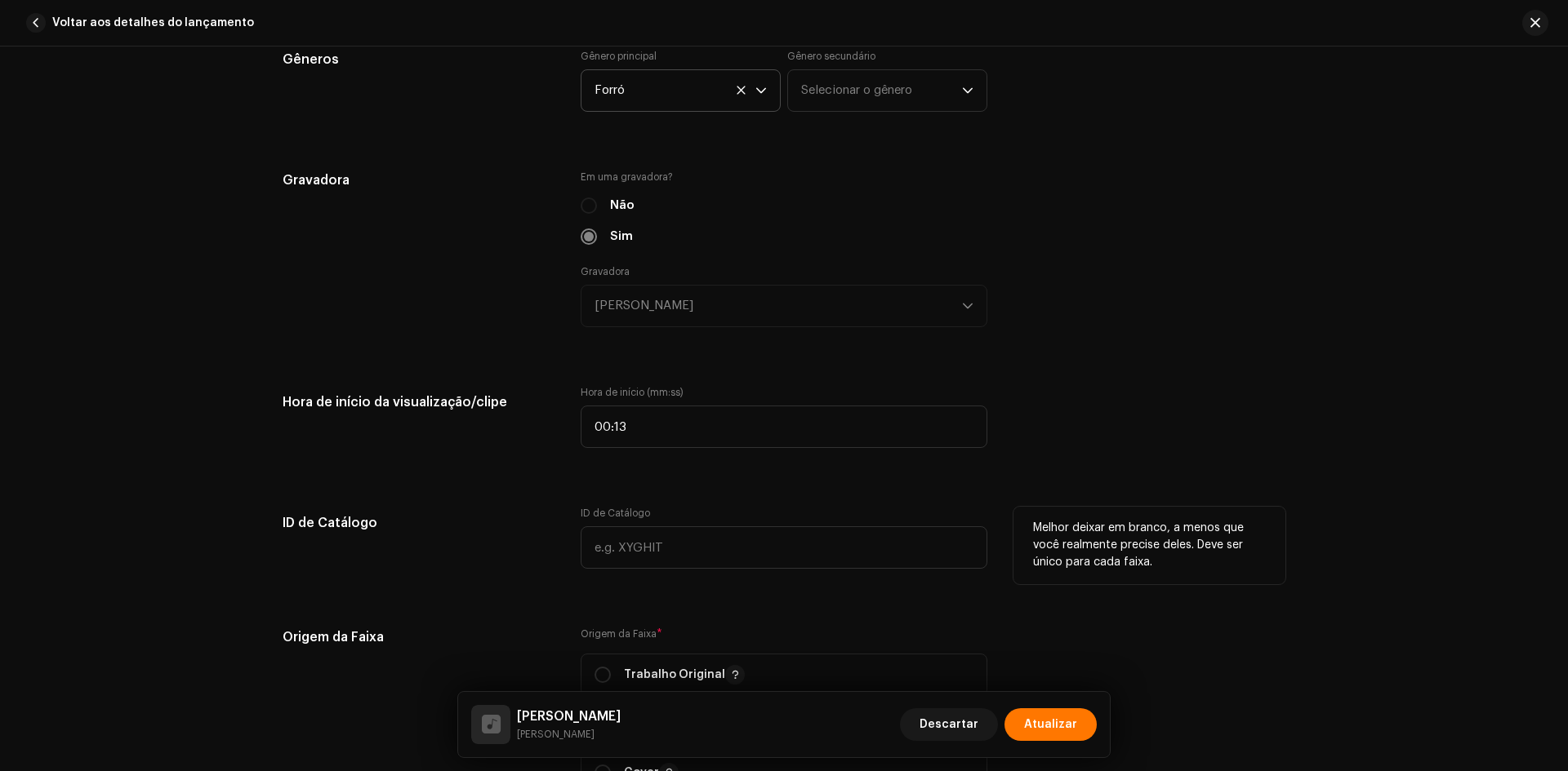
click at [536, 517] on h5 "ID de Catálogo" at bounding box center [418, 523] width 271 height 32
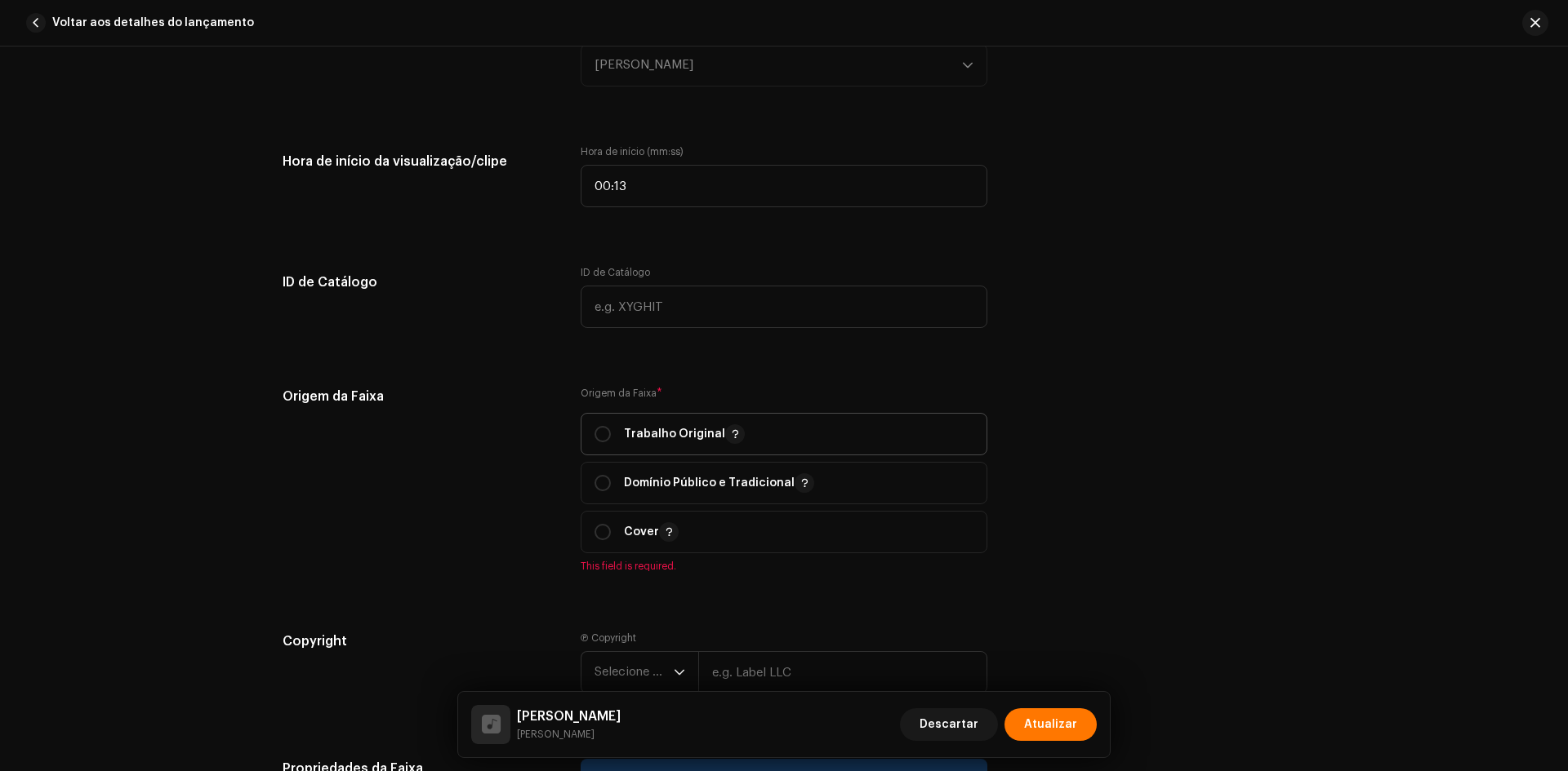
scroll to position [1877, 0]
click at [655, 416] on span "Trabalho Original" at bounding box center [783, 431] width 379 height 41
radio input "true"
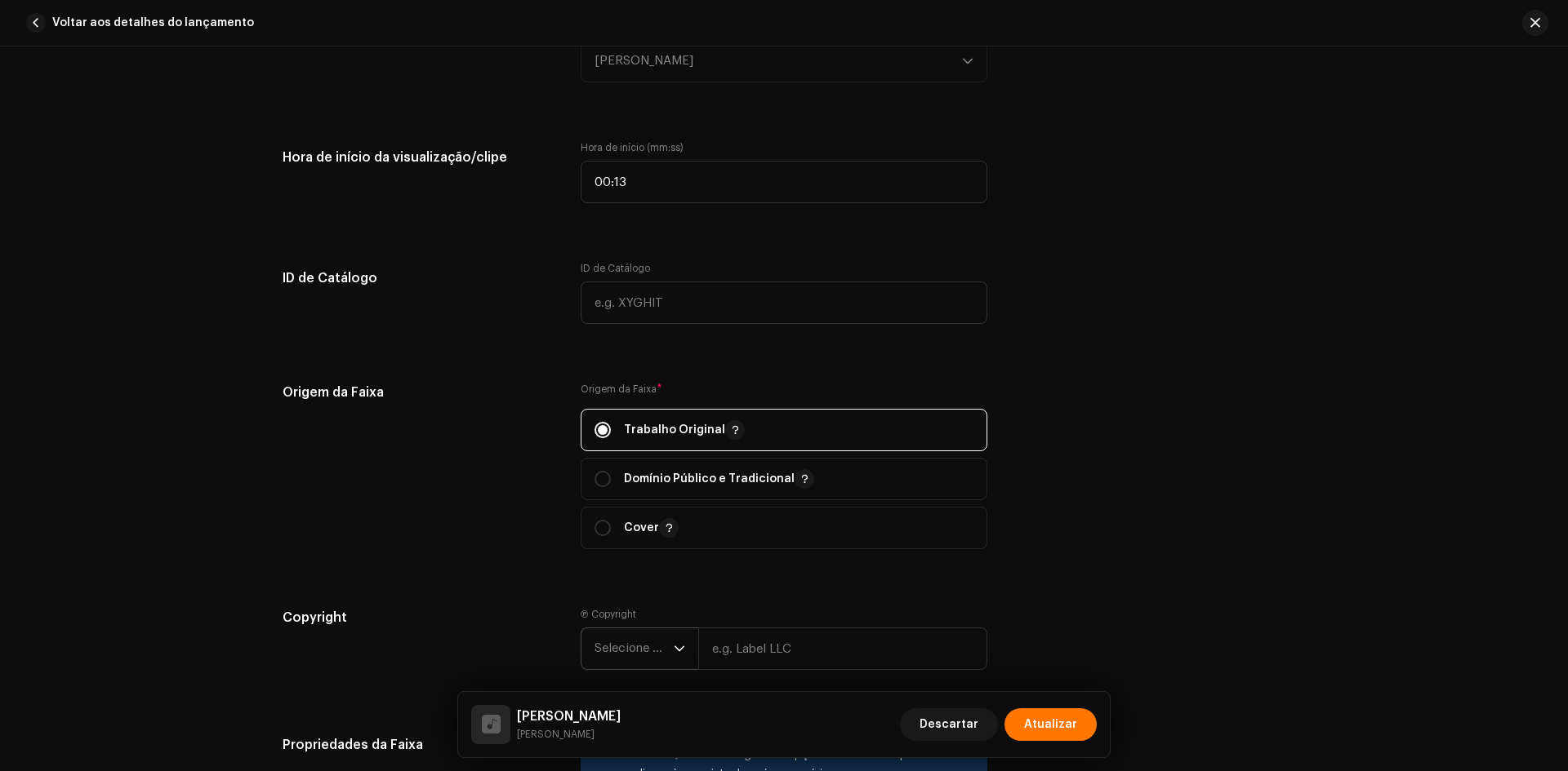
click at [668, 648] on span "Selecione o ano" at bounding box center [633, 649] width 80 height 41
click at [621, 497] on li "2025" at bounding box center [646, 504] width 116 height 32
click at [753, 651] on input "text" at bounding box center [843, 648] width 289 height 42
paste input "[PERSON_NAME]"
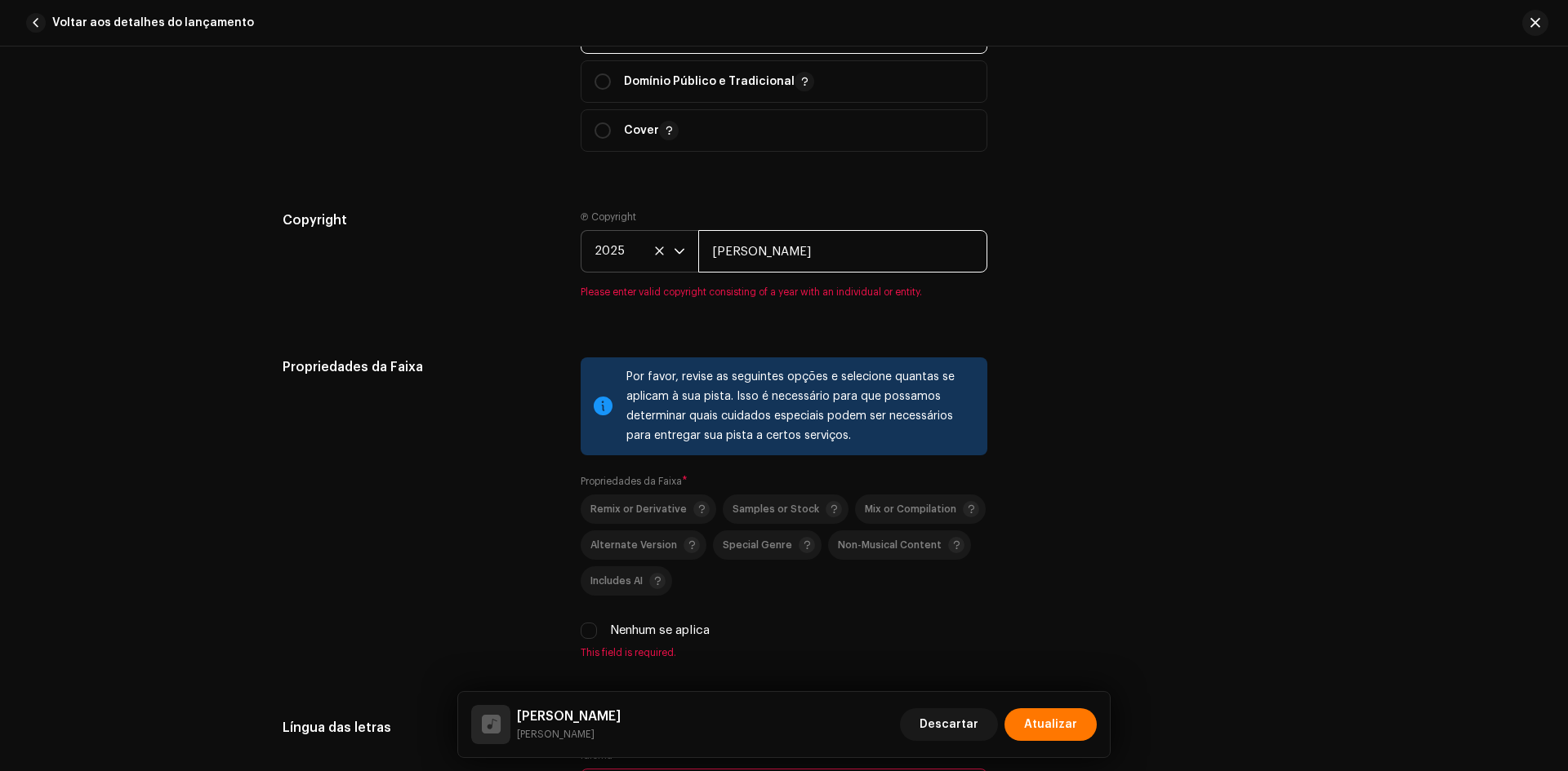
scroll to position [2367, 0]
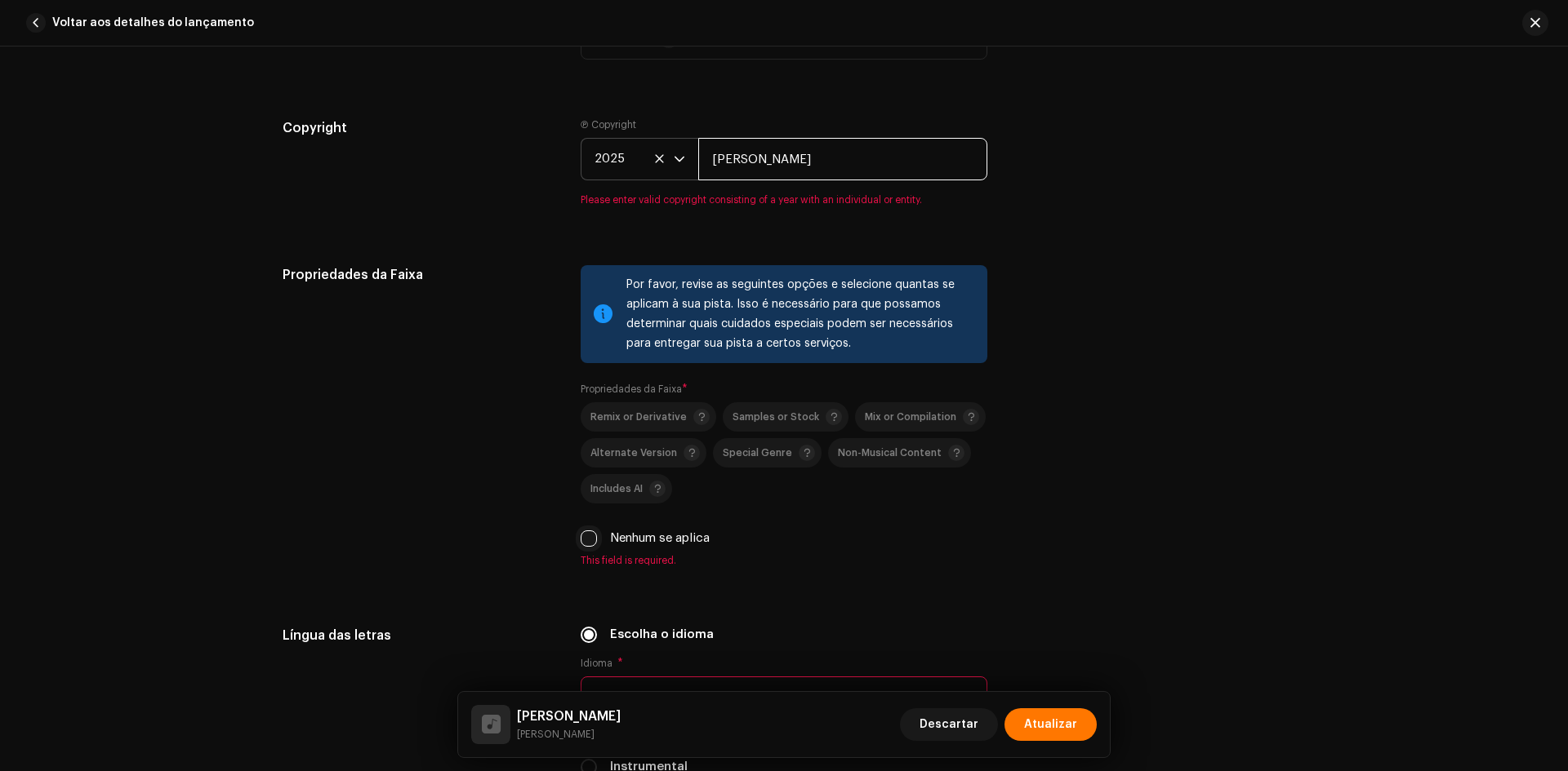
type input "[PERSON_NAME]"
click at [580, 541] on div "Por favor, revise as seguintes opções e selecione quantas se aplicam à sua pist…" at bounding box center [783, 416] width 406 height 302
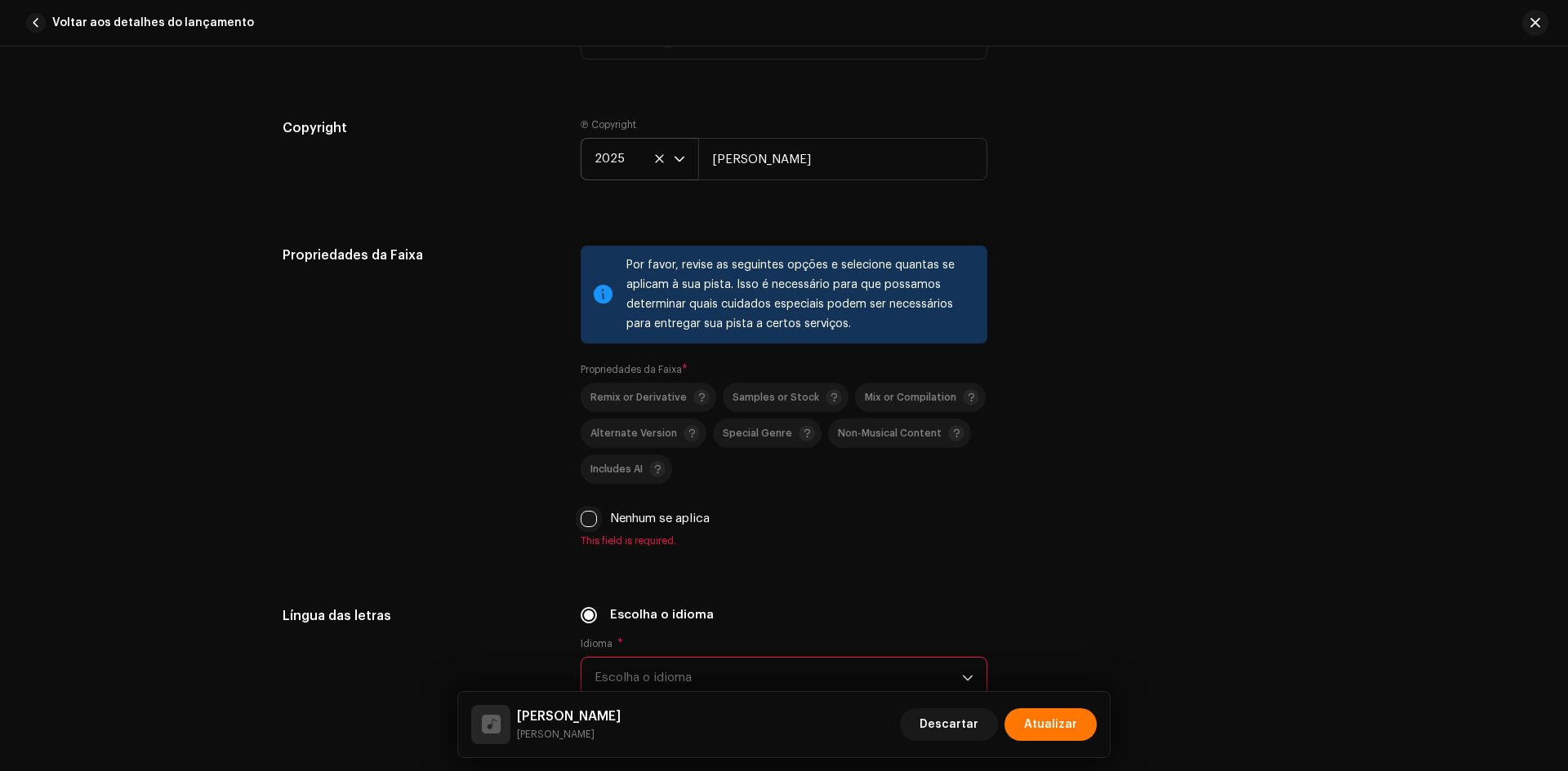
click at [581, 521] on input "Nenhum se aplica" at bounding box center [588, 519] width 17 height 17
checkbox input "true"
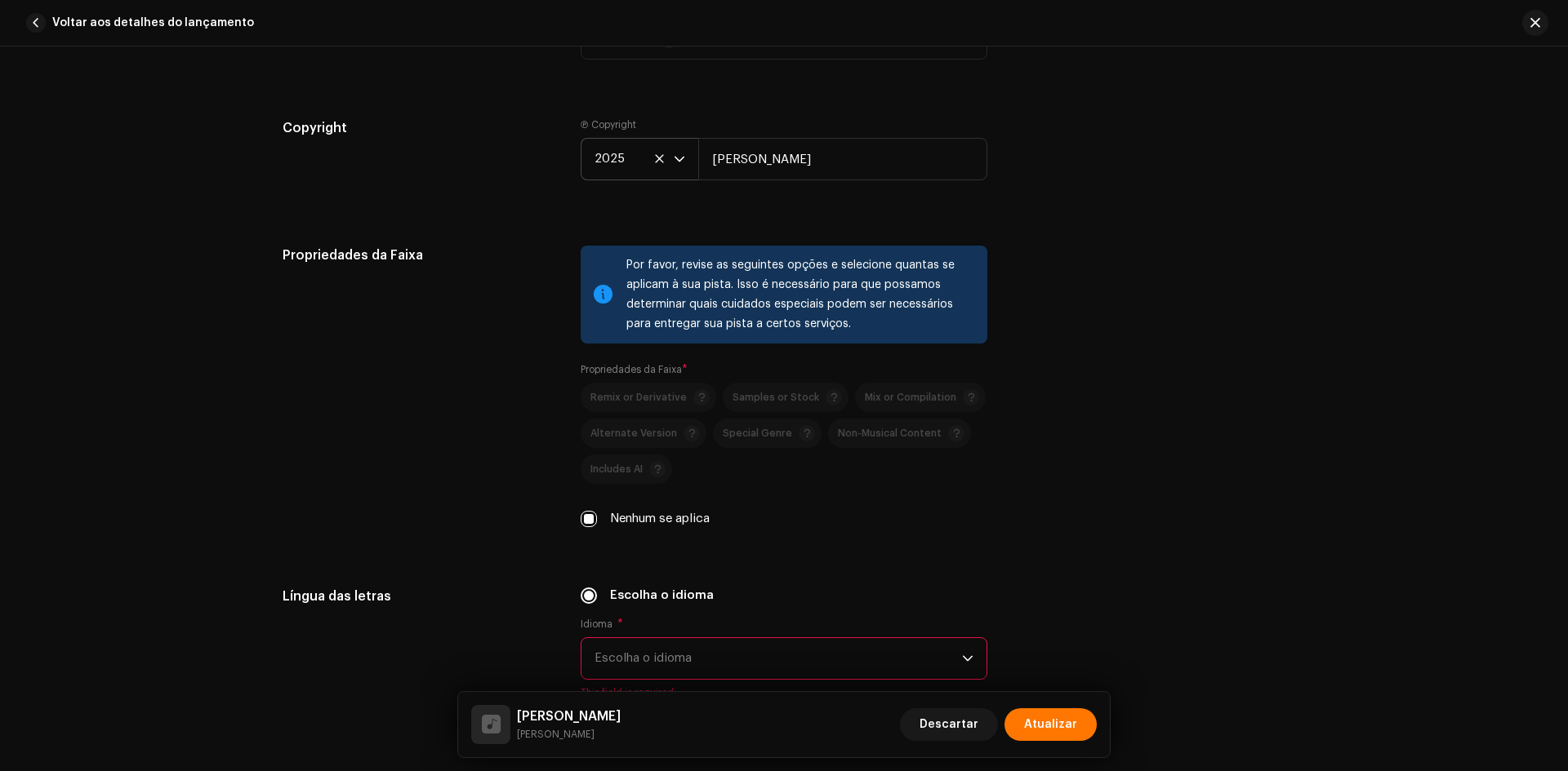
click at [668, 652] on span "Escolha o idioma" at bounding box center [778, 659] width 368 height 41
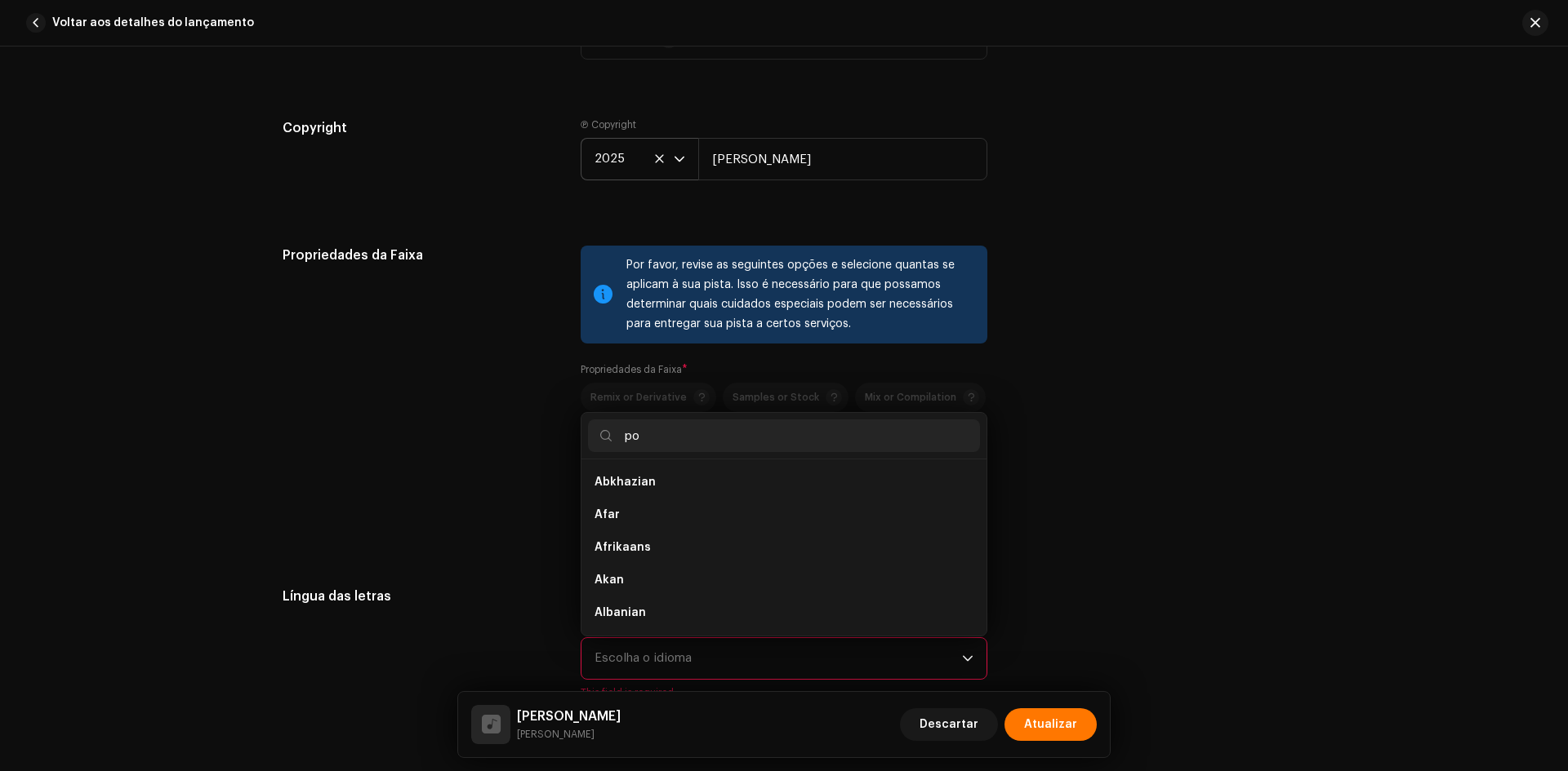
scroll to position [0, 0]
type input "po"
click at [637, 516] on span "Portuguese" at bounding box center [628, 515] width 68 height 17
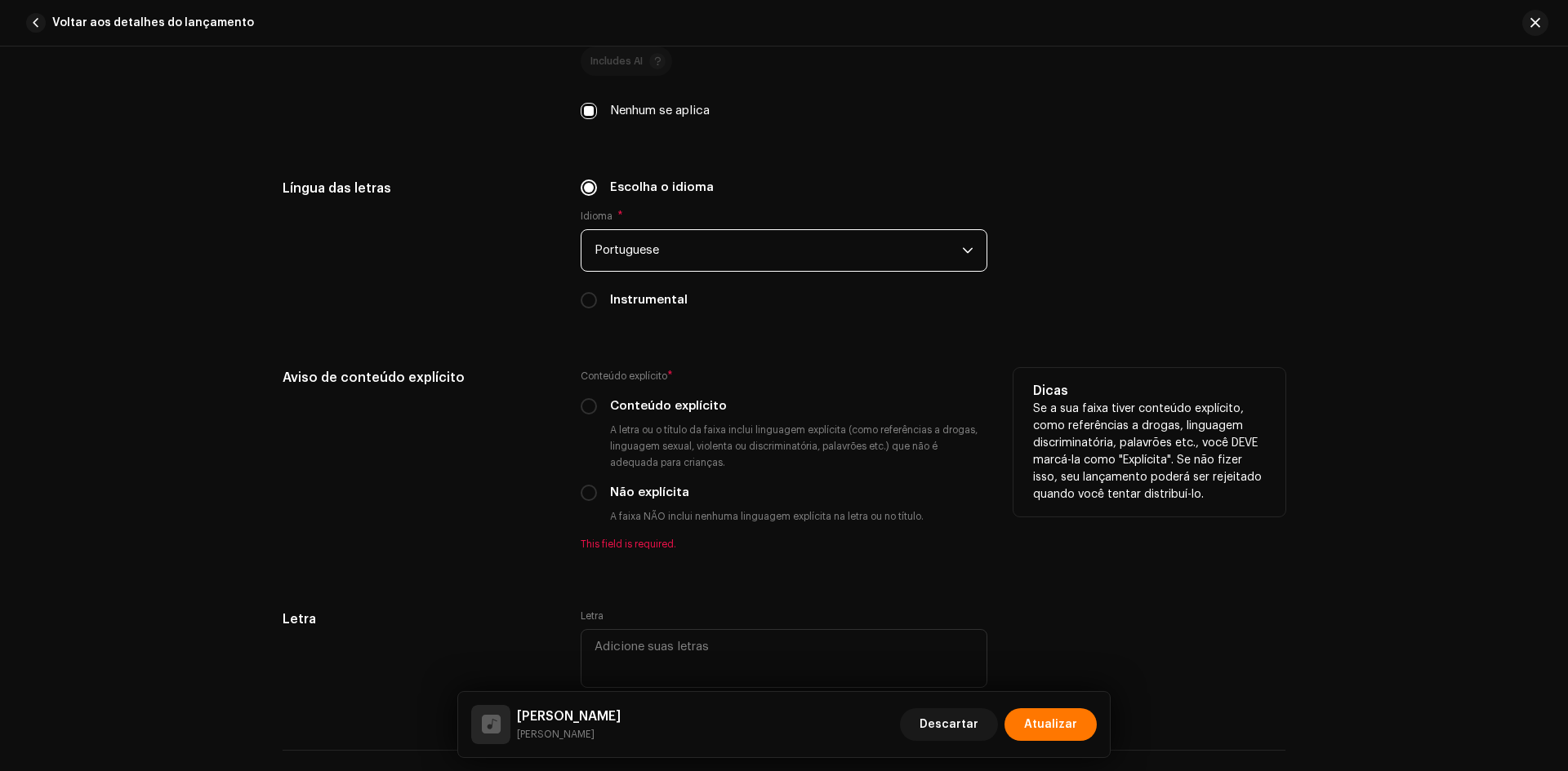
click at [622, 493] on label "Não explícita" at bounding box center [649, 493] width 80 height 18
click at [597, 493] on input "Não explícita" at bounding box center [588, 493] width 17 height 17
radio input "true"
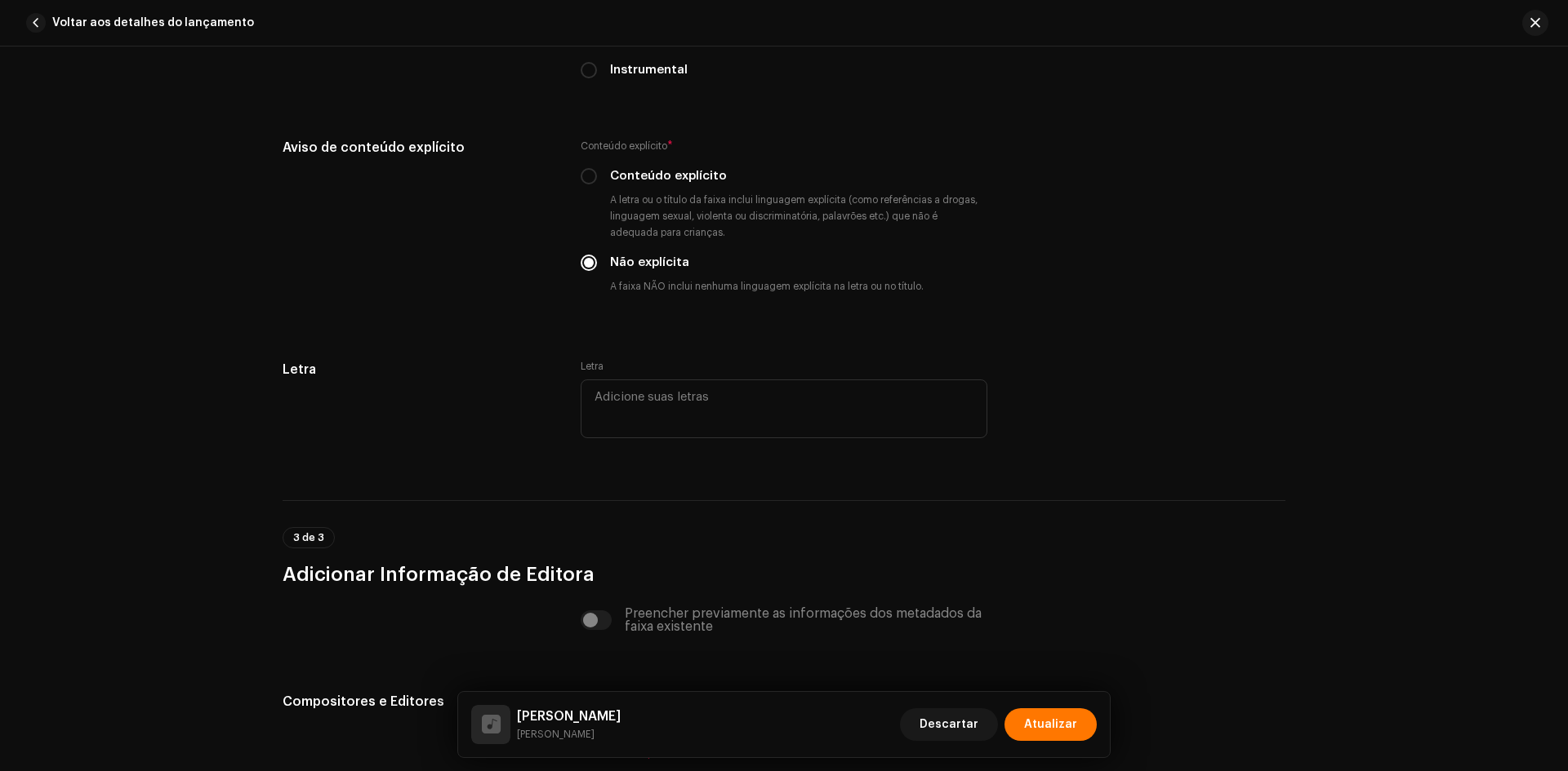
scroll to position [3020, 0]
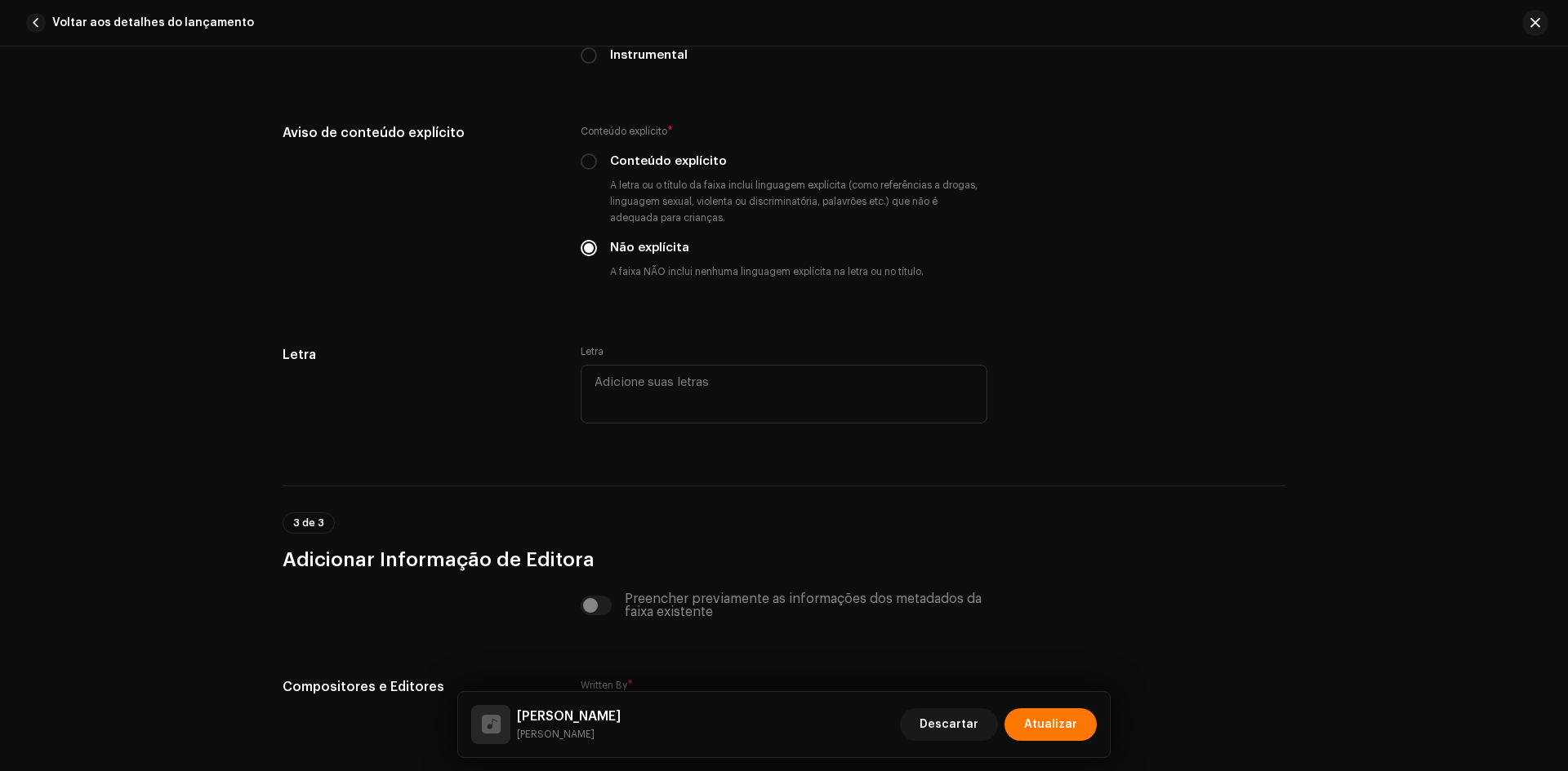
click at [572, 494] on div "3 de 3 Adicionar Informação de Editora" at bounding box center [783, 529] width 1002 height 88
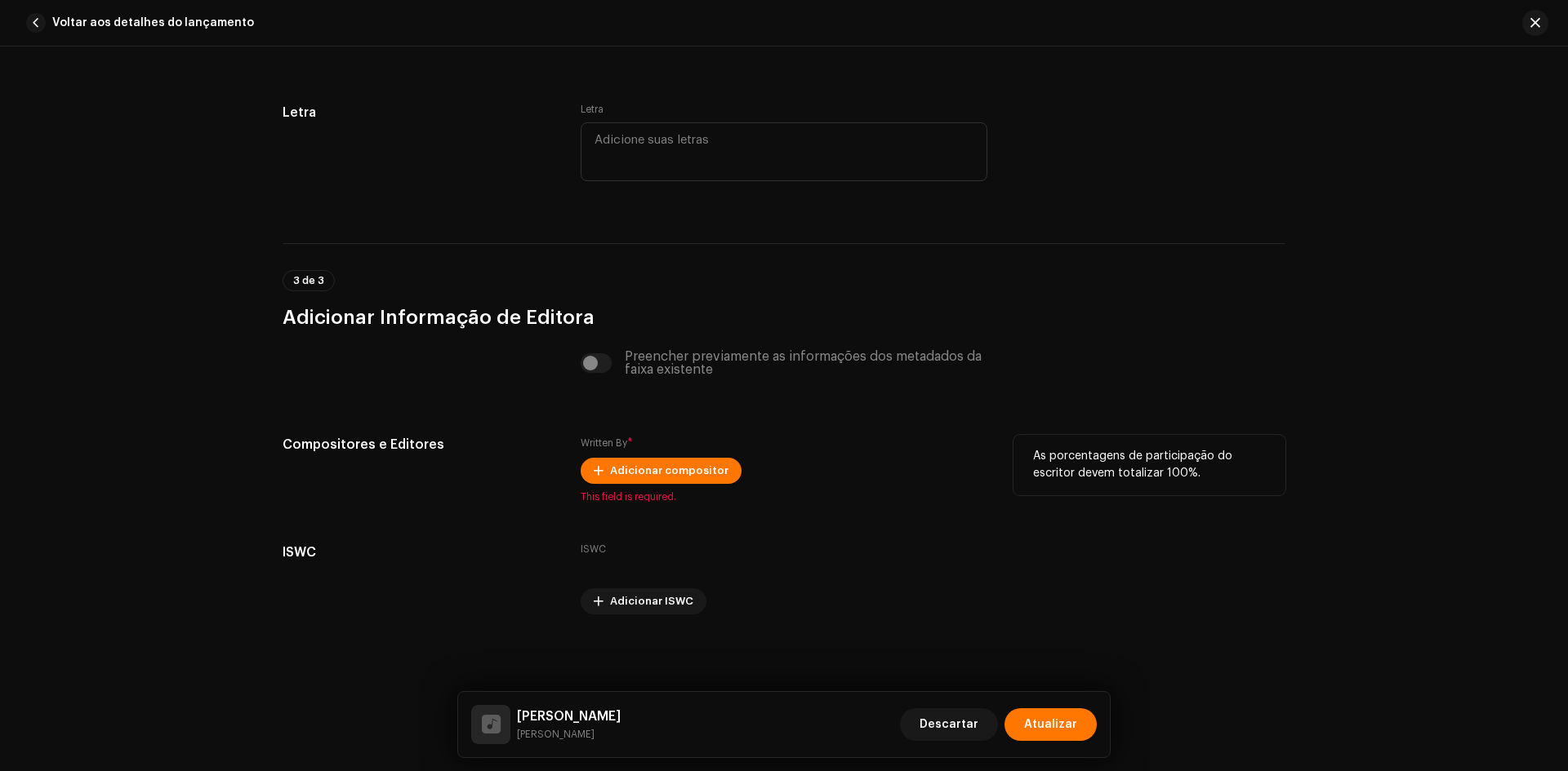
click at [643, 451] on div "Written By * Adicionar compositor This field is required." at bounding box center [783, 469] width 406 height 69
click at [651, 464] on span "Adicionar compositor" at bounding box center [669, 470] width 118 height 32
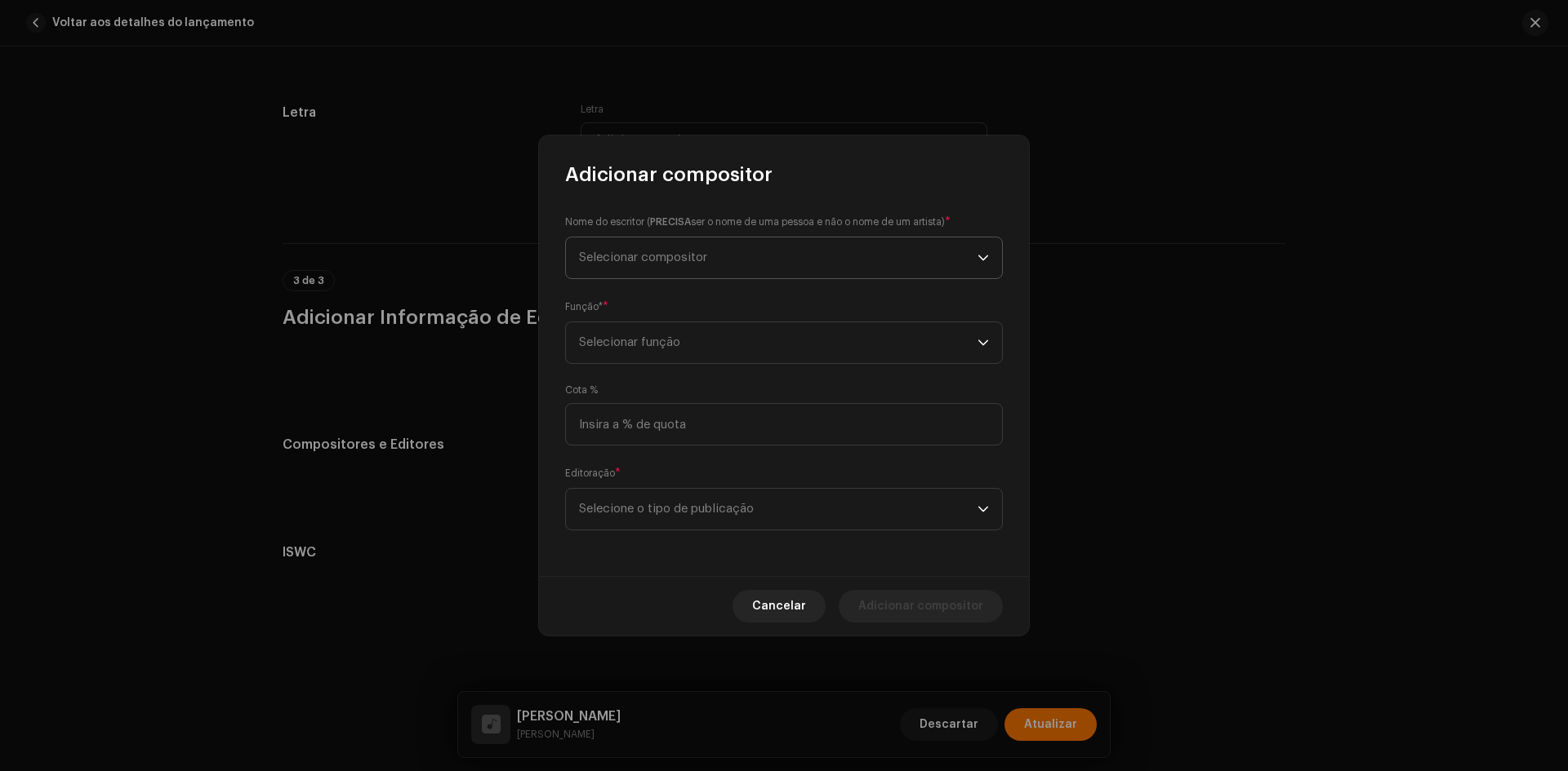
click at [653, 267] on span "Selecionar compositor" at bounding box center [778, 259] width 398 height 41
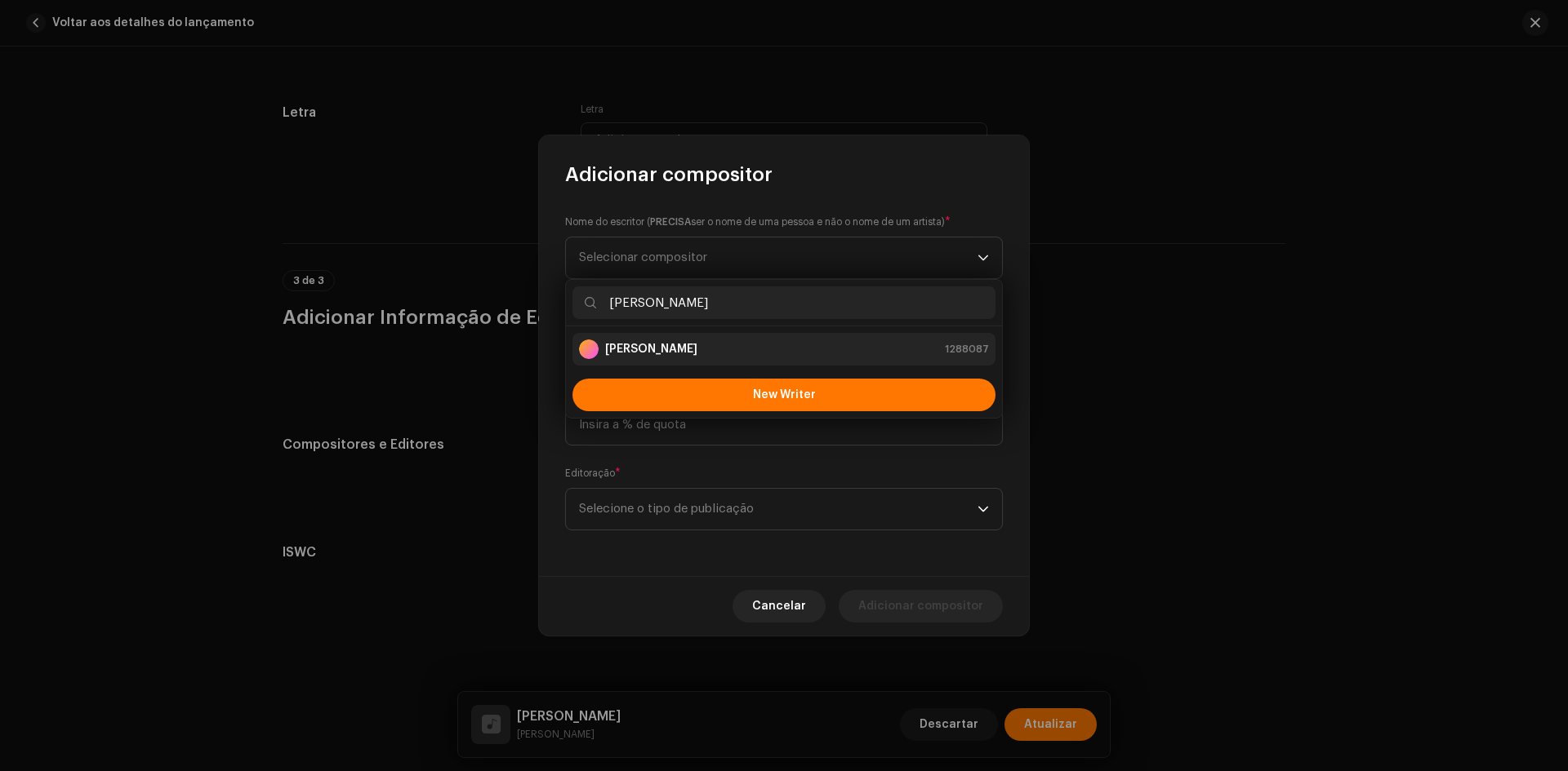
type input "[PERSON_NAME]"
click at [641, 354] on strong "[PERSON_NAME]" at bounding box center [651, 349] width 92 height 17
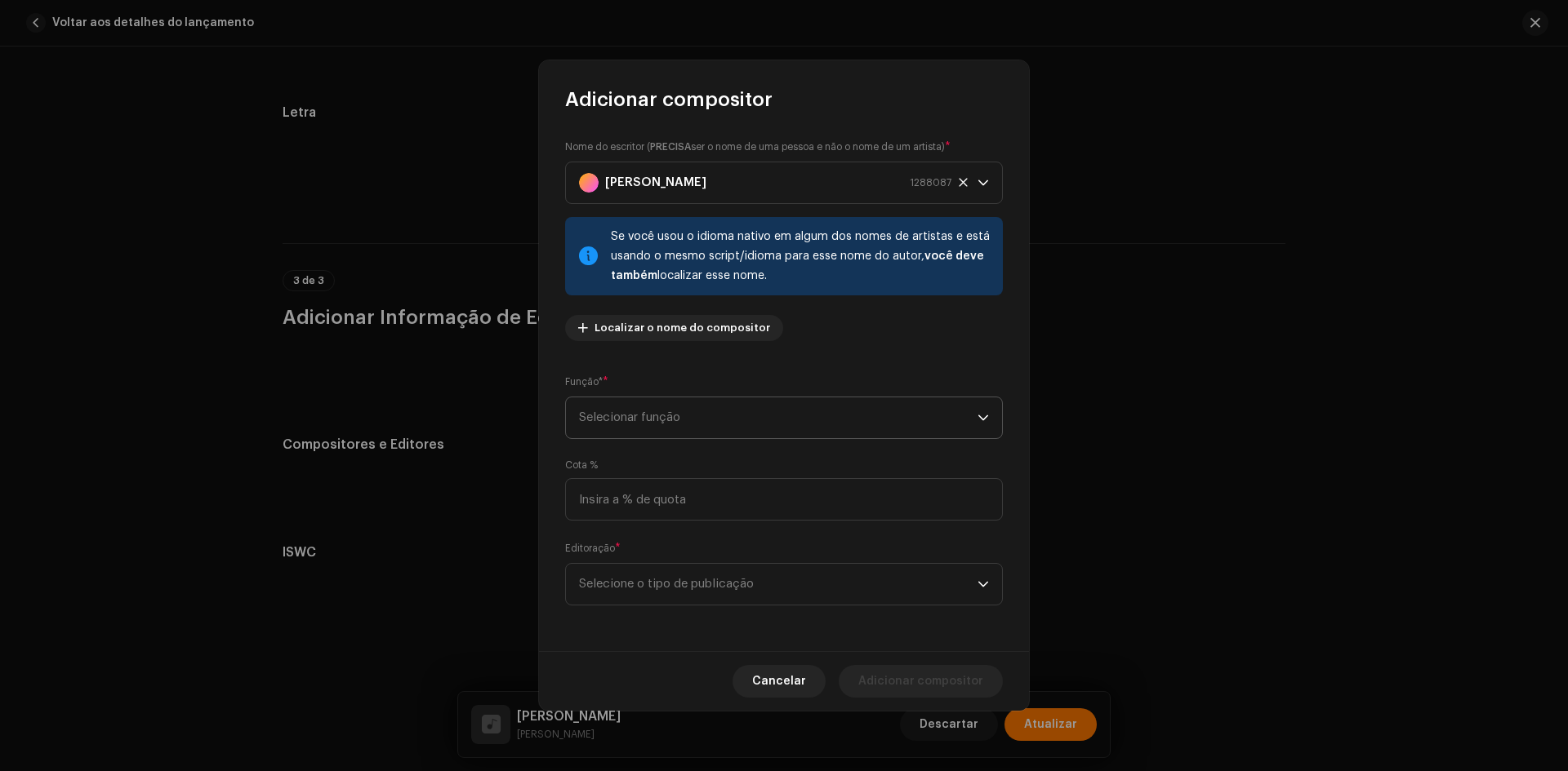
click at [614, 420] on span "Selecionar função" at bounding box center [778, 418] width 398 height 41
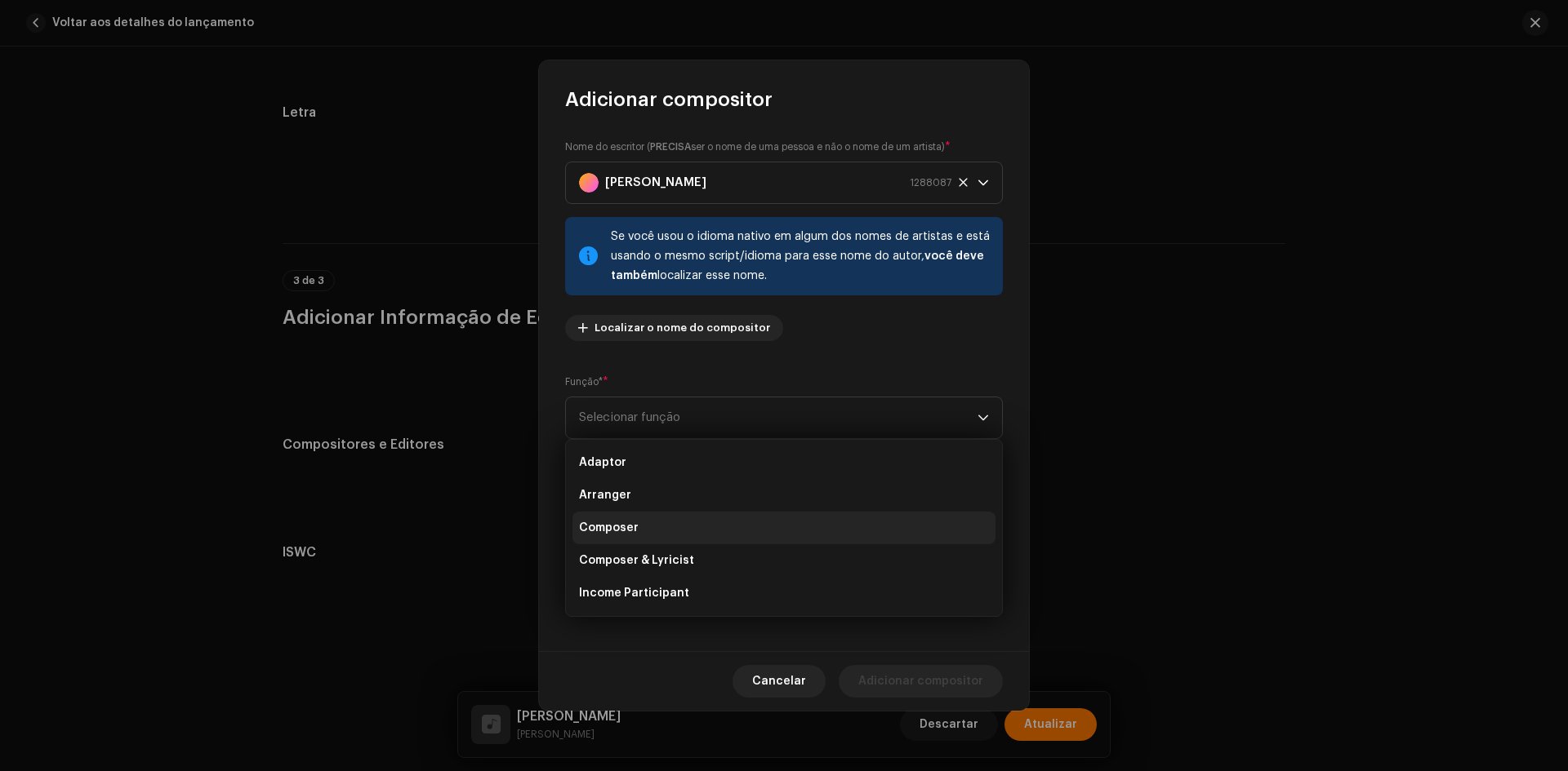
click at [606, 527] on span "Composer" at bounding box center [609, 528] width 60 height 17
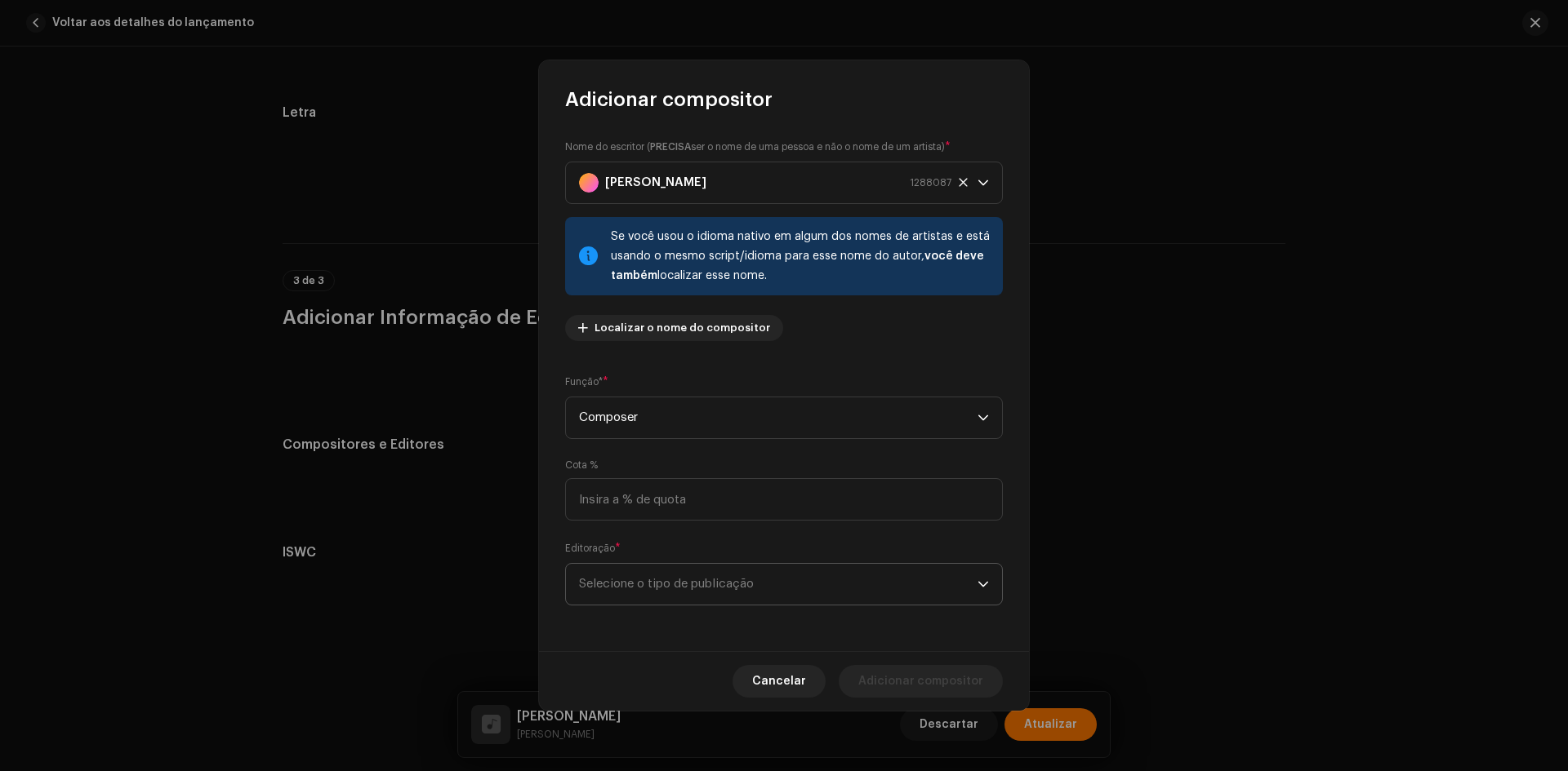
click at [590, 584] on span "Selecione o tipo de publicação" at bounding box center [778, 585] width 398 height 41
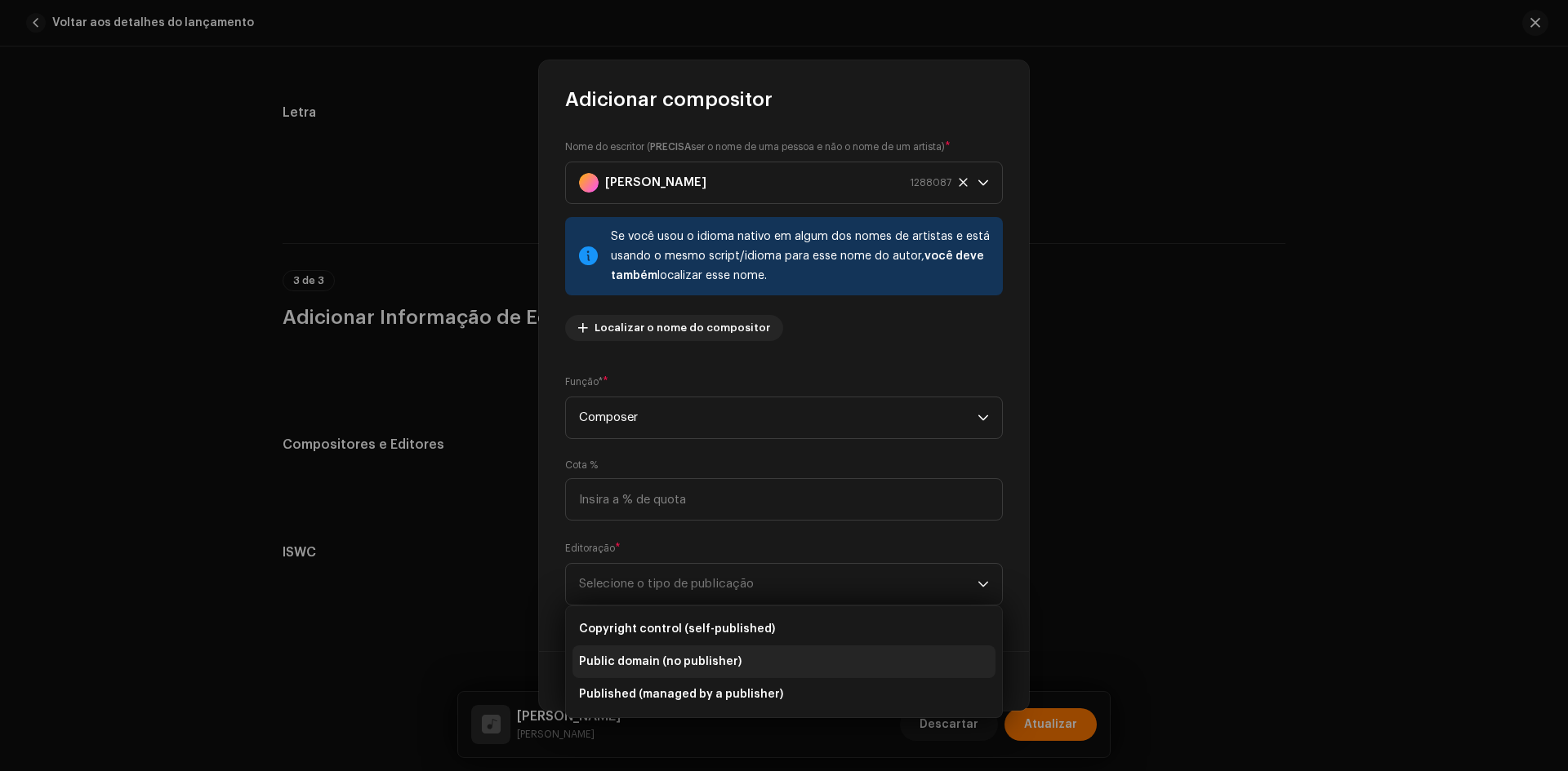
drag, startPoint x: 611, startPoint y: 641, endPoint x: 625, endPoint y: 641, distance: 14.0
click at [611, 641] on li "Copyright control (self-published)" at bounding box center [784, 628] width 423 height 32
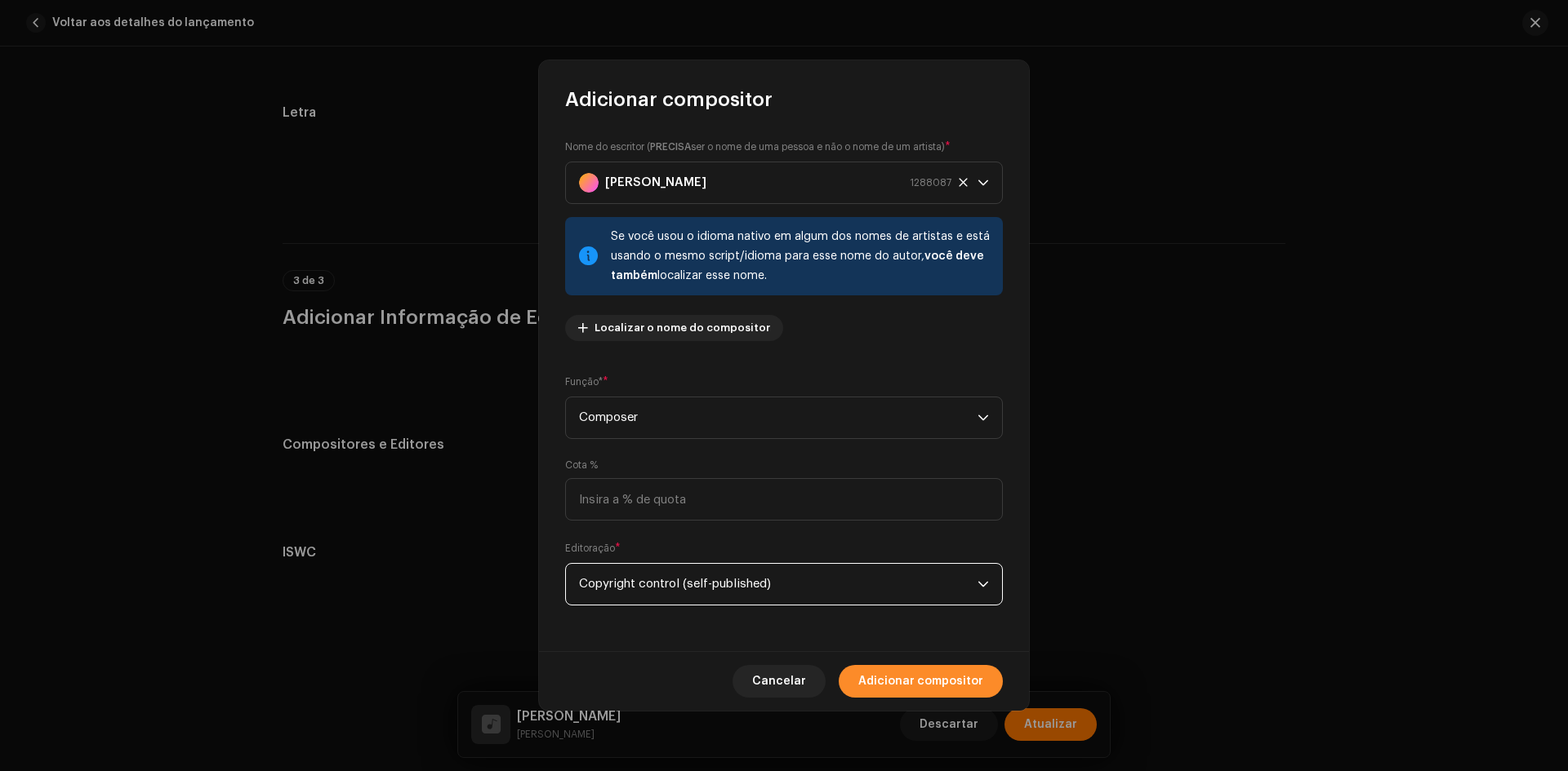
click at [910, 674] on span "Adicionar compositor" at bounding box center [920, 682] width 125 height 32
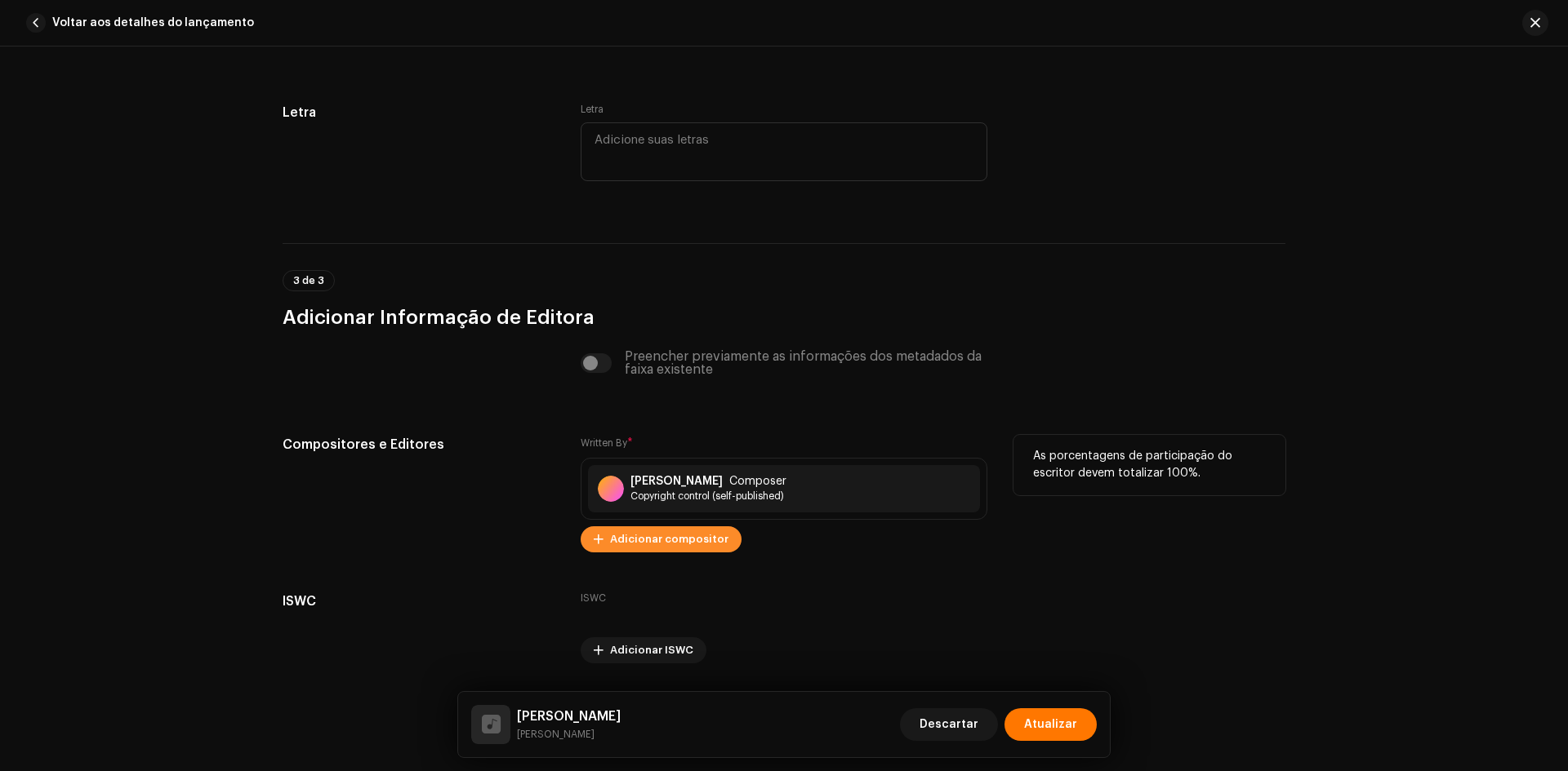
click at [666, 541] on span "Adicionar compositor" at bounding box center [669, 539] width 118 height 32
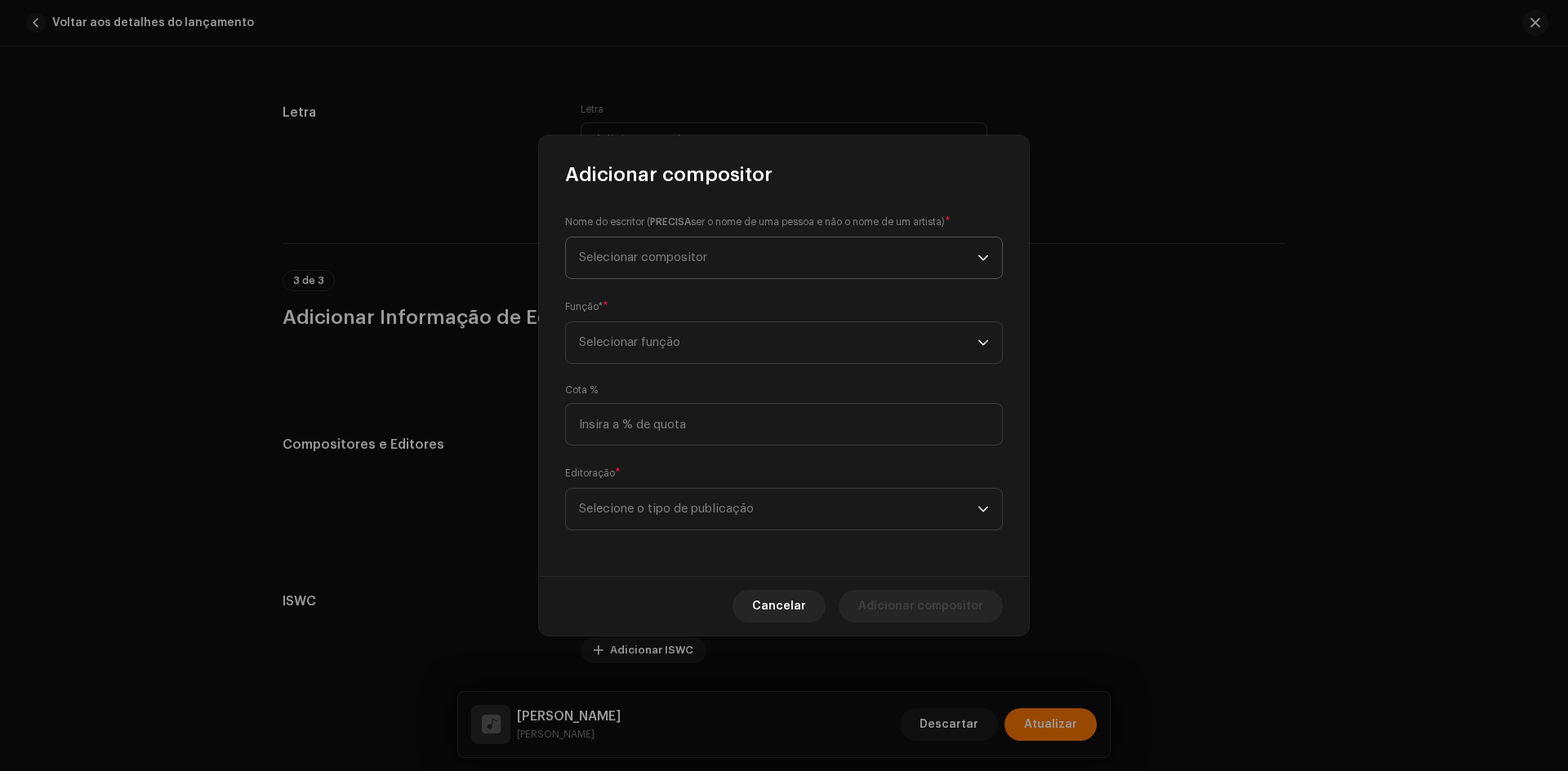
click at [651, 239] on span "Selecionar compositor" at bounding box center [778, 259] width 398 height 41
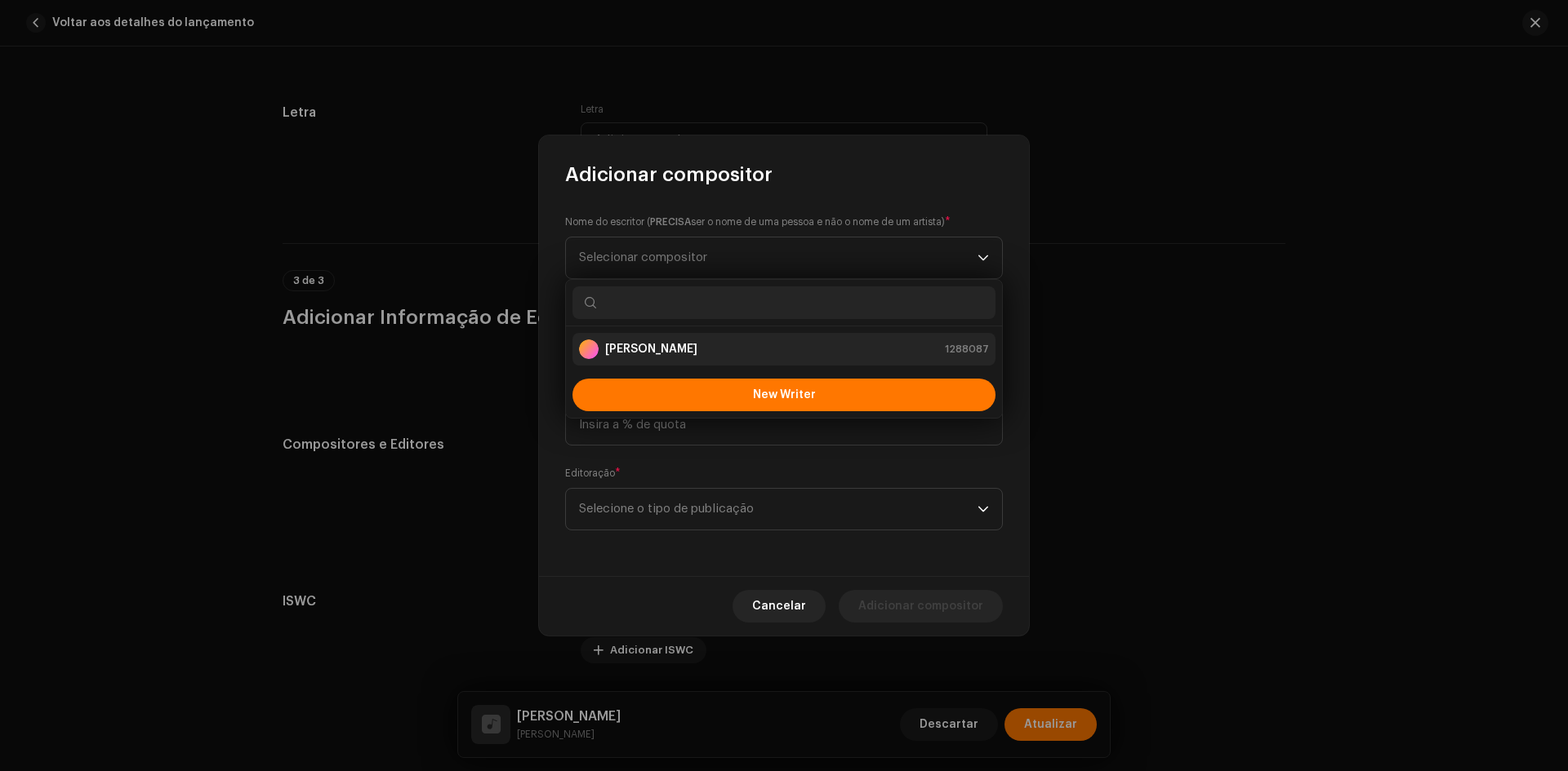
click at [643, 347] on strong "[PERSON_NAME]" at bounding box center [651, 349] width 92 height 17
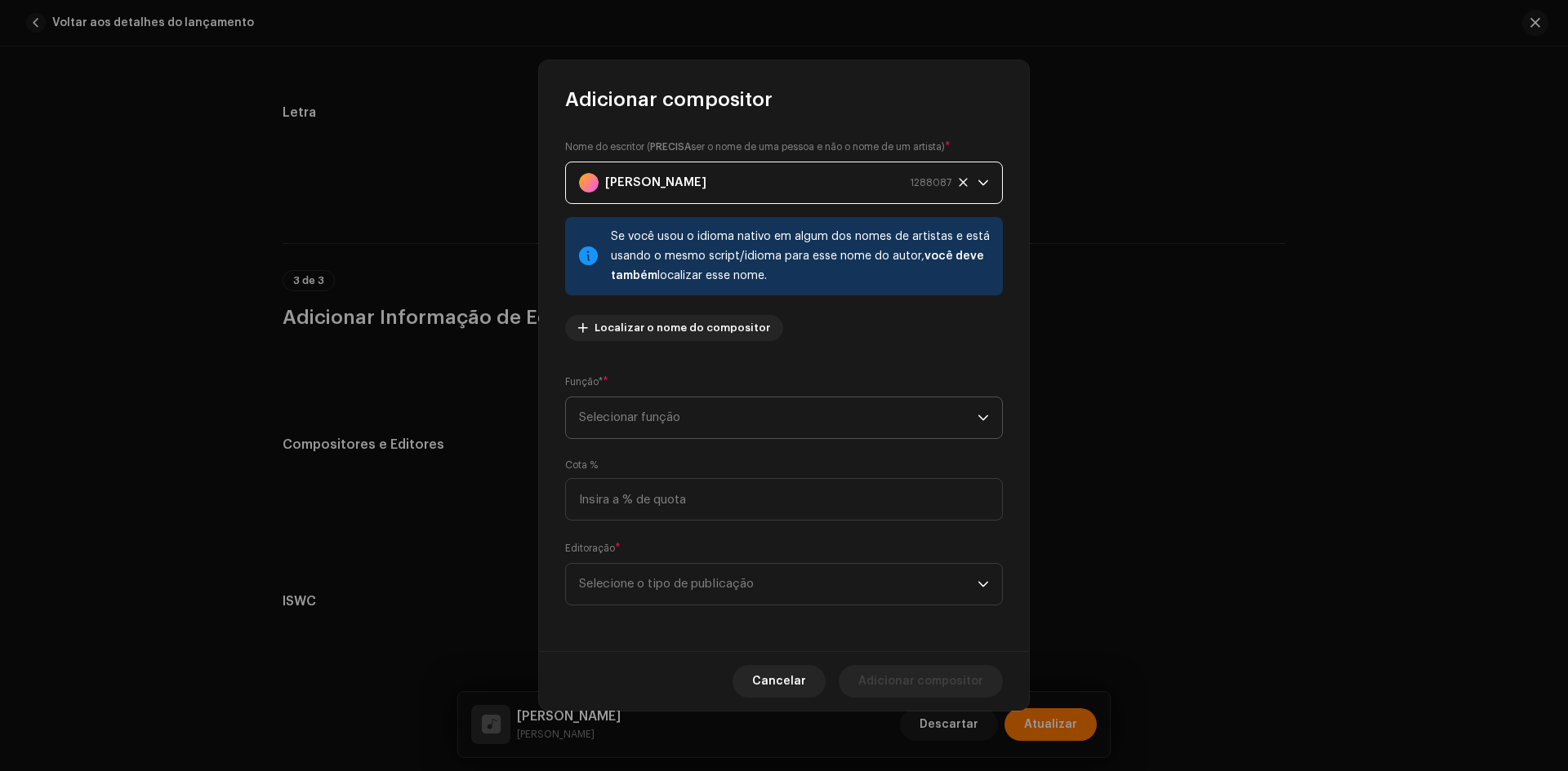
click at [629, 399] on span "Selecionar função" at bounding box center [778, 418] width 398 height 41
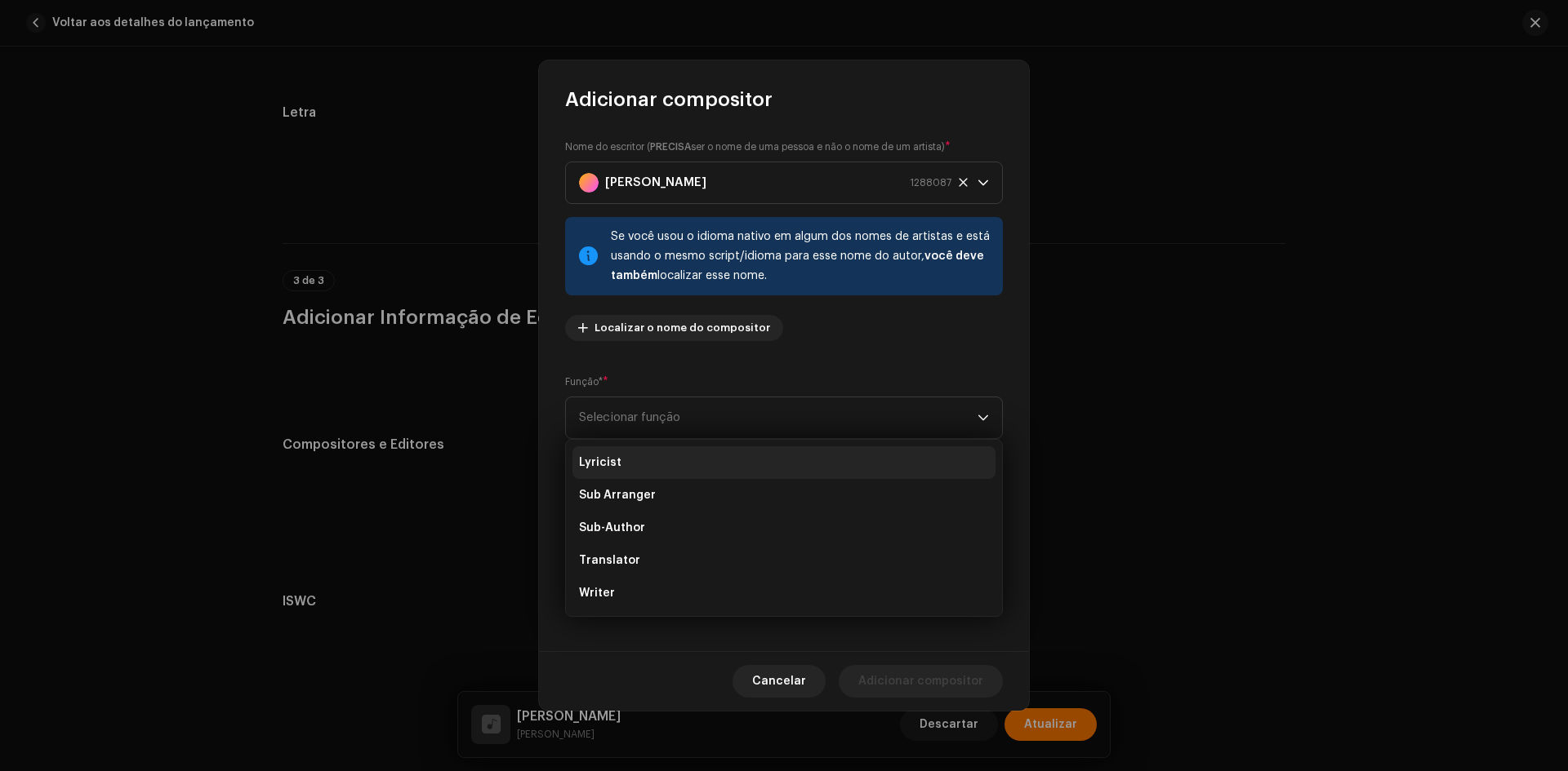
click at [619, 467] on li "Lyricist" at bounding box center [784, 462] width 423 height 32
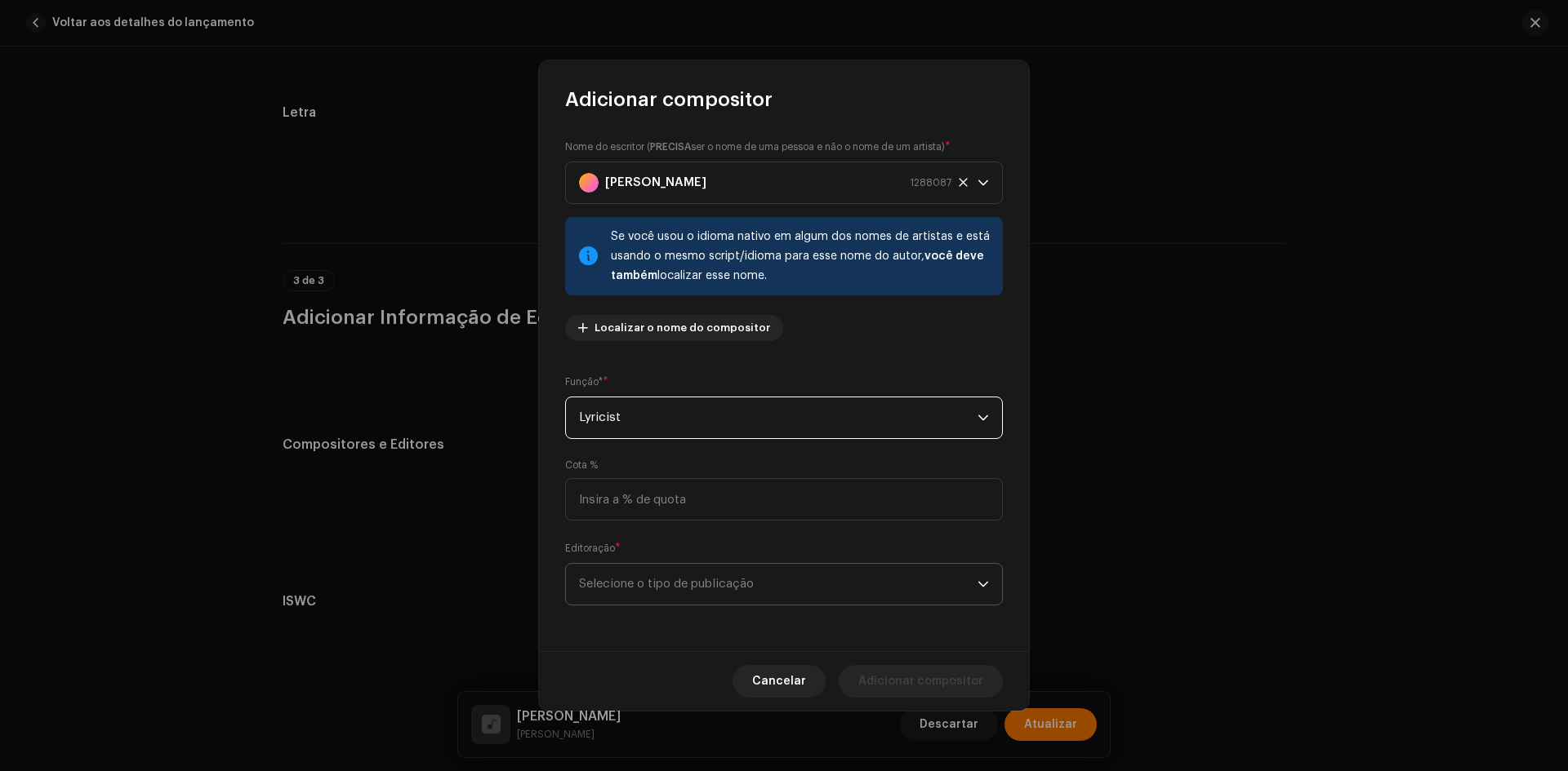
click at [641, 581] on span "Selecione o tipo de publicação" at bounding box center [778, 585] width 398 height 41
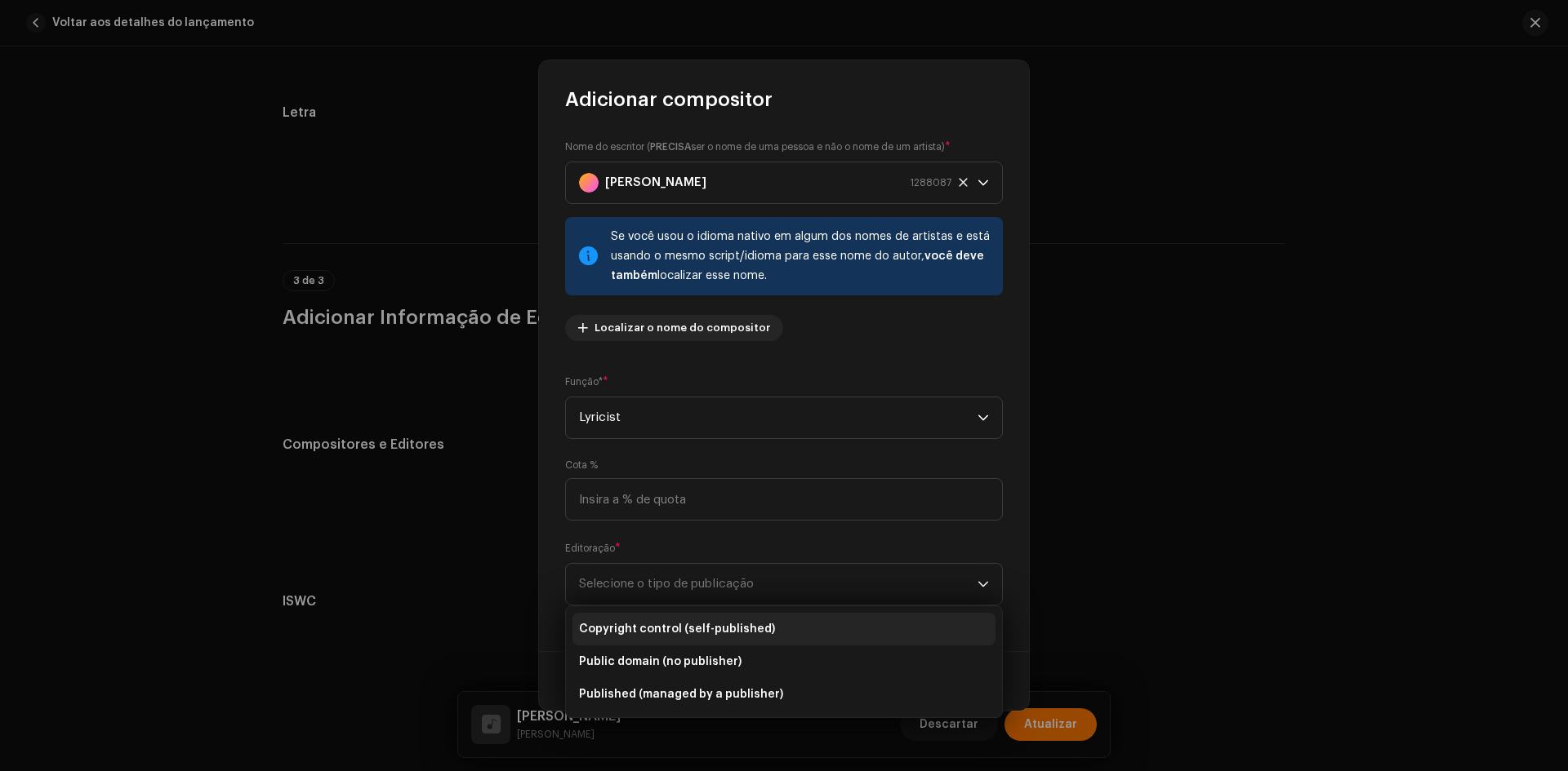
click at [646, 622] on li "Copyright control (self-published)" at bounding box center [784, 628] width 423 height 32
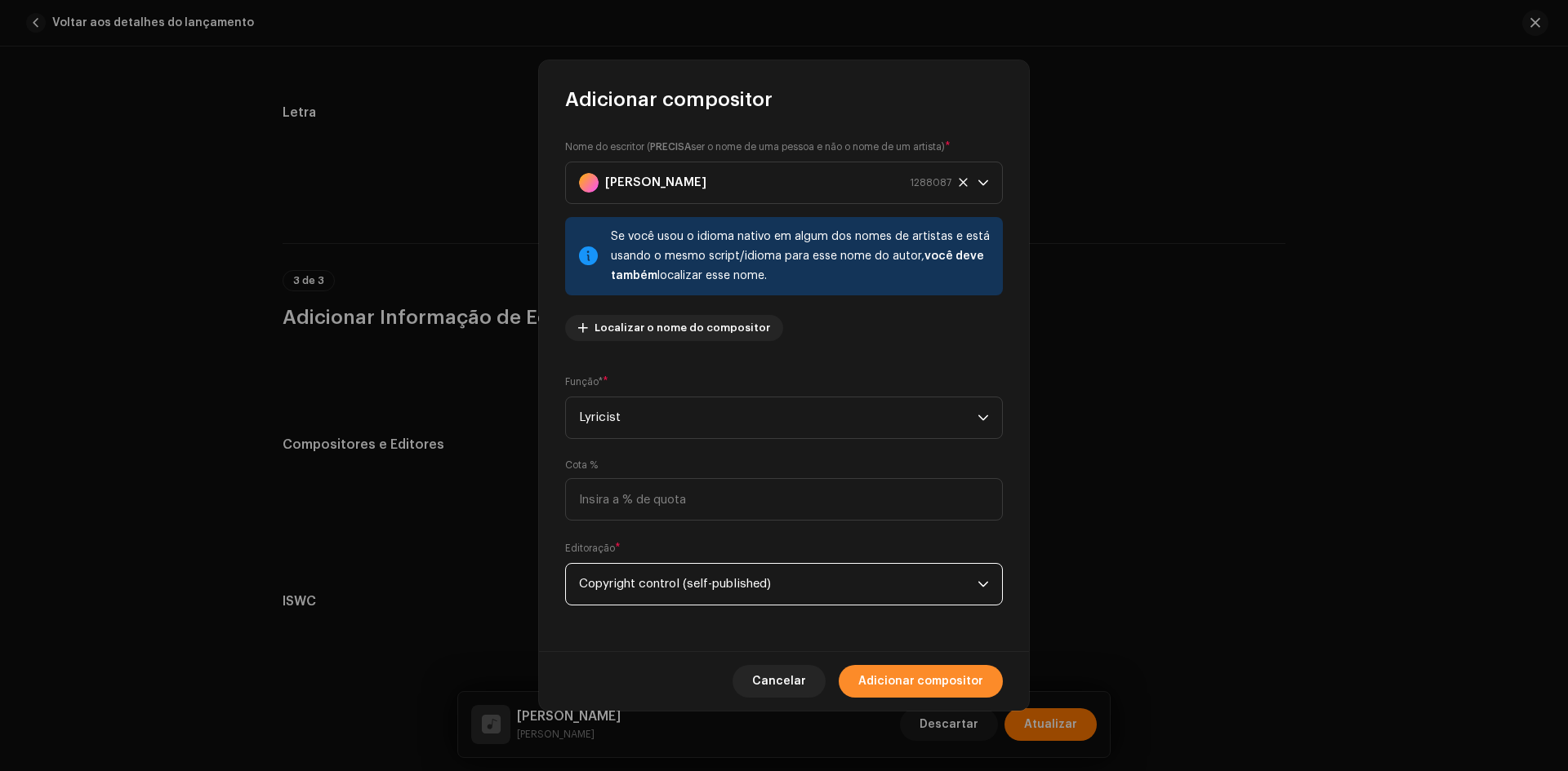
click at [900, 668] on span "Adicionar compositor" at bounding box center [920, 682] width 125 height 32
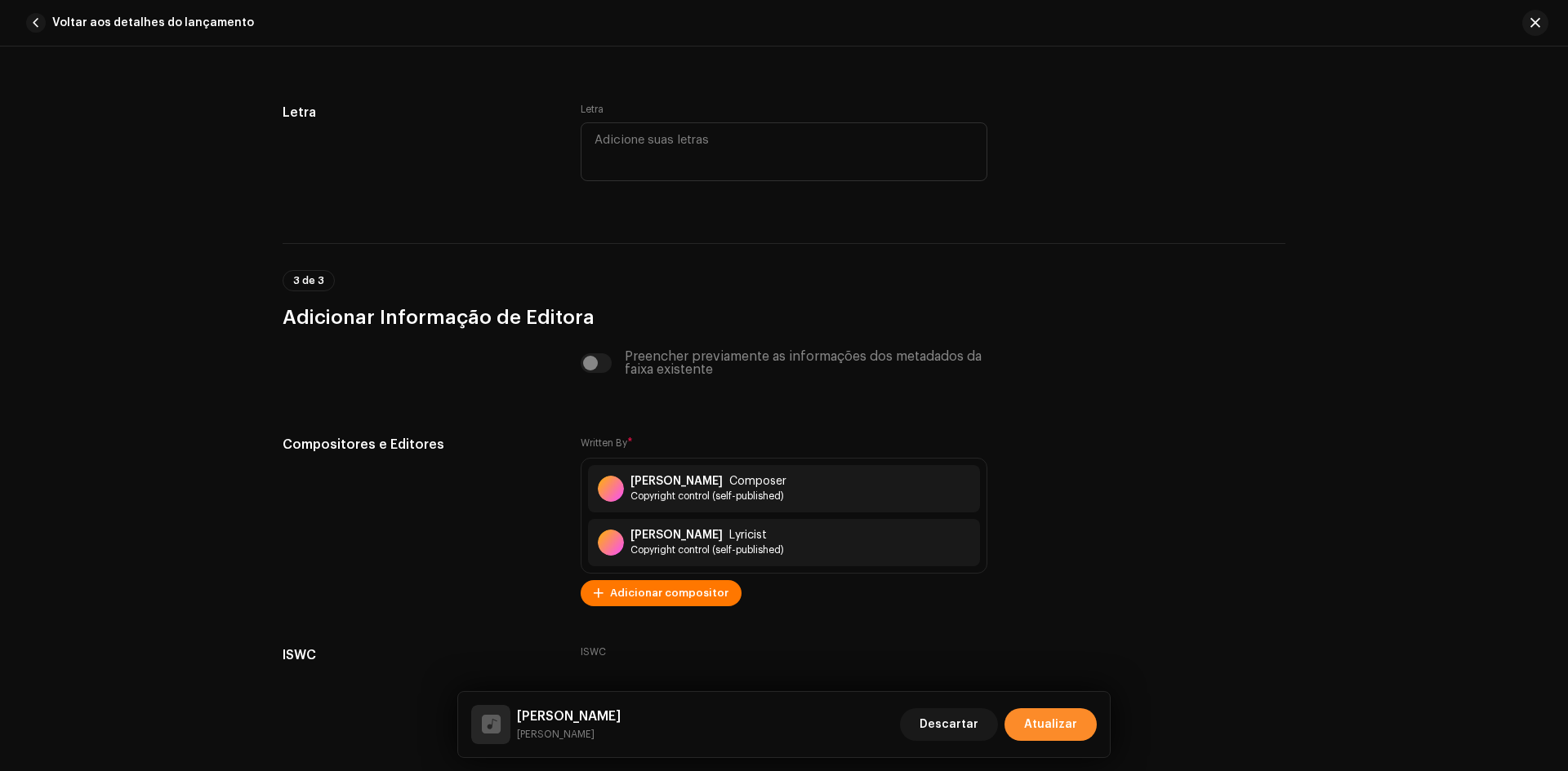
click at [1051, 731] on span "Atualizar" at bounding box center [1051, 725] width 53 height 32
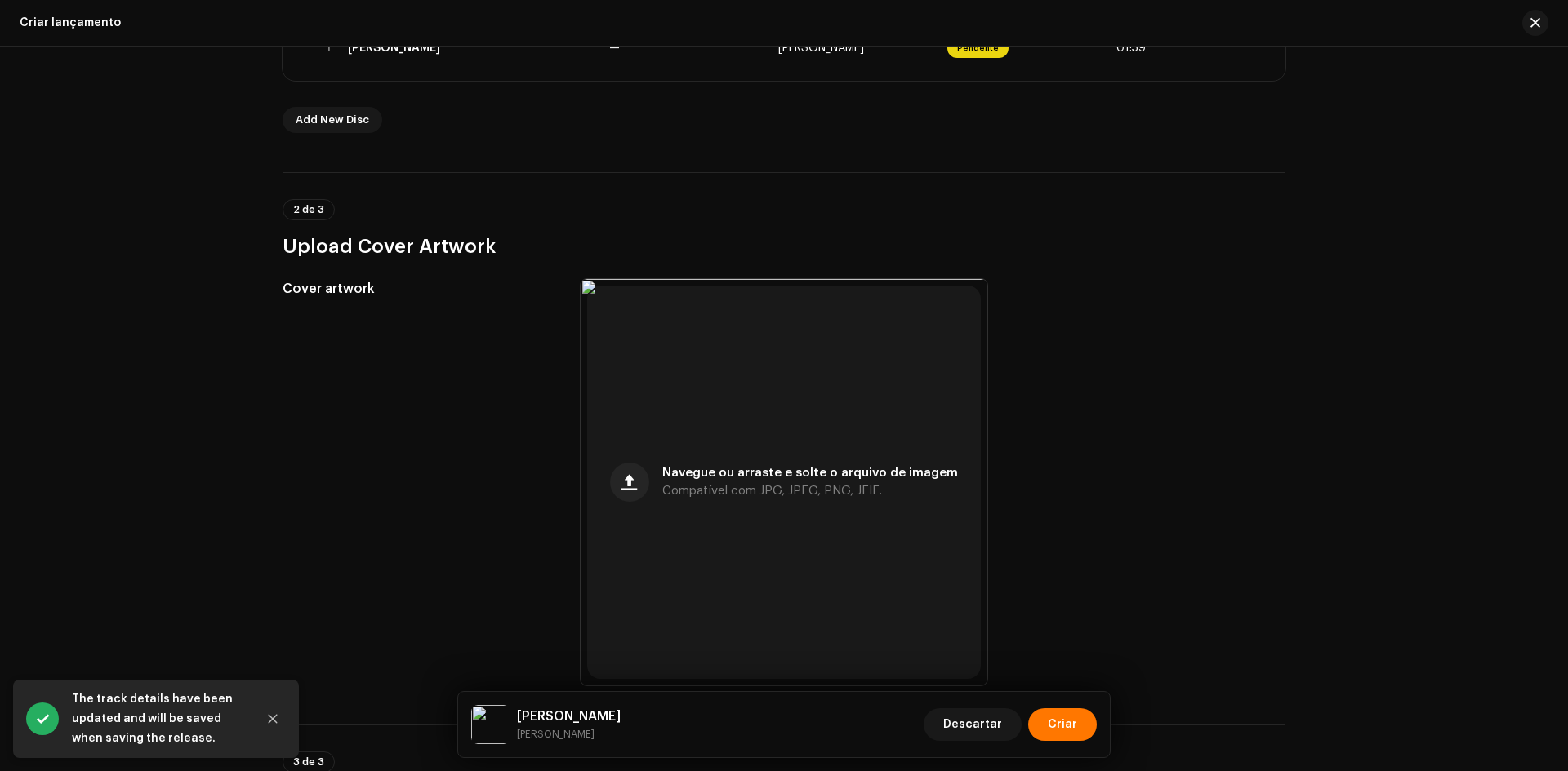
scroll to position [399, 0]
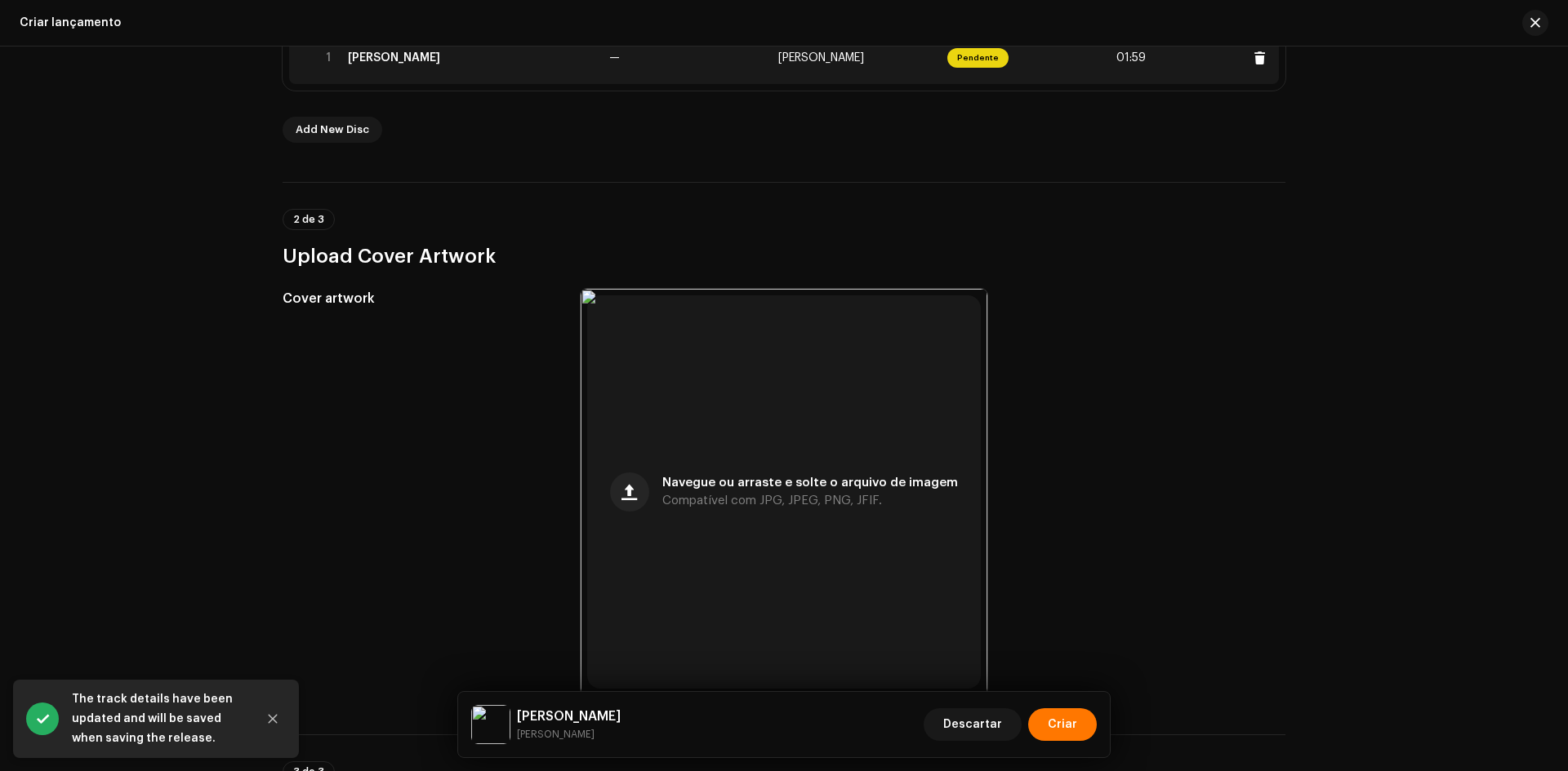
click at [508, 71] on td "[PERSON_NAME]" at bounding box center [472, 57] width 262 height 52
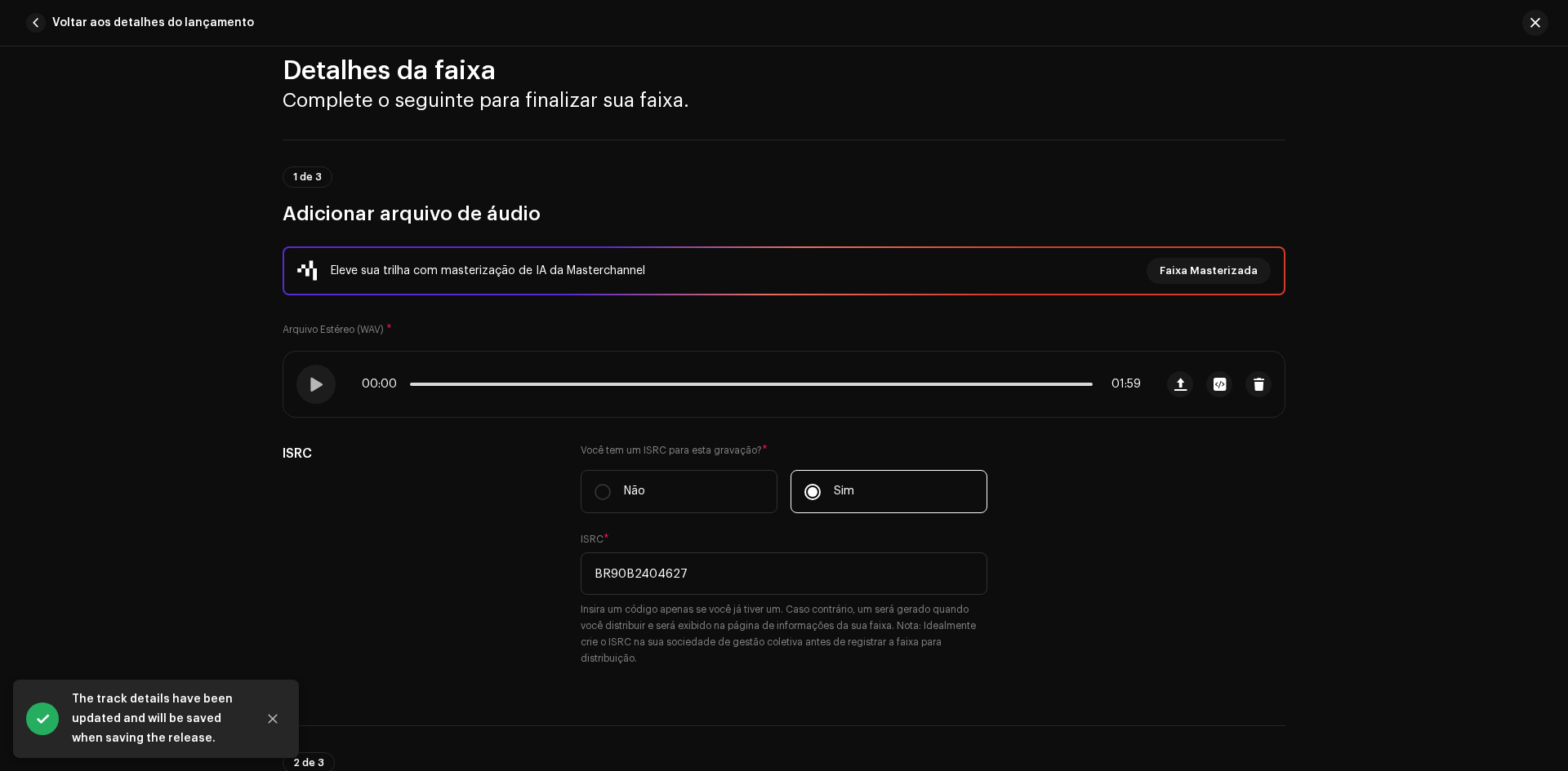
scroll to position [82, 0]
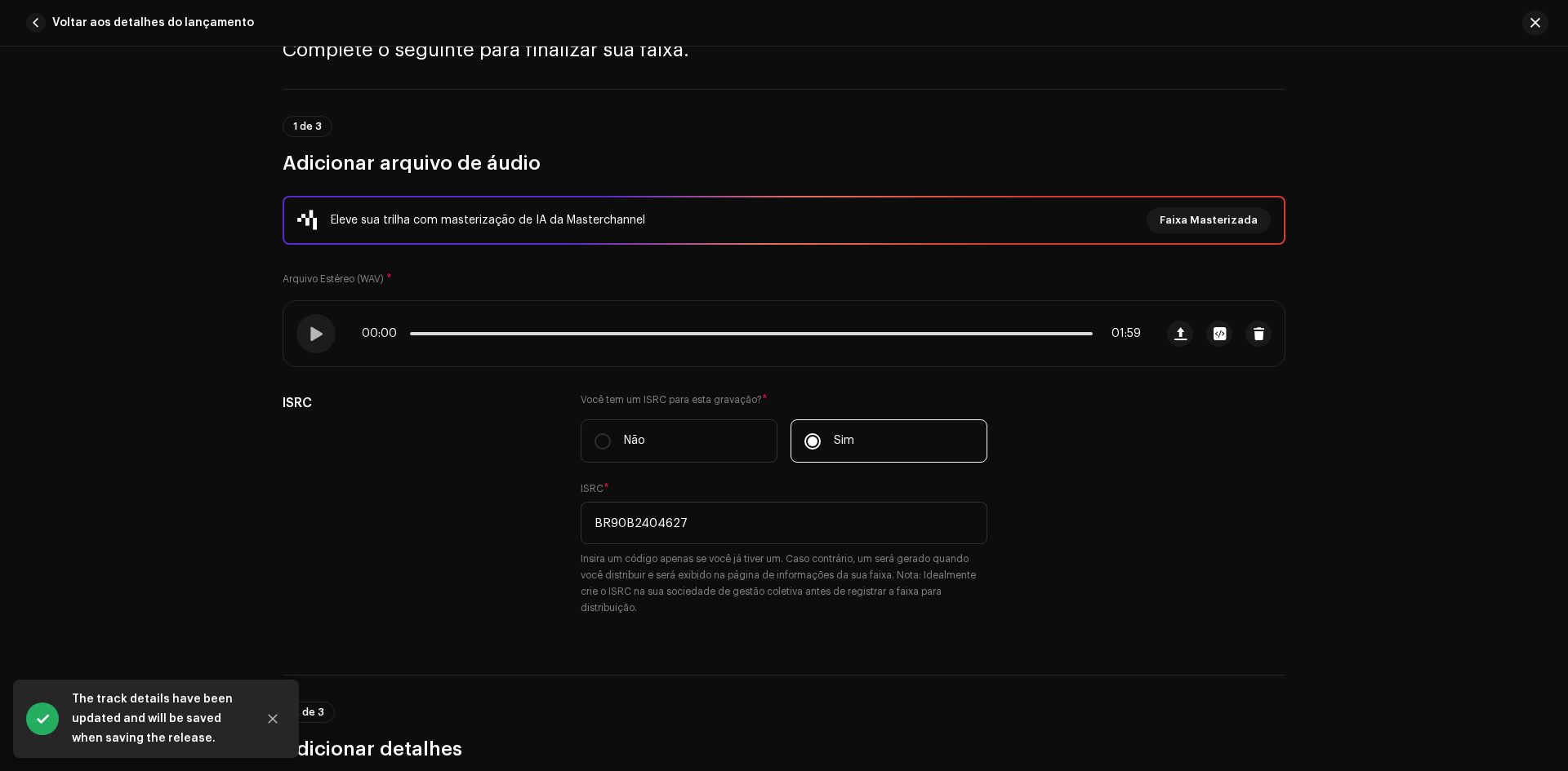
click at [1534, 19] on span "button" at bounding box center [1536, 23] width 10 height 13
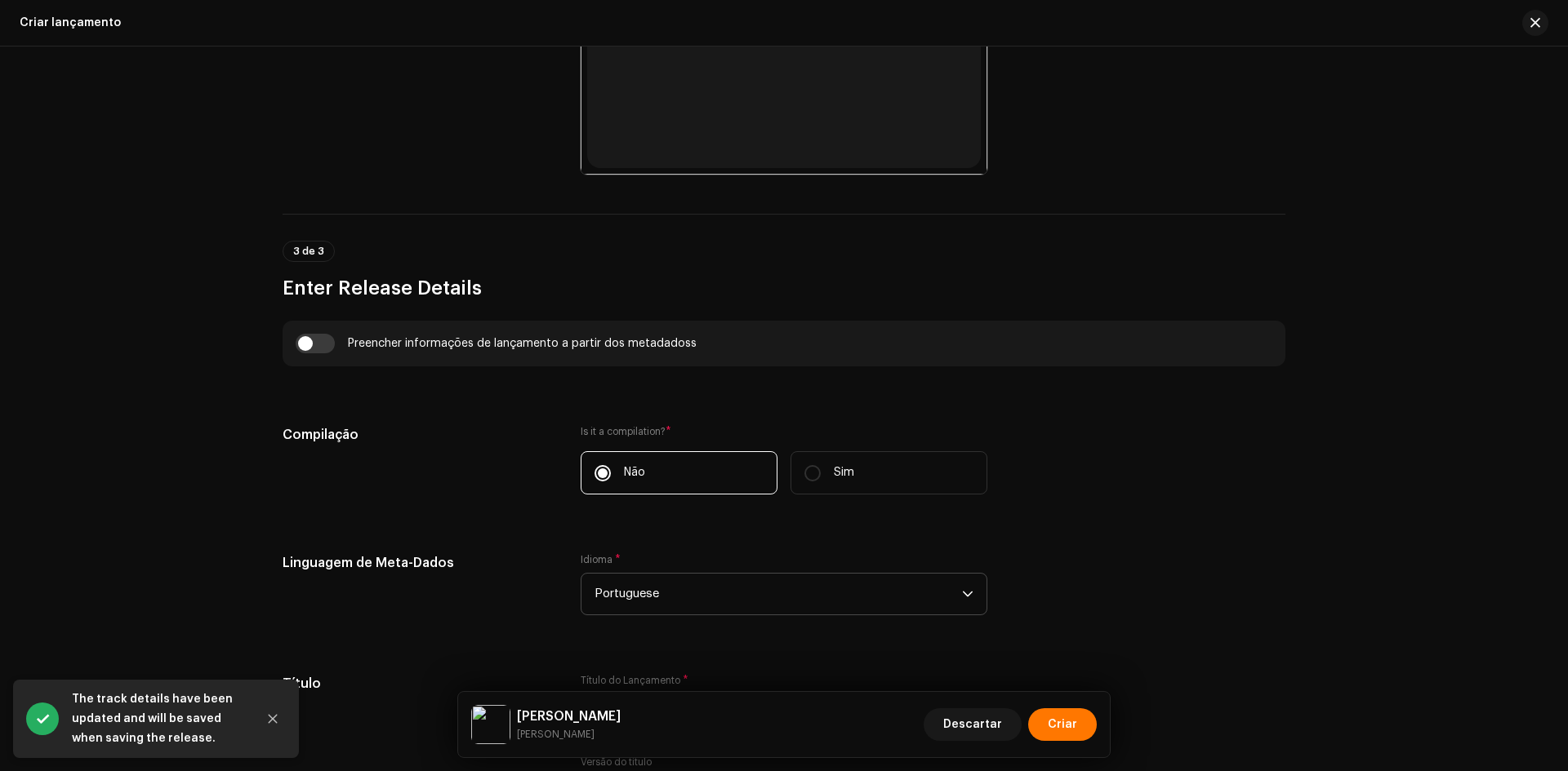
scroll to position [971, 0]
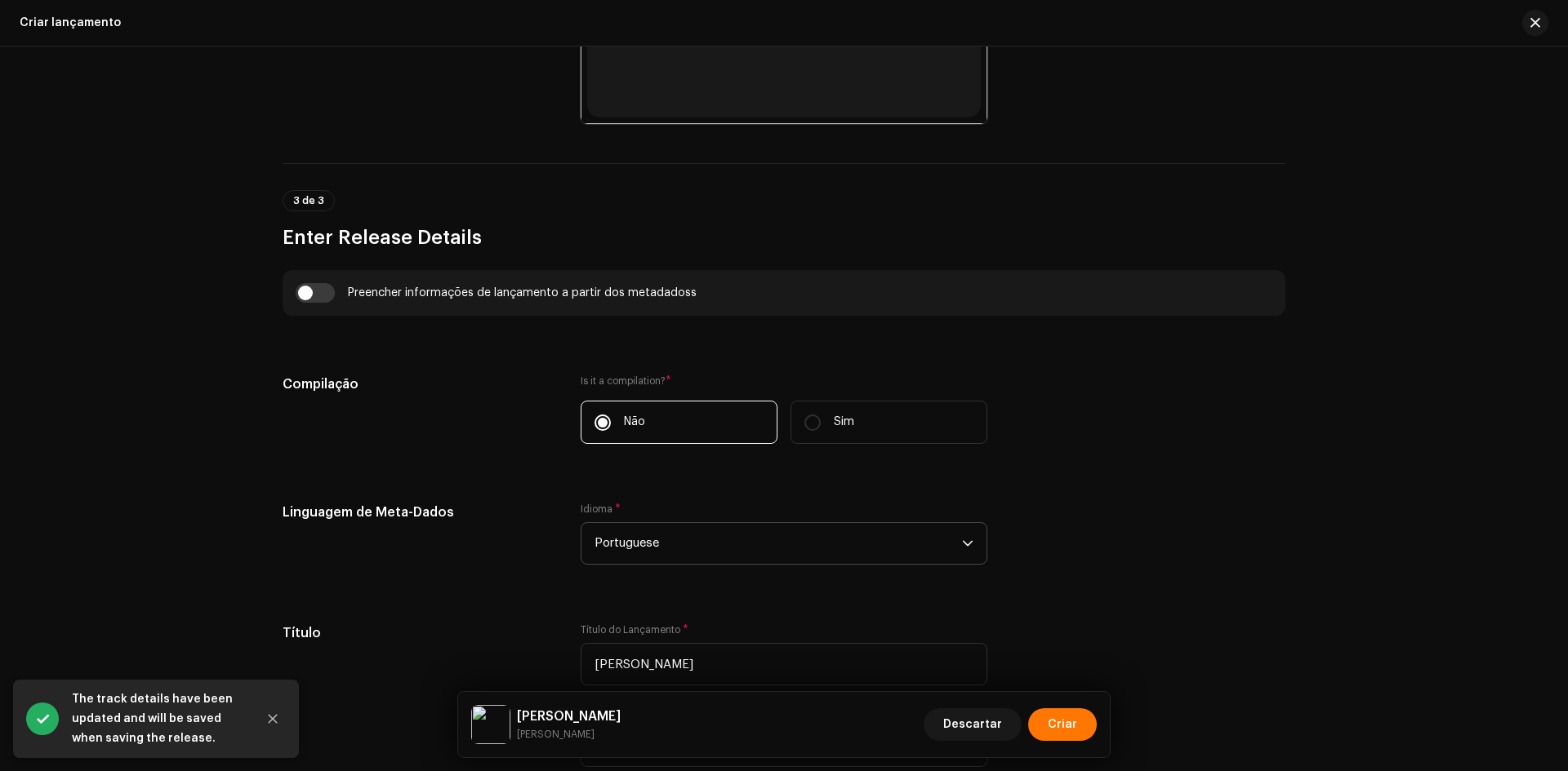
click at [1058, 744] on div "[PERSON_NAME] Descartar Criar" at bounding box center [784, 725] width 651 height 65
click at [1051, 733] on span "Criar" at bounding box center [1062, 725] width 30 height 32
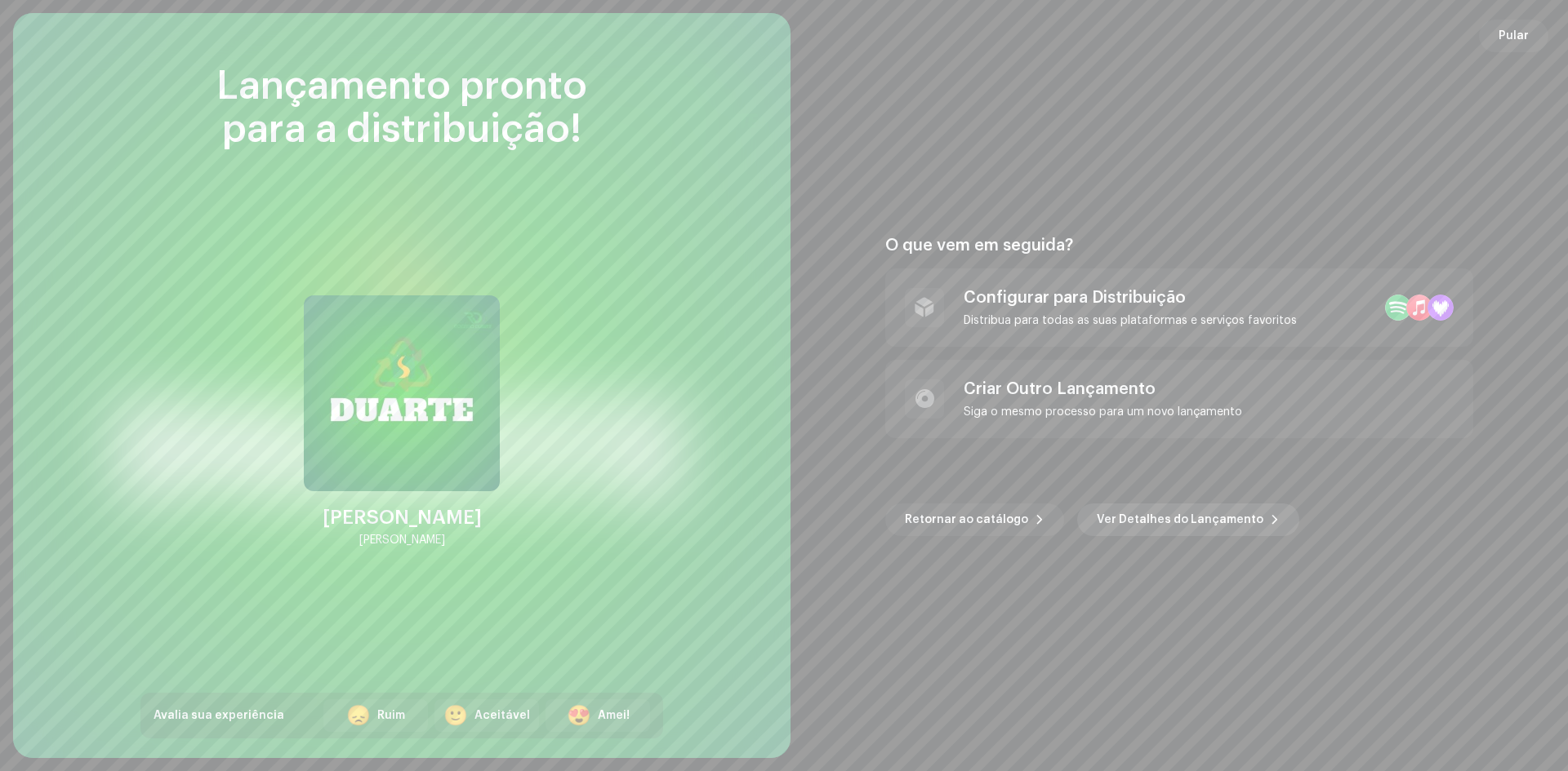
click at [1136, 514] on span "Ver Detalhes do Lançamento" at bounding box center [1179, 519] width 166 height 32
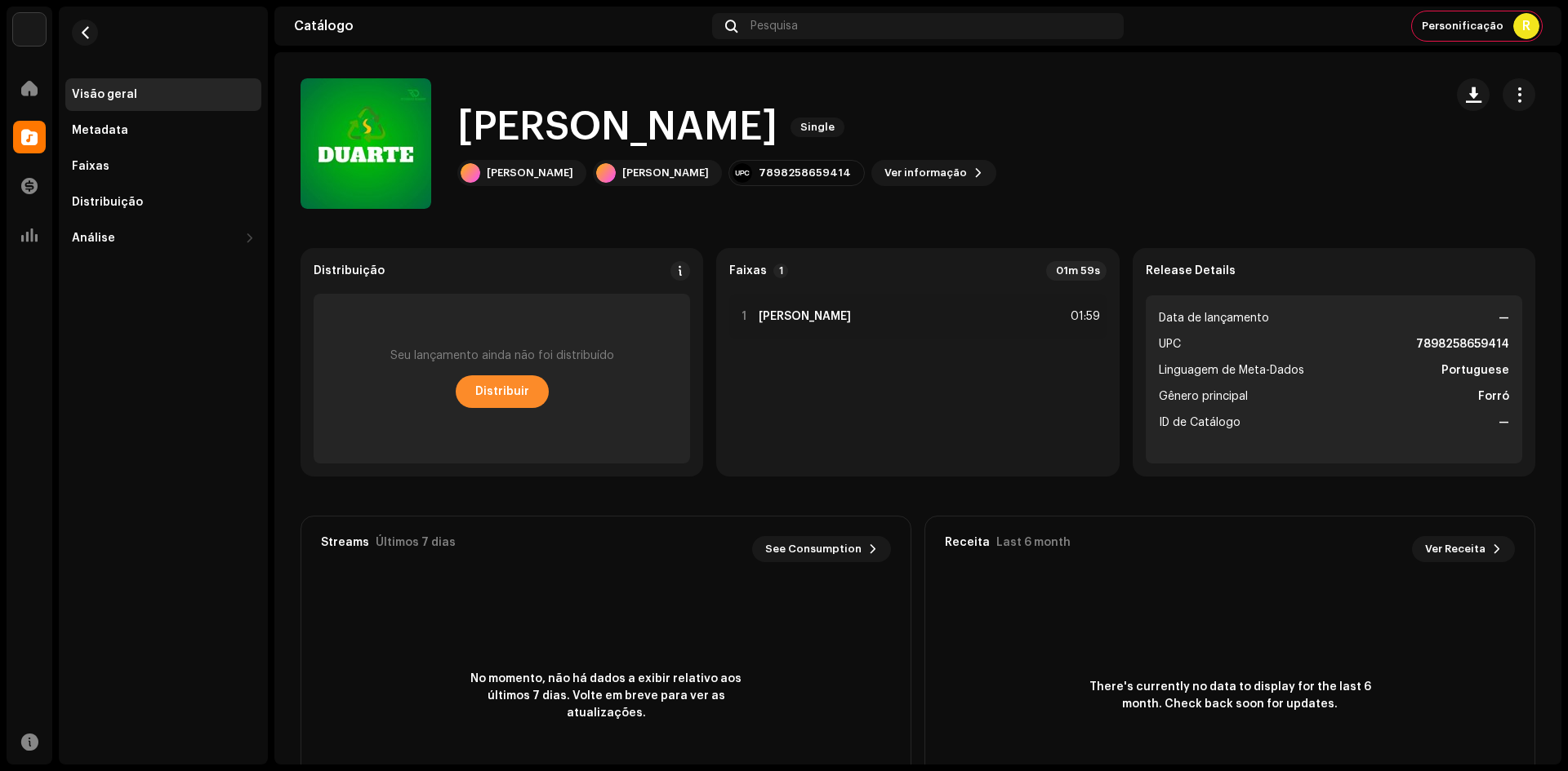
click at [508, 386] on span "Distribuir" at bounding box center [502, 391] width 54 height 32
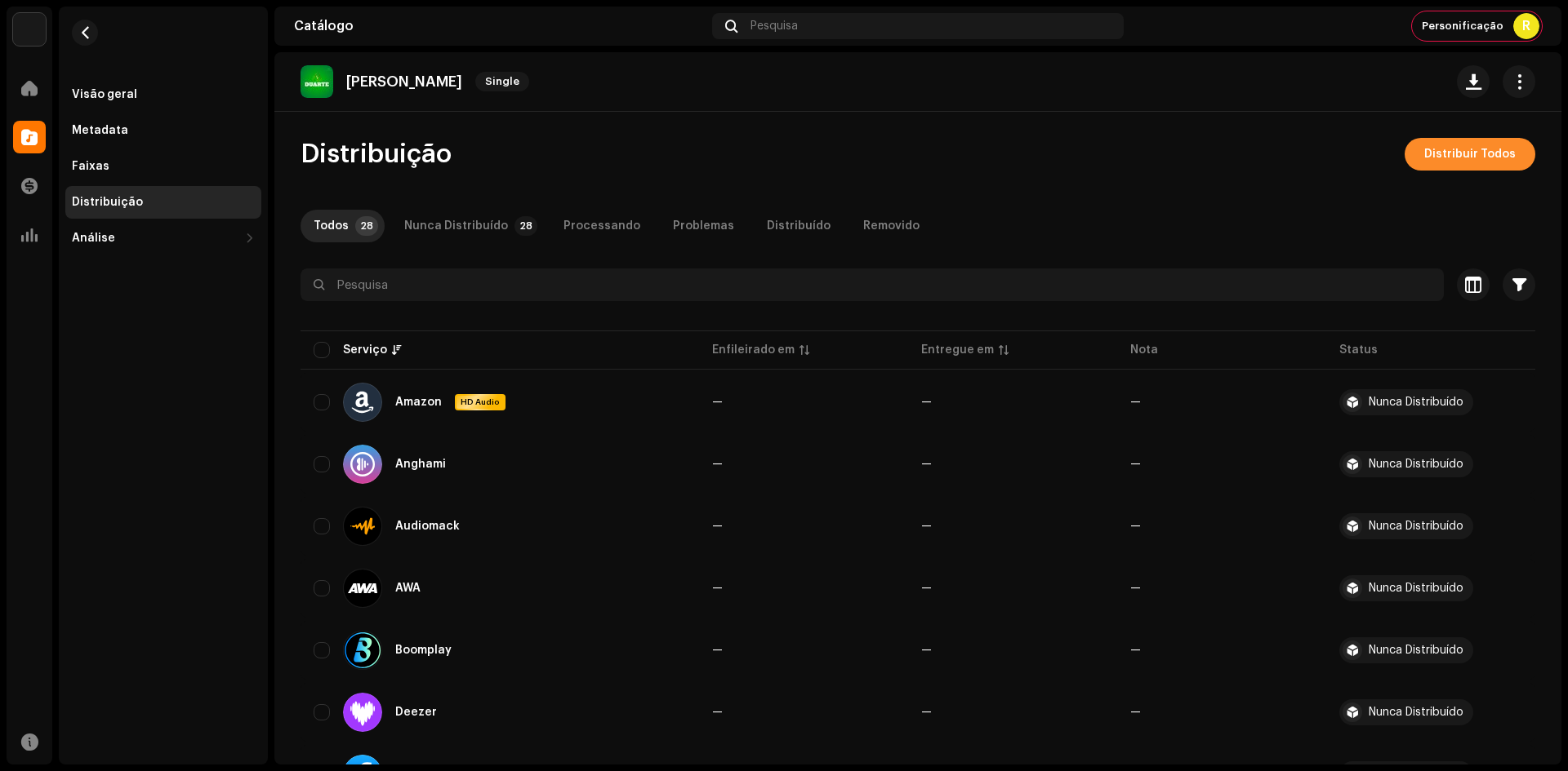
click at [1416, 163] on button "Distribuir Todos" at bounding box center [1470, 153] width 131 height 32
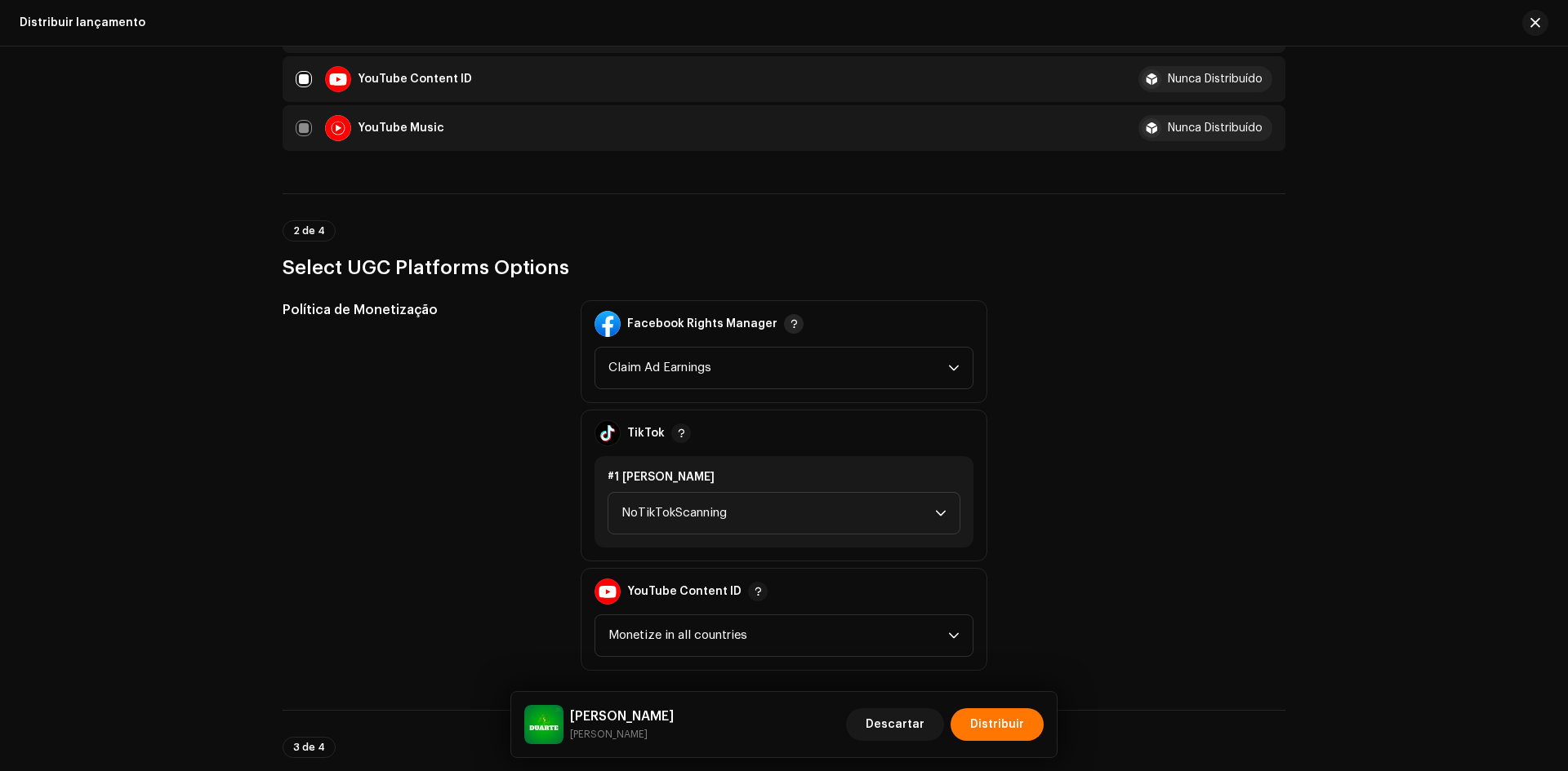
scroll to position [1796, 0]
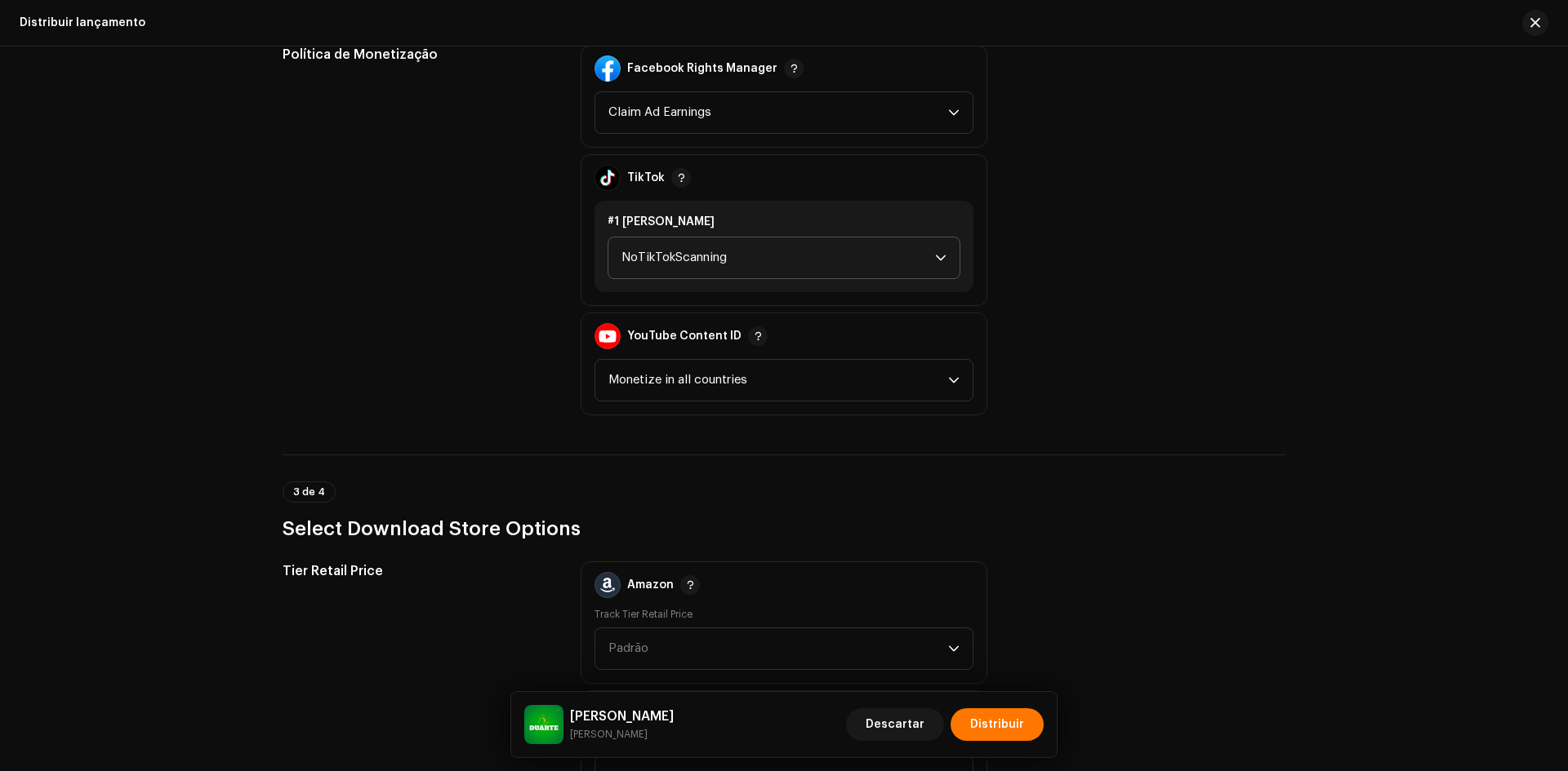
click at [691, 252] on span "NoTikTokScanning" at bounding box center [778, 259] width 314 height 41
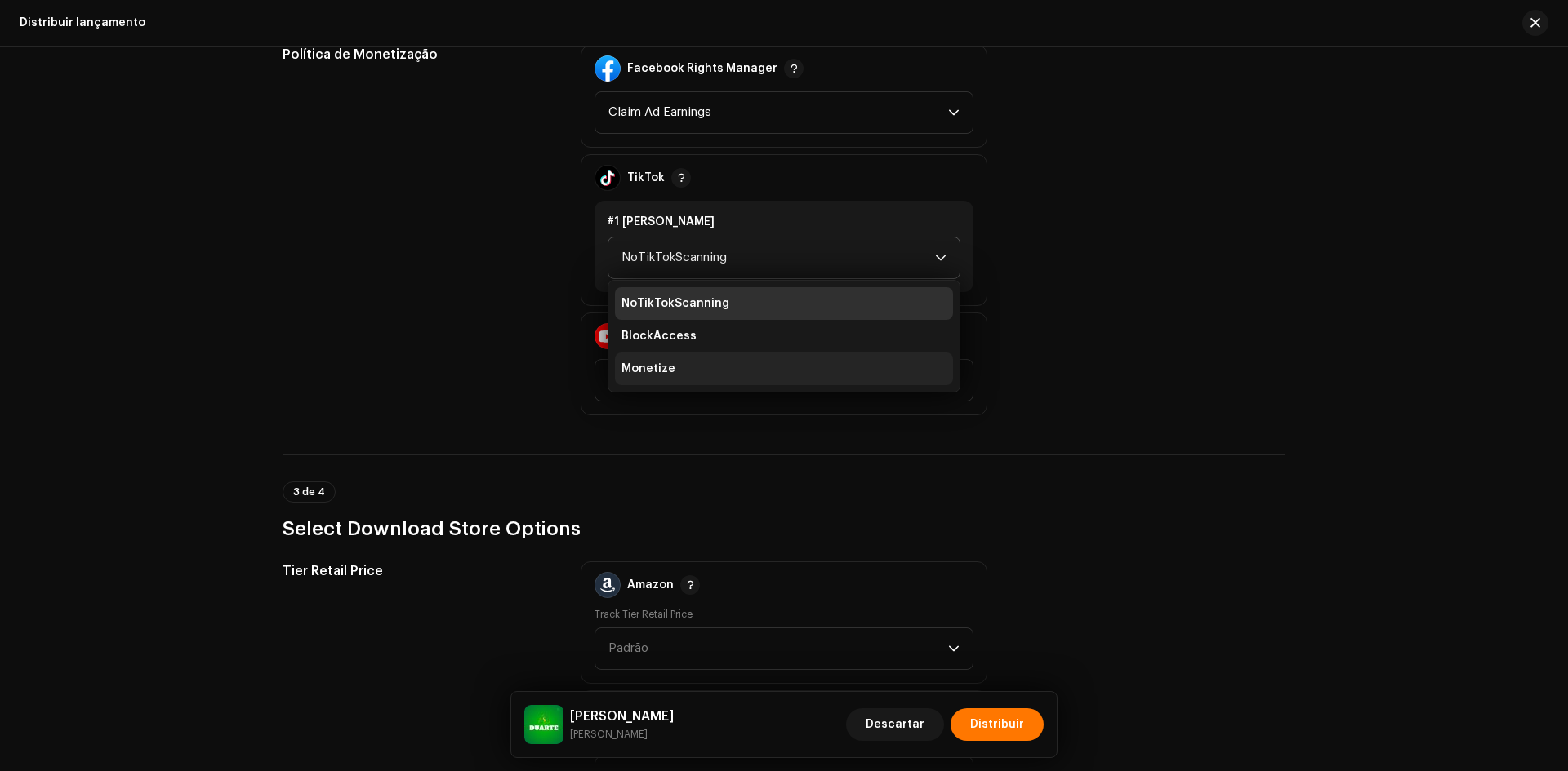
click at [645, 364] on span "Monetize" at bounding box center [648, 369] width 54 height 17
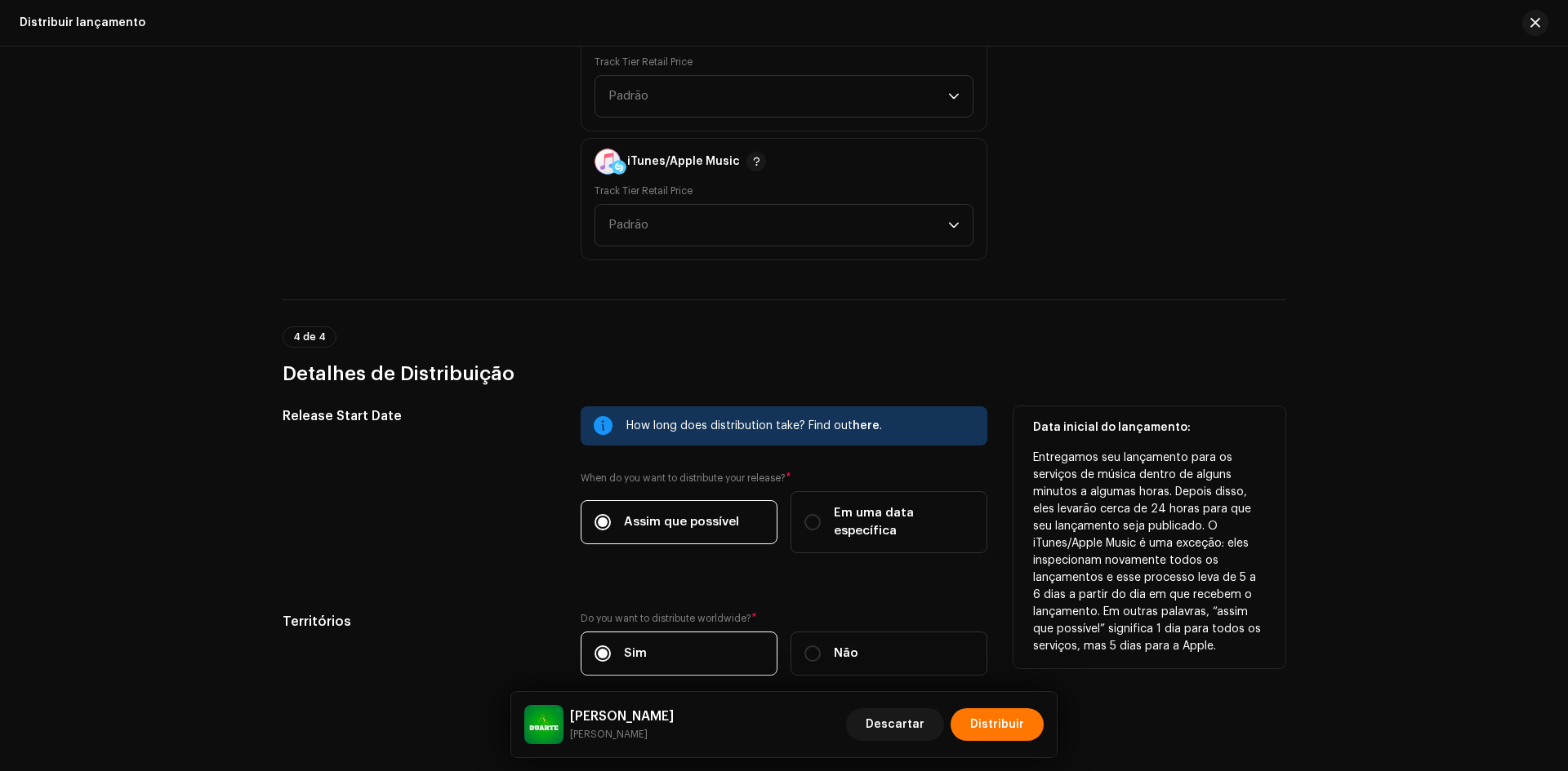
scroll to position [2411, 0]
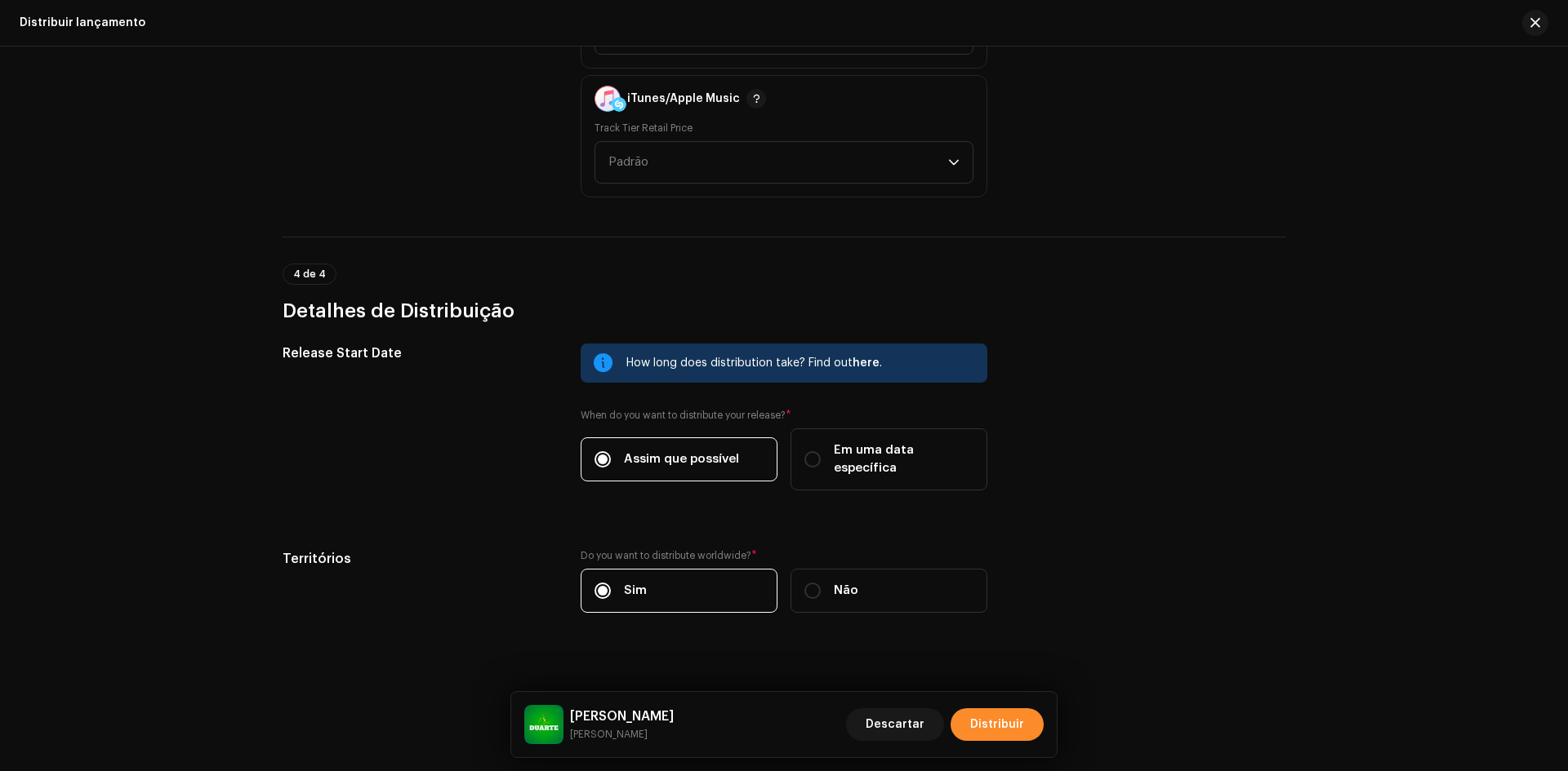
click at [998, 720] on span "Distribuir" at bounding box center [996, 725] width 54 height 32
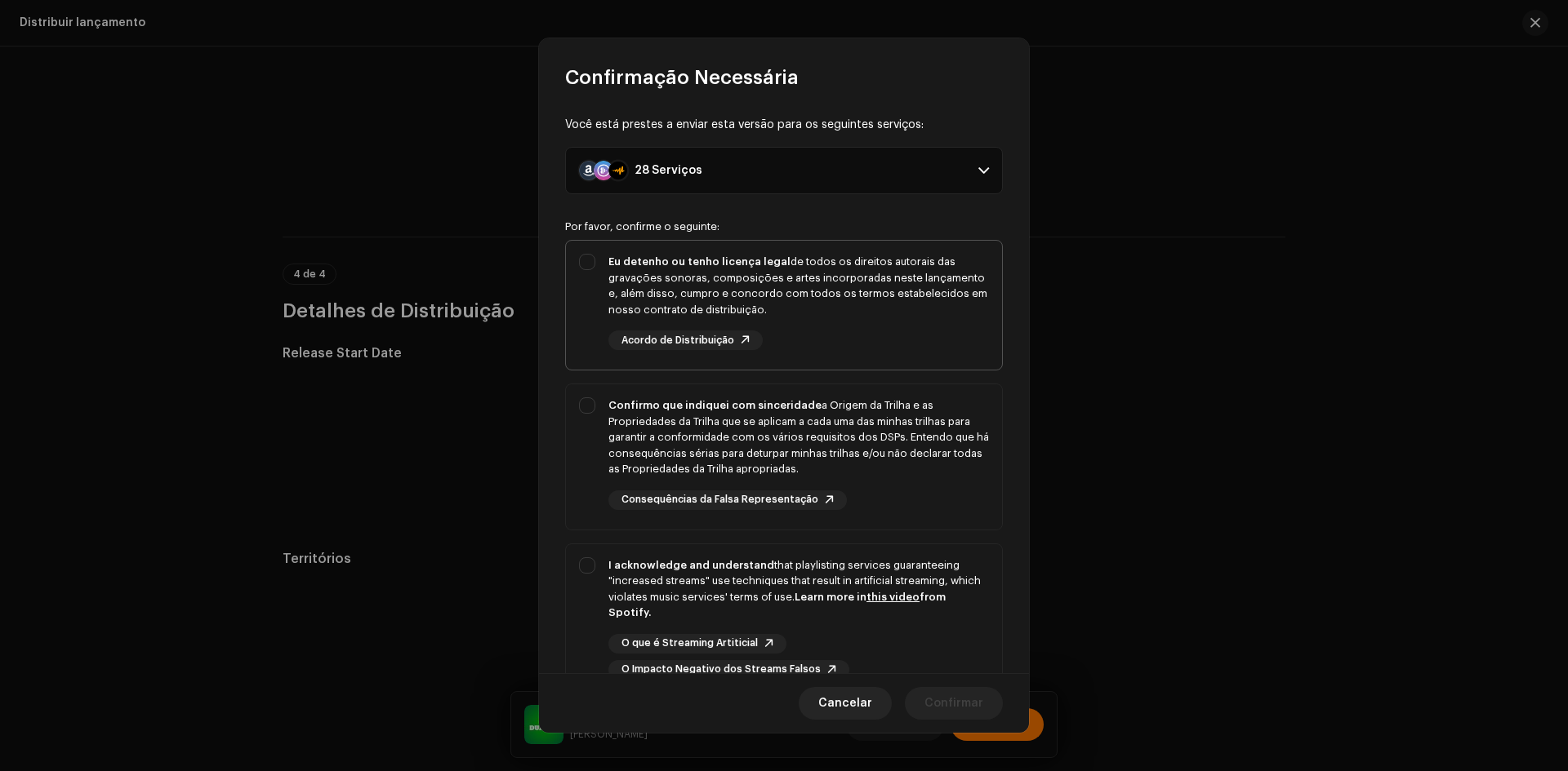
click at [584, 300] on div "Eu detenho ou tenho licença legal de todos os direitos autorais das gravações s…" at bounding box center [783, 302] width 436 height 123
checkbox input "true"
click at [573, 476] on div "Confirmo que indiquei com sinceridade a Origem da Trilha e as Propriedades da T…" at bounding box center [783, 453] width 436 height 139
checkbox input "true"
click at [581, 603] on div "I acknowledge and understand that playlisting services guaranteeing "increased …" at bounding box center [783, 619] width 436 height 148
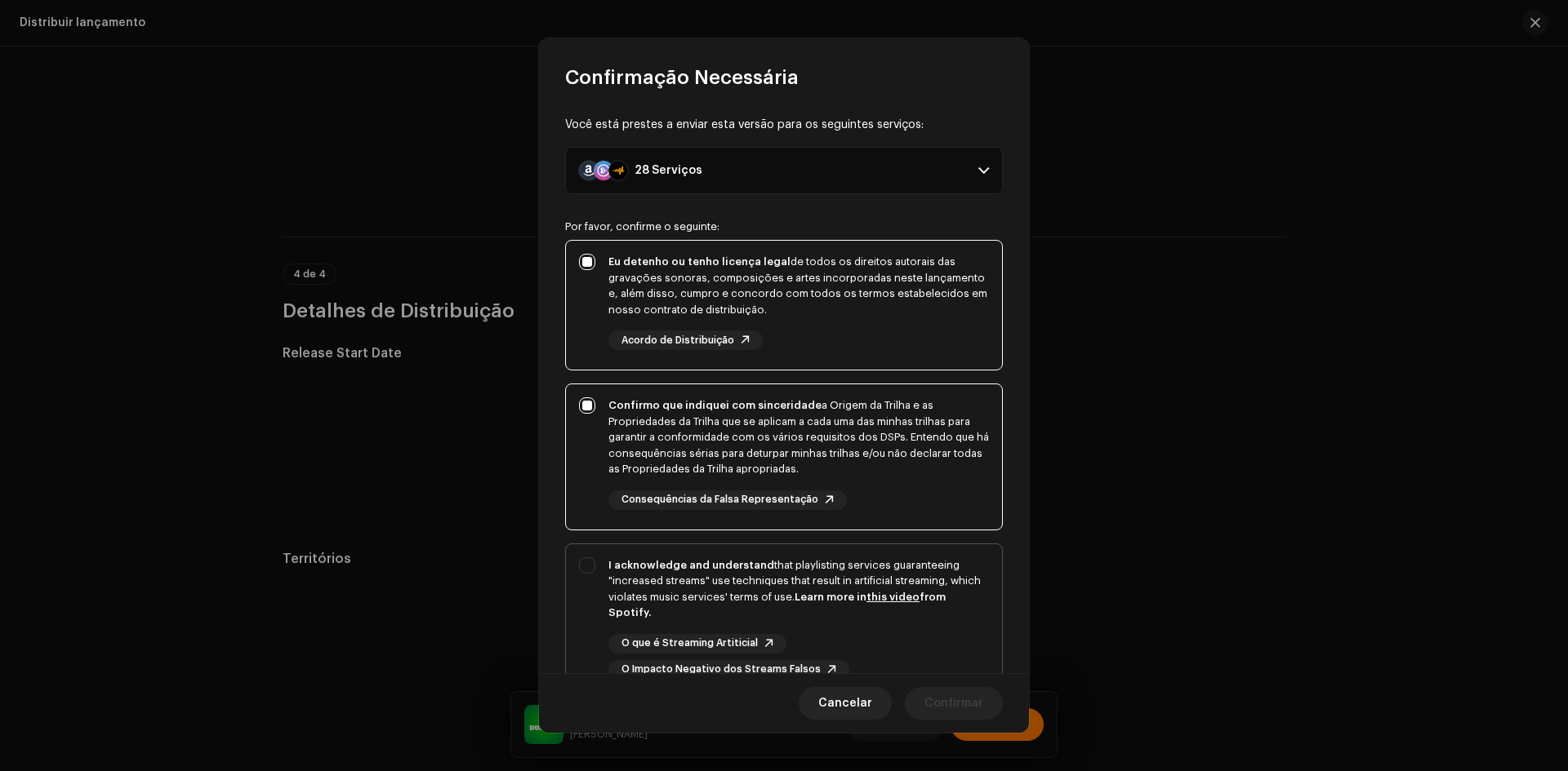
checkbox input "true"
click at [968, 697] on span "Confirmar" at bounding box center [954, 703] width 59 height 32
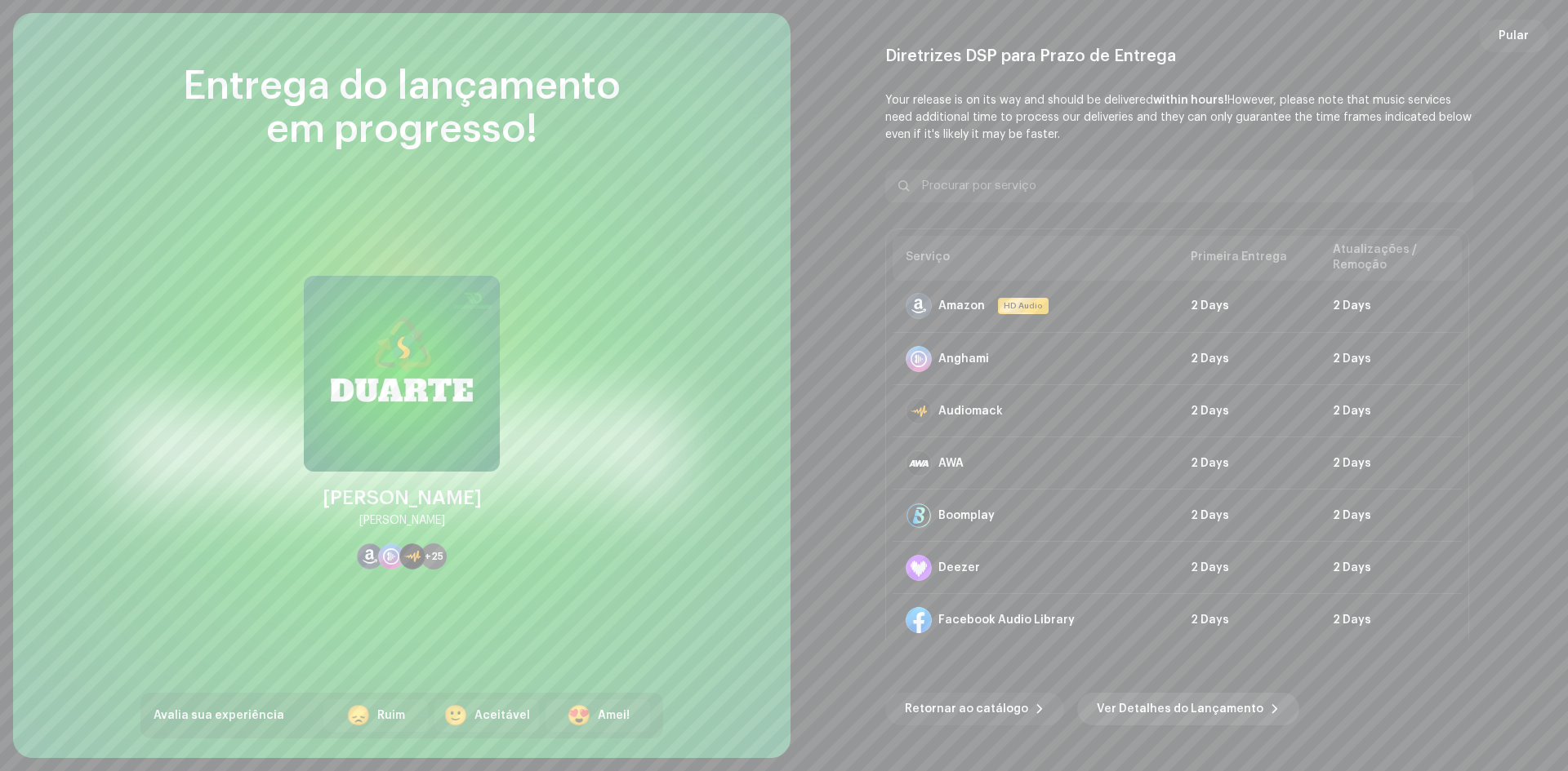
click at [1141, 700] on span "Ver Detalhes do Lançamento" at bounding box center [1179, 709] width 166 height 32
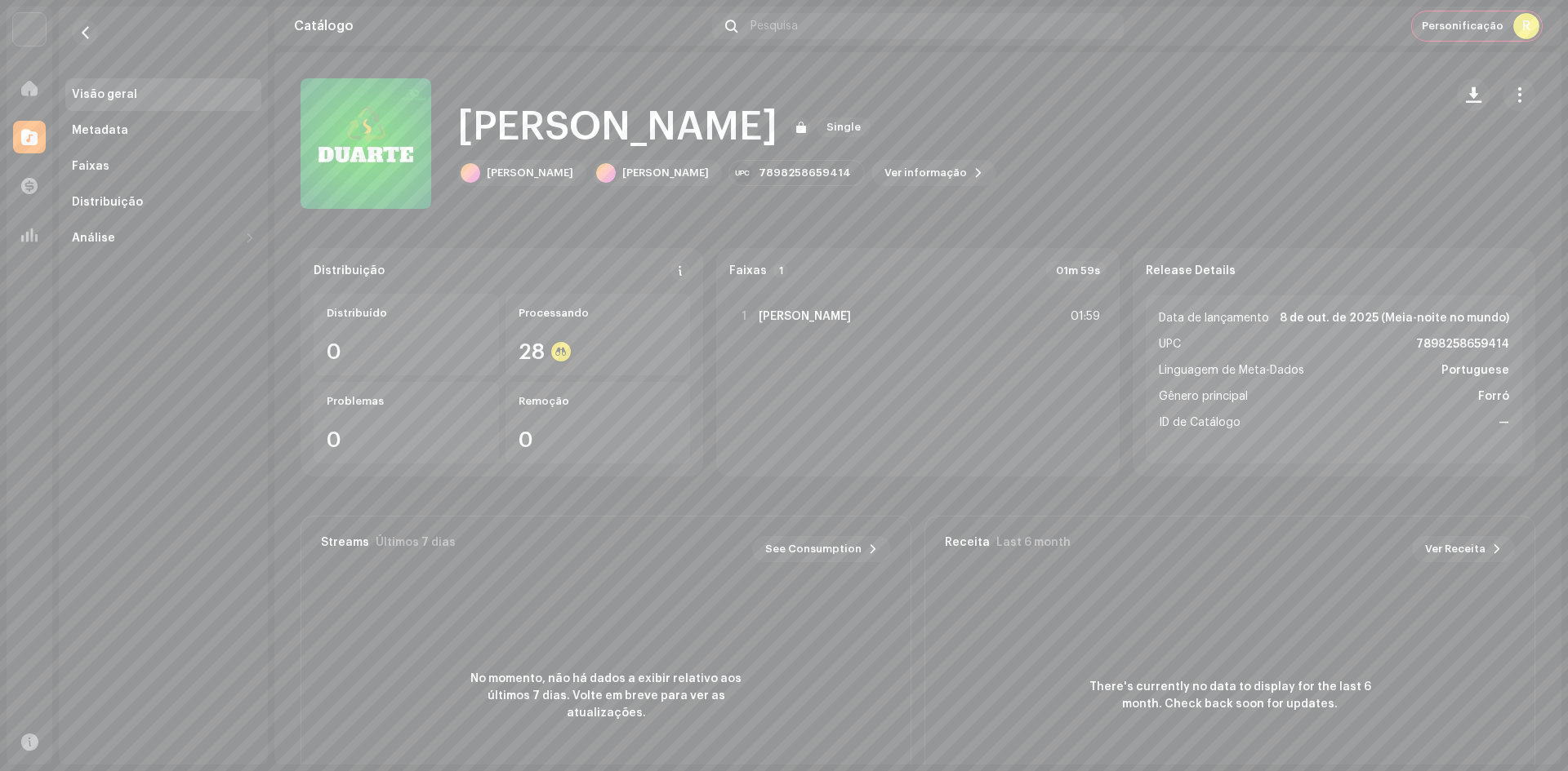
click at [1493, 30] on span "Personificação" at bounding box center [1462, 26] width 82 height 13
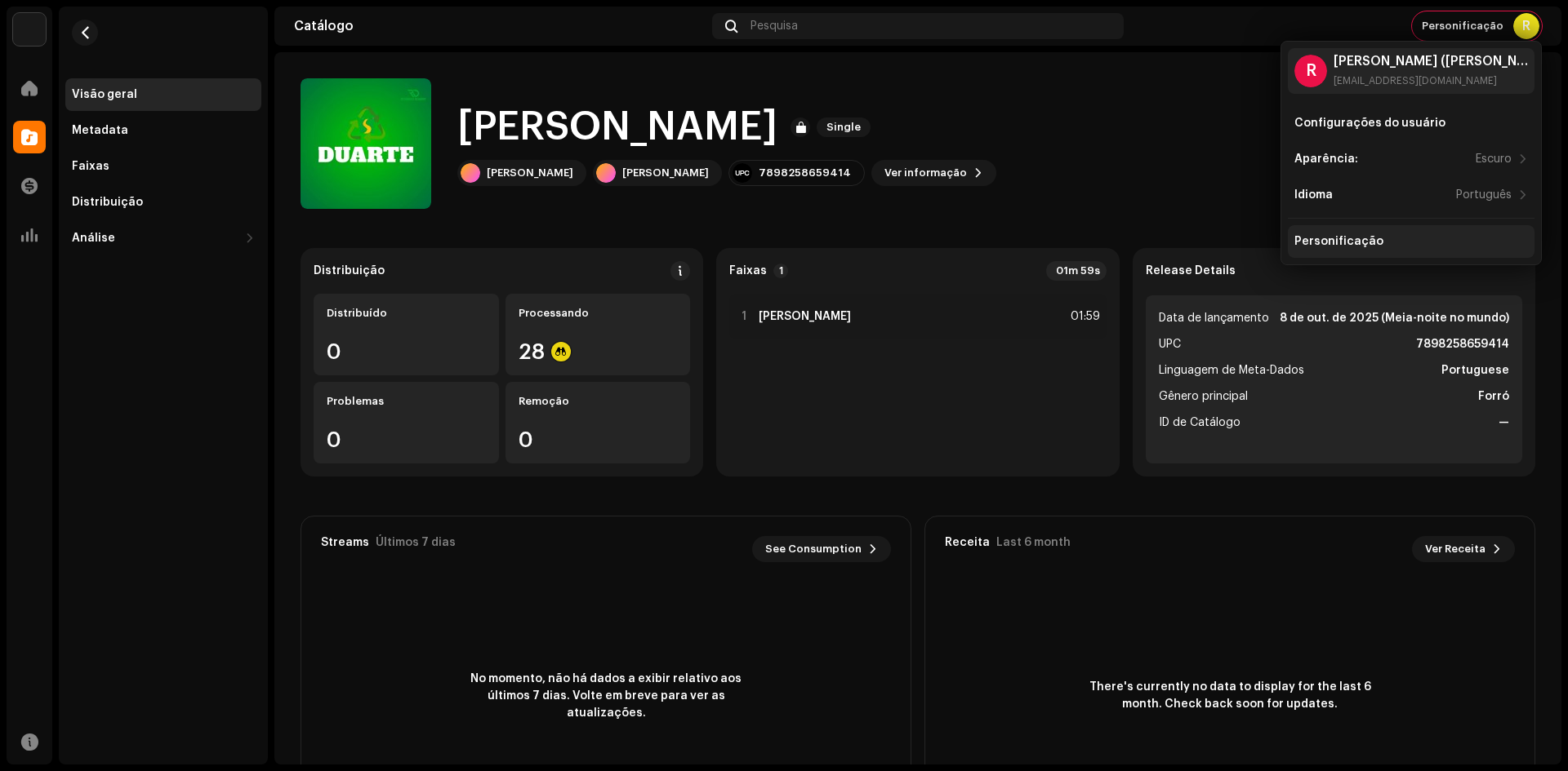
click at [1353, 249] on div "Personificação" at bounding box center [1411, 241] width 247 height 32
